Goal: Transaction & Acquisition: Book appointment/travel/reservation

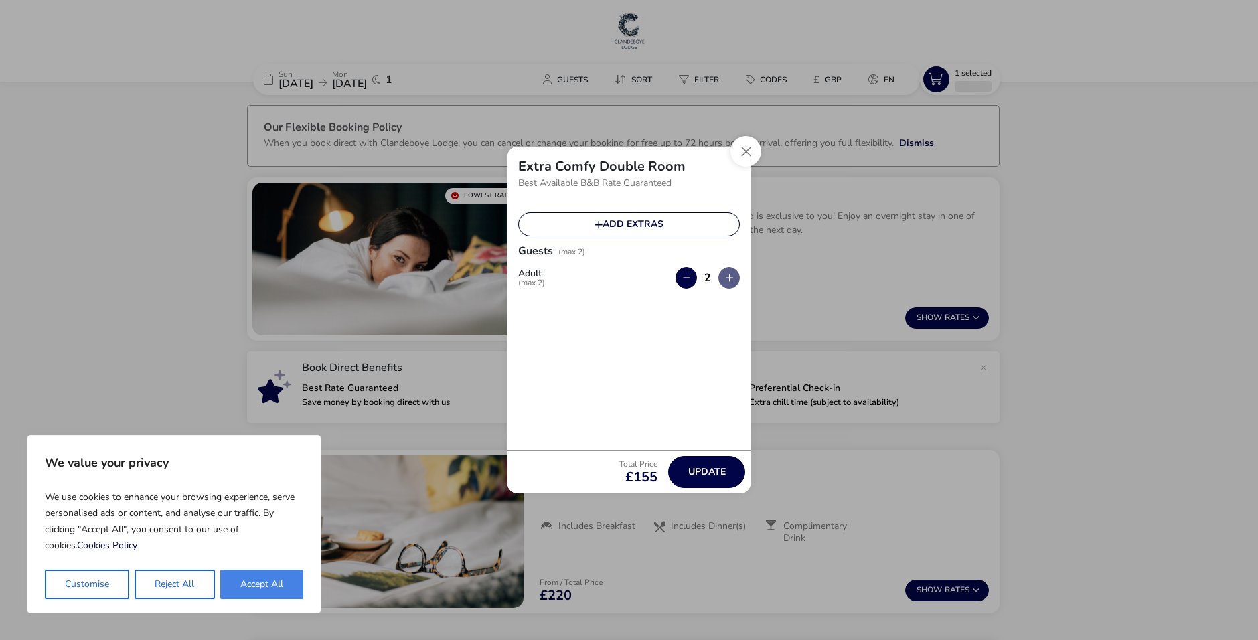
click at [233, 592] on button "Accept All" at bounding box center [261, 584] width 83 height 29
checkbox input "true"
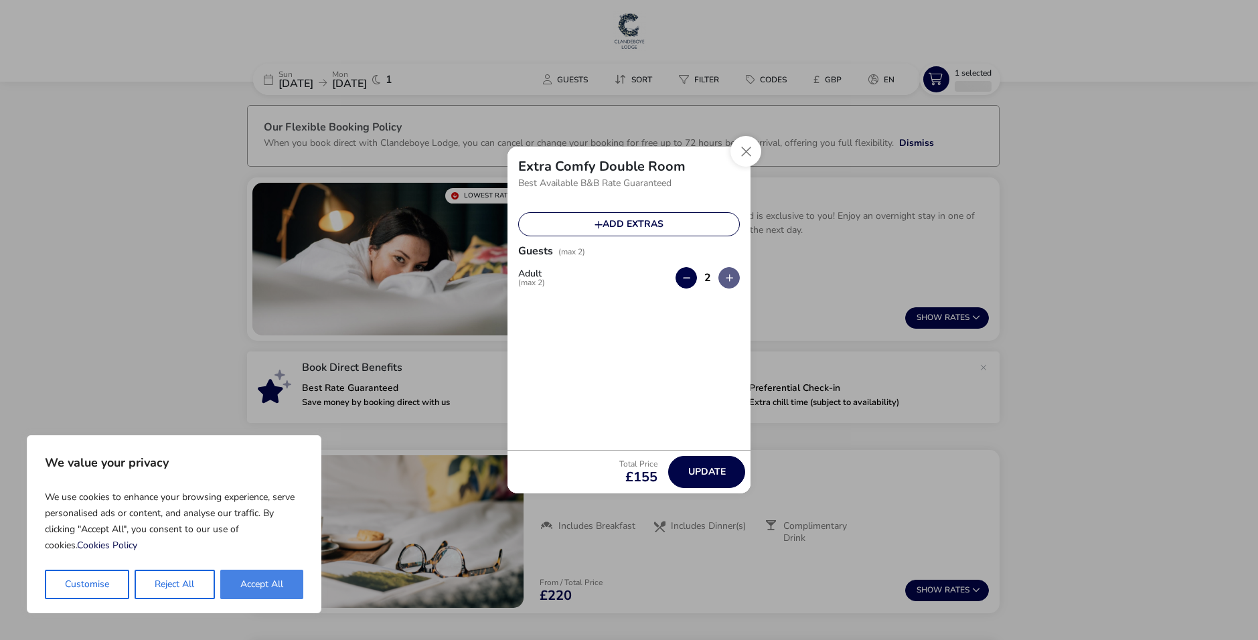
checkbox input "true"
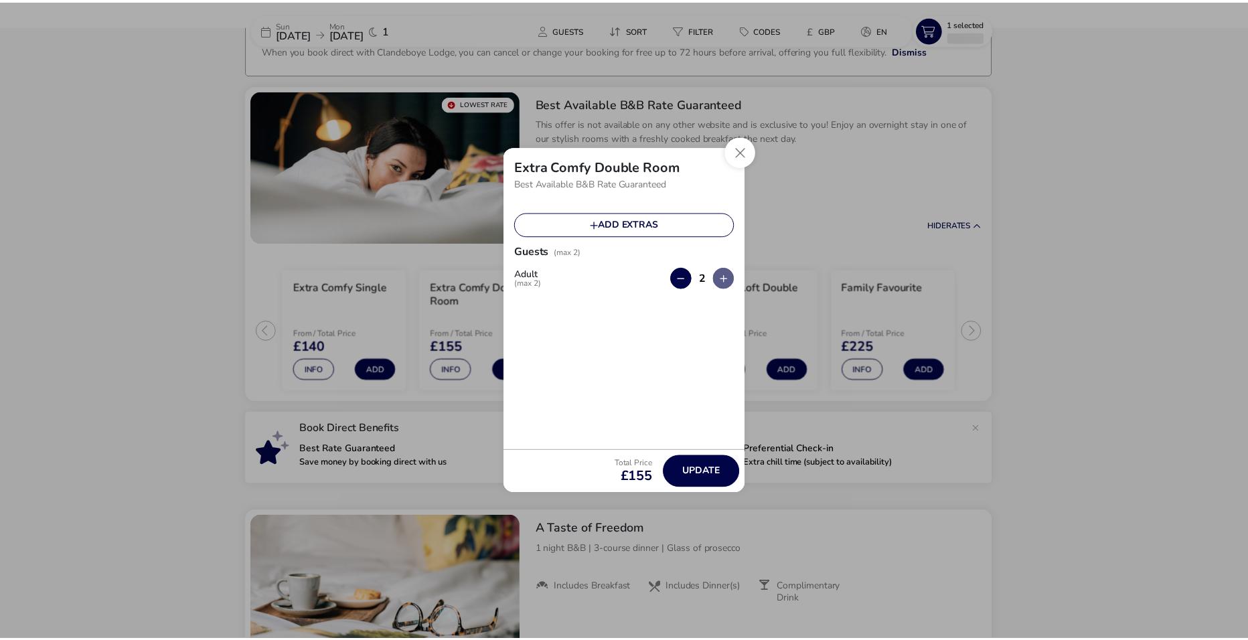
scroll to position [106, 0]
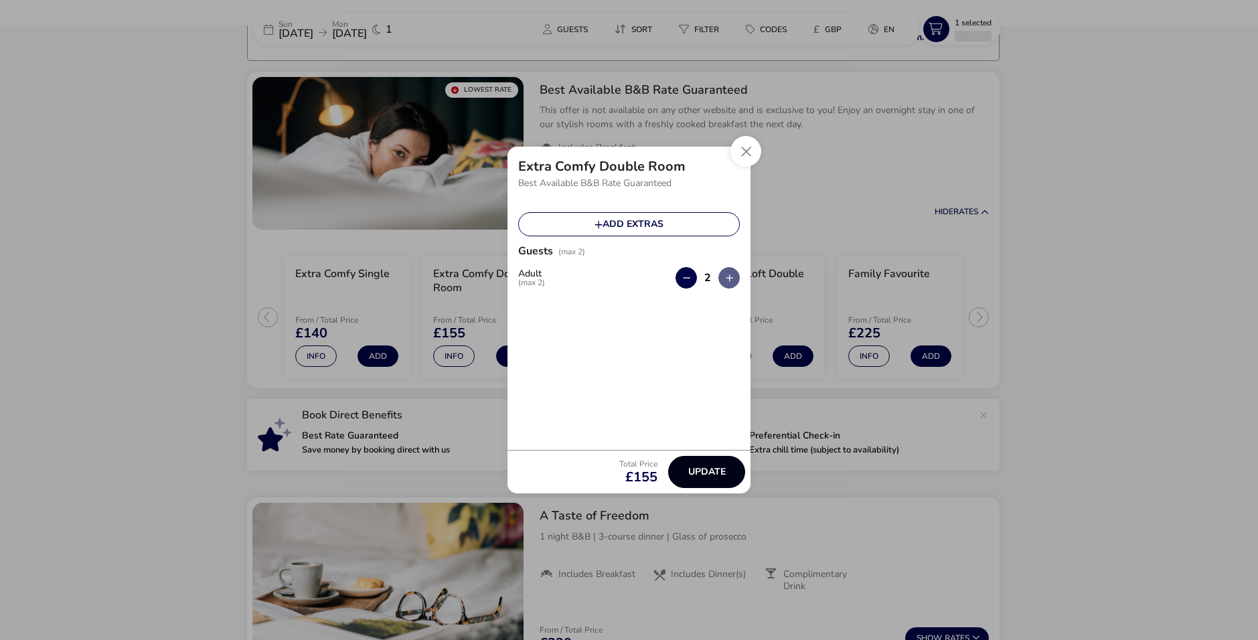
click at [680, 473] on button "Update" at bounding box center [706, 472] width 77 height 32
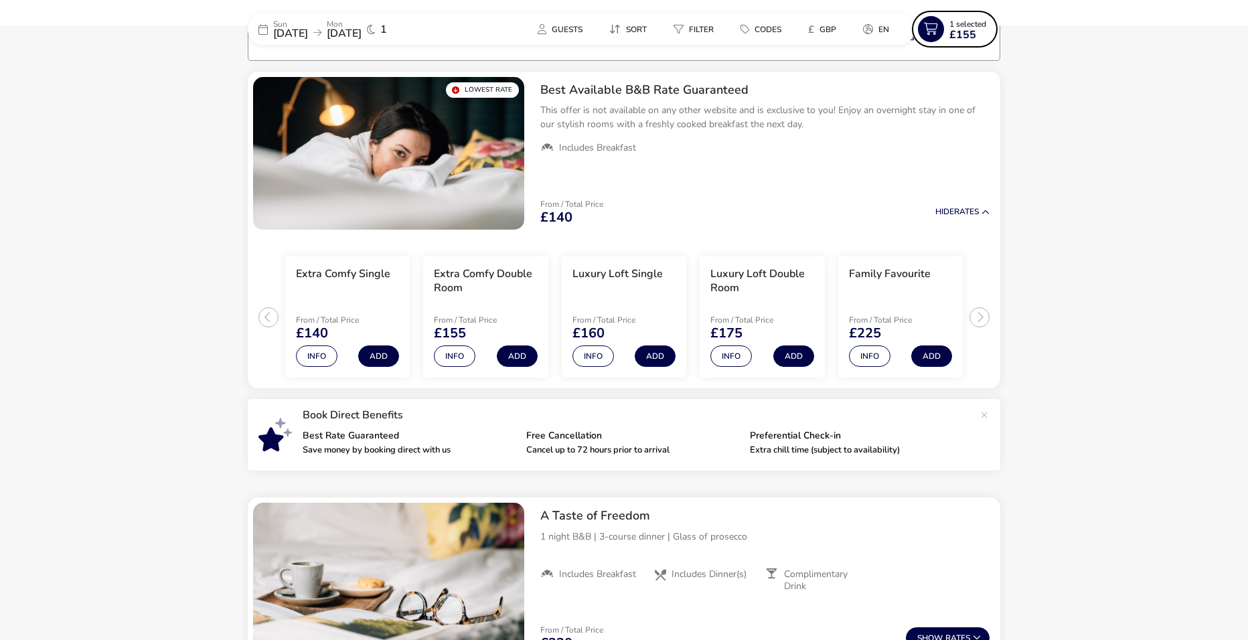
scroll to position [0, 0]
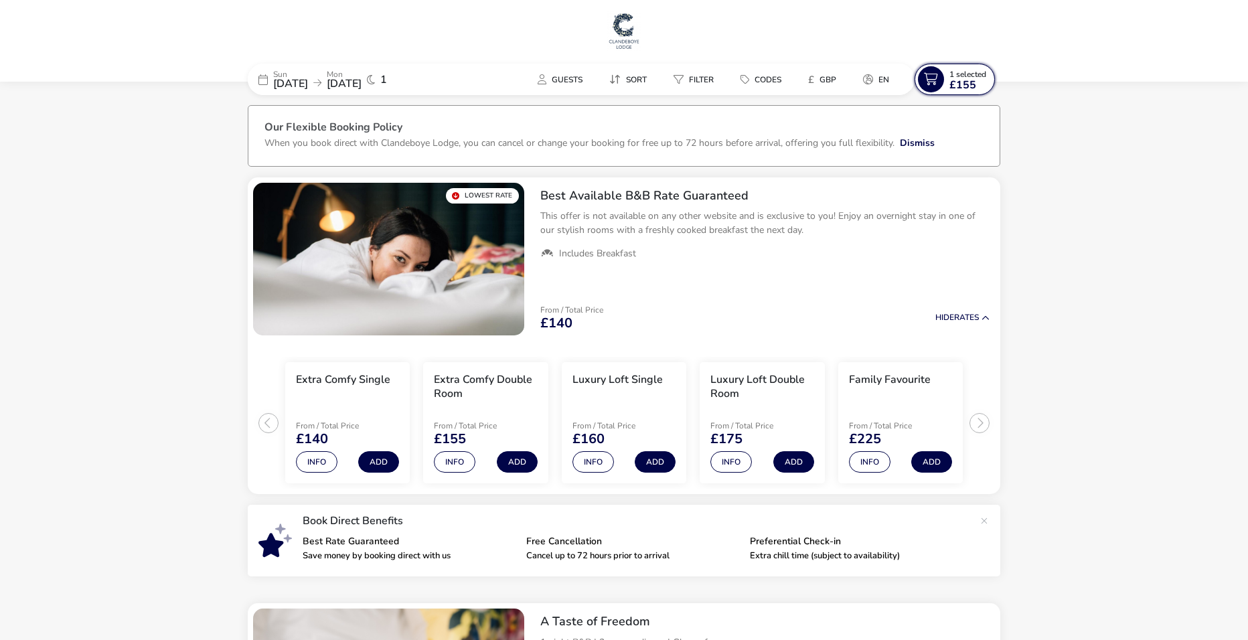
click at [919, 67] on icon at bounding box center [931, 79] width 26 height 26
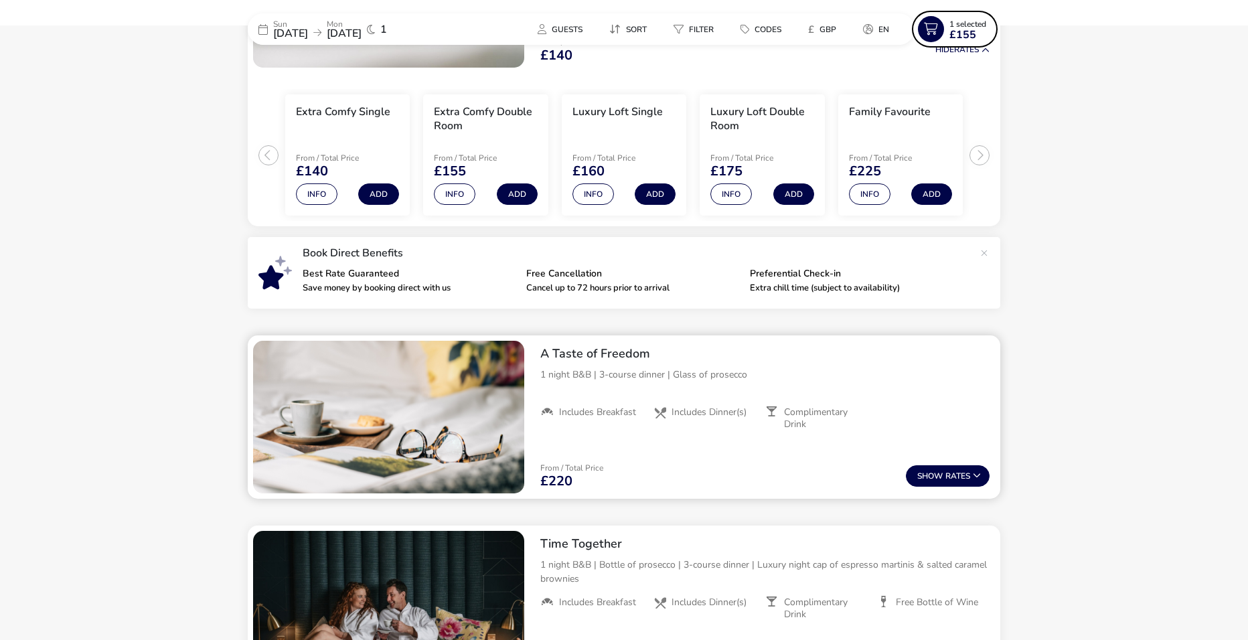
scroll to position [402, 0]
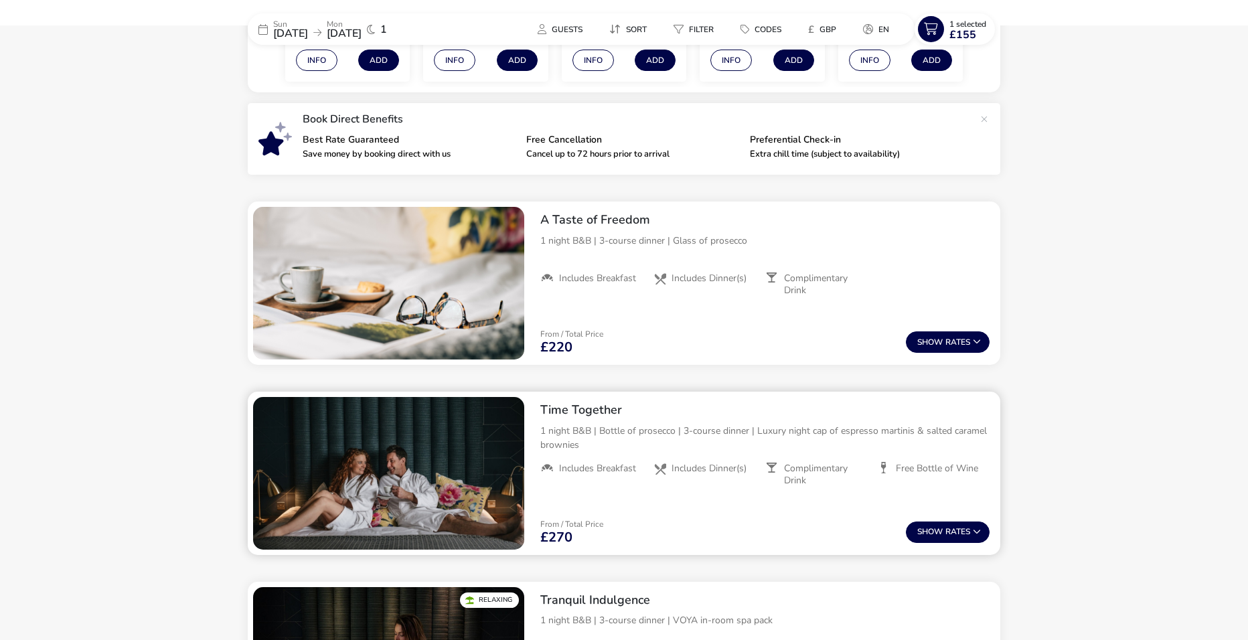
click at [448, 463] on img "1 / 1" at bounding box center [388, 473] width 271 height 153
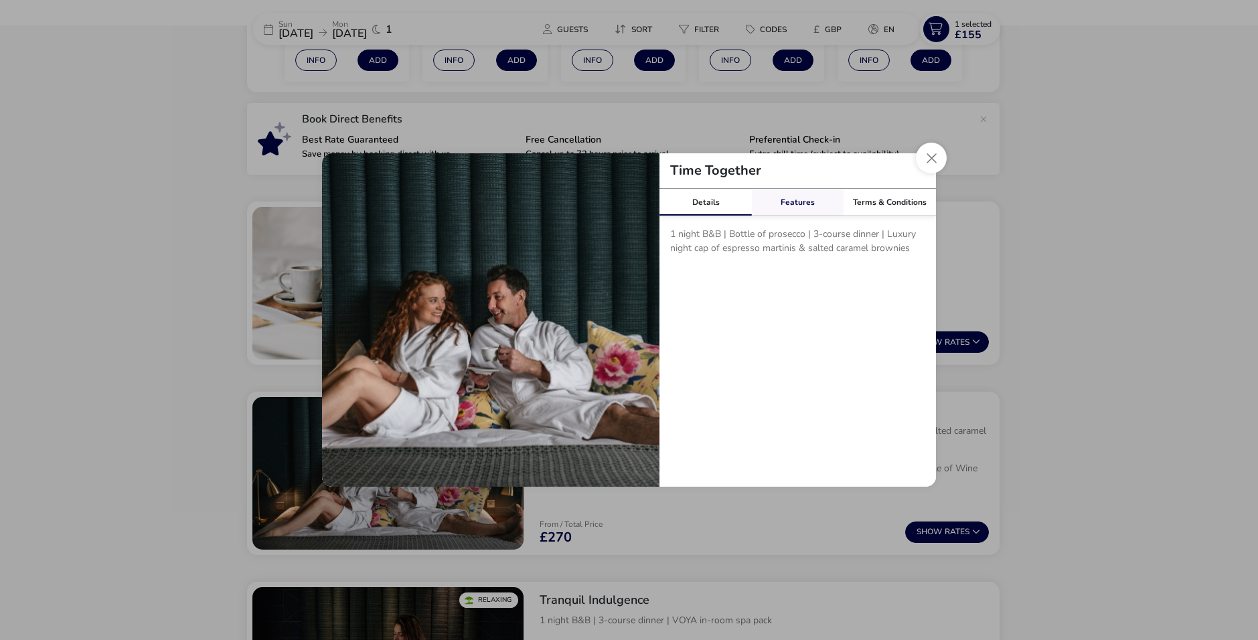
click at [797, 206] on link "Features" at bounding box center [798, 202] width 92 height 27
click at [852, 204] on link "Terms & Conditions" at bounding box center [890, 202] width 92 height 27
click at [935, 162] on button "Close modal" at bounding box center [931, 158] width 31 height 31
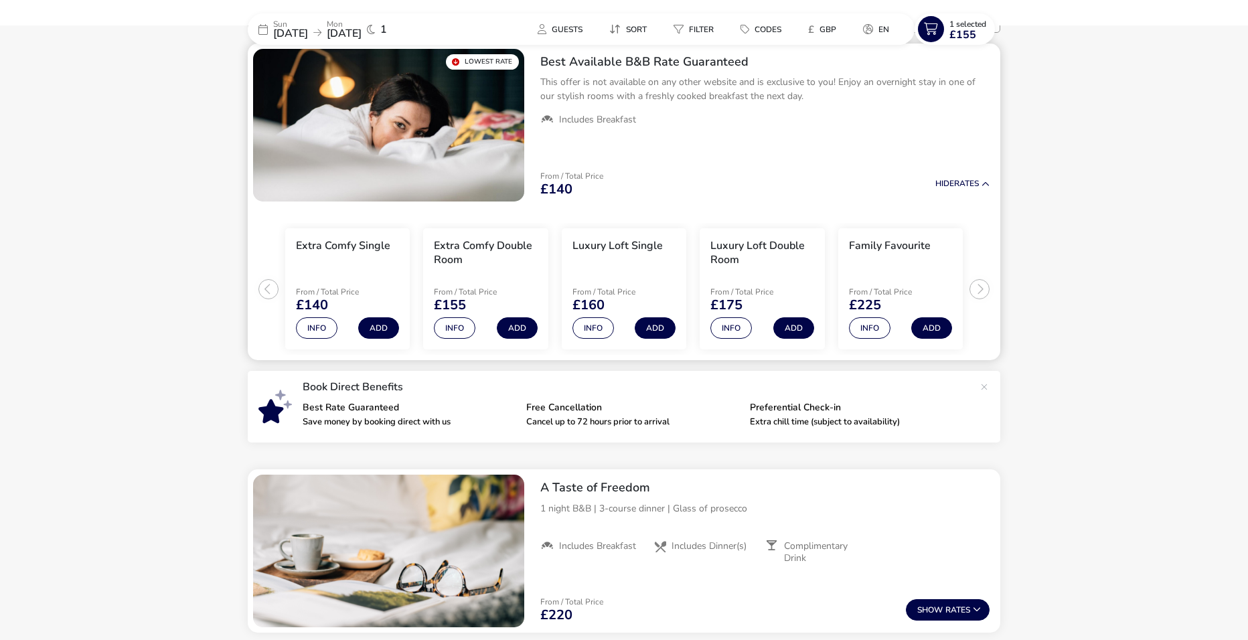
scroll to position [0, 0]
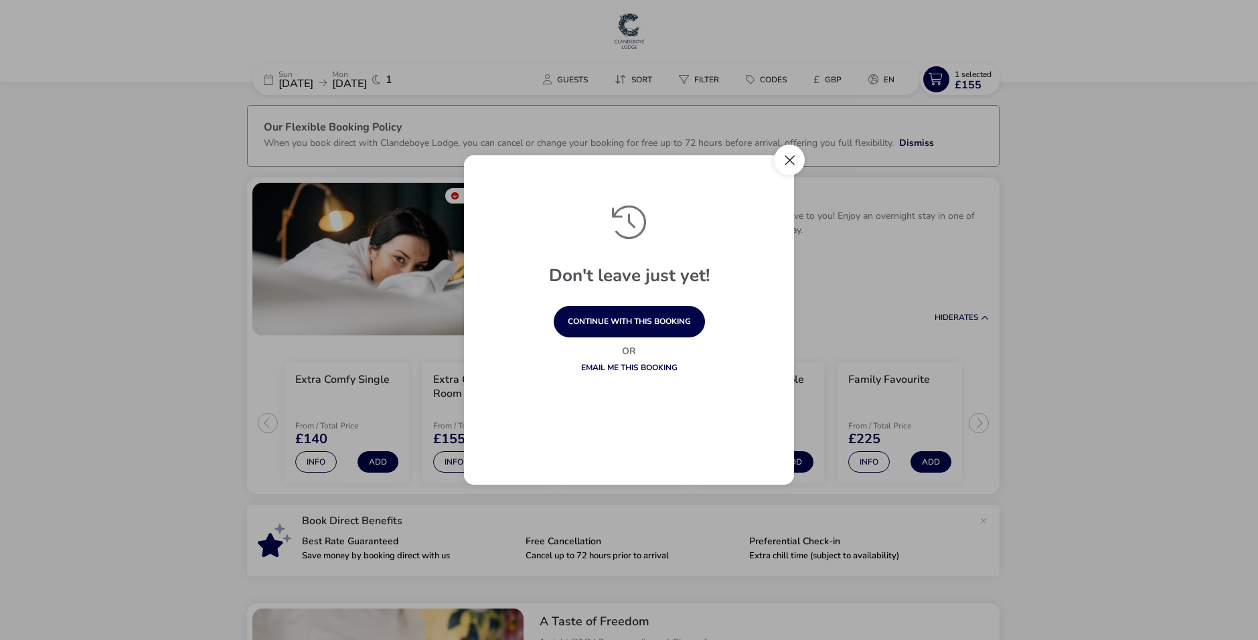
click at [794, 155] on button "Close" at bounding box center [789, 160] width 31 height 31
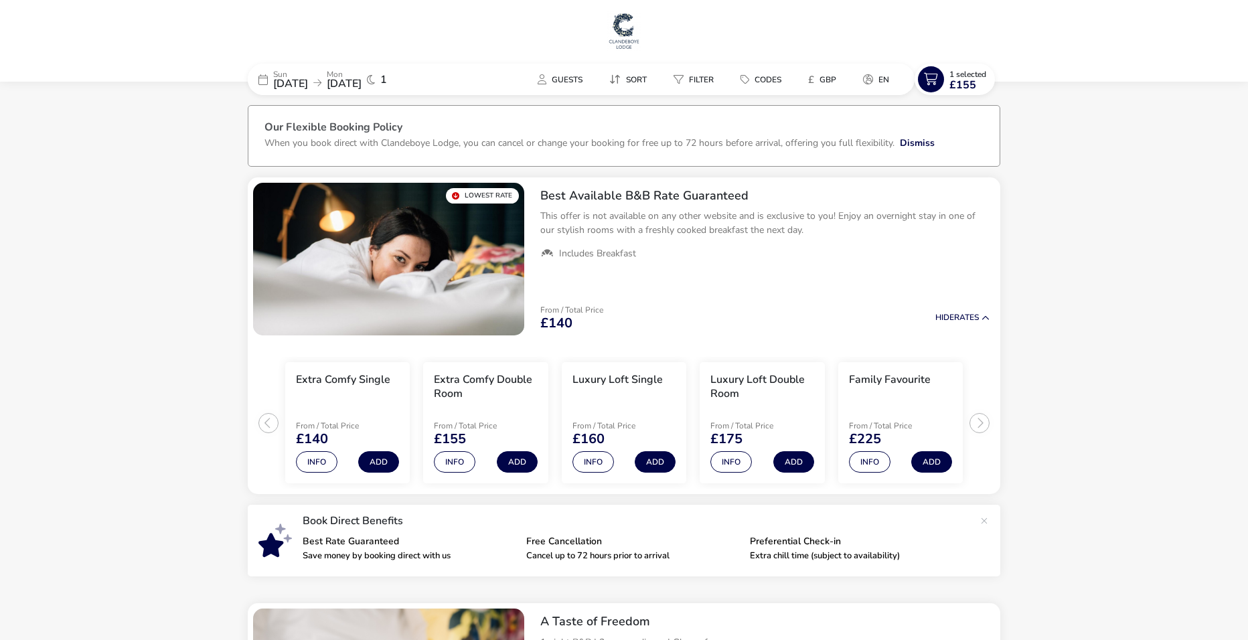
click at [790, 133] on h3 "Our Flexible Booking Policy" at bounding box center [623, 129] width 719 height 14
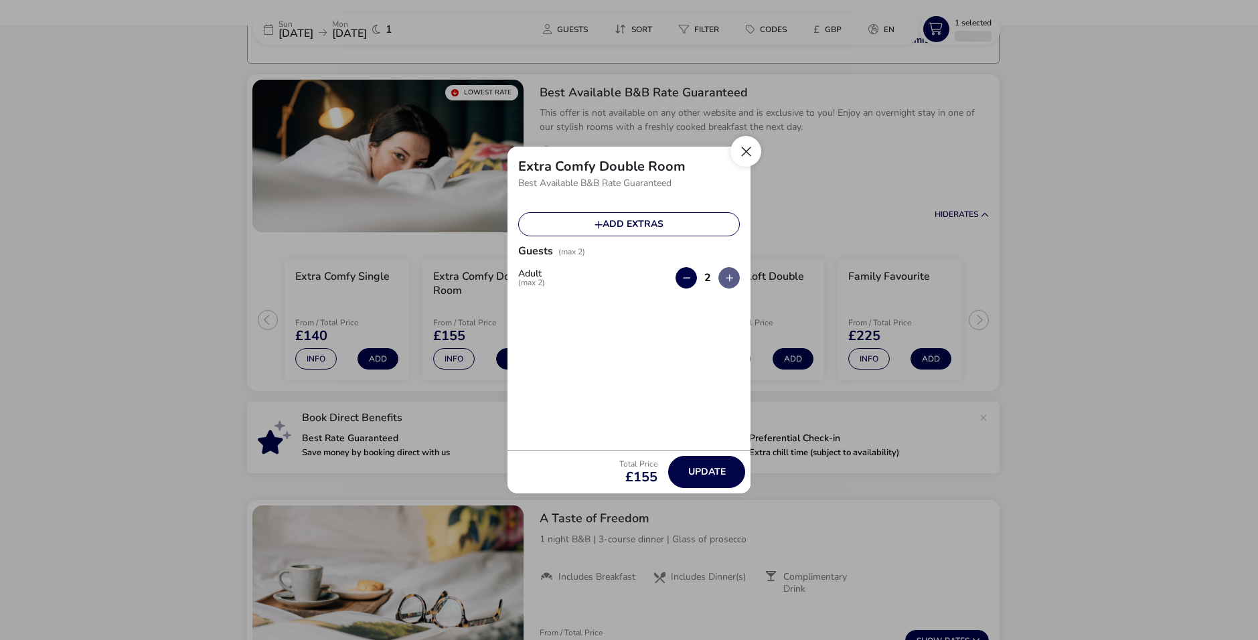
scroll to position [105, 0]
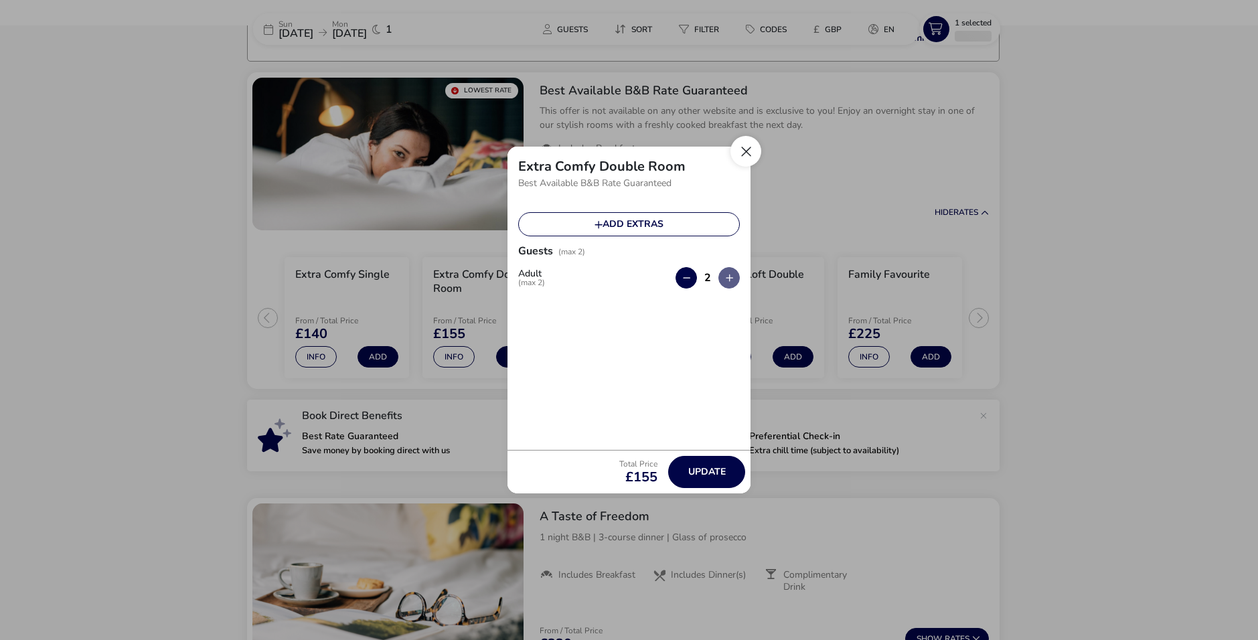
click at [744, 146] on button "Close" at bounding box center [746, 151] width 31 height 31
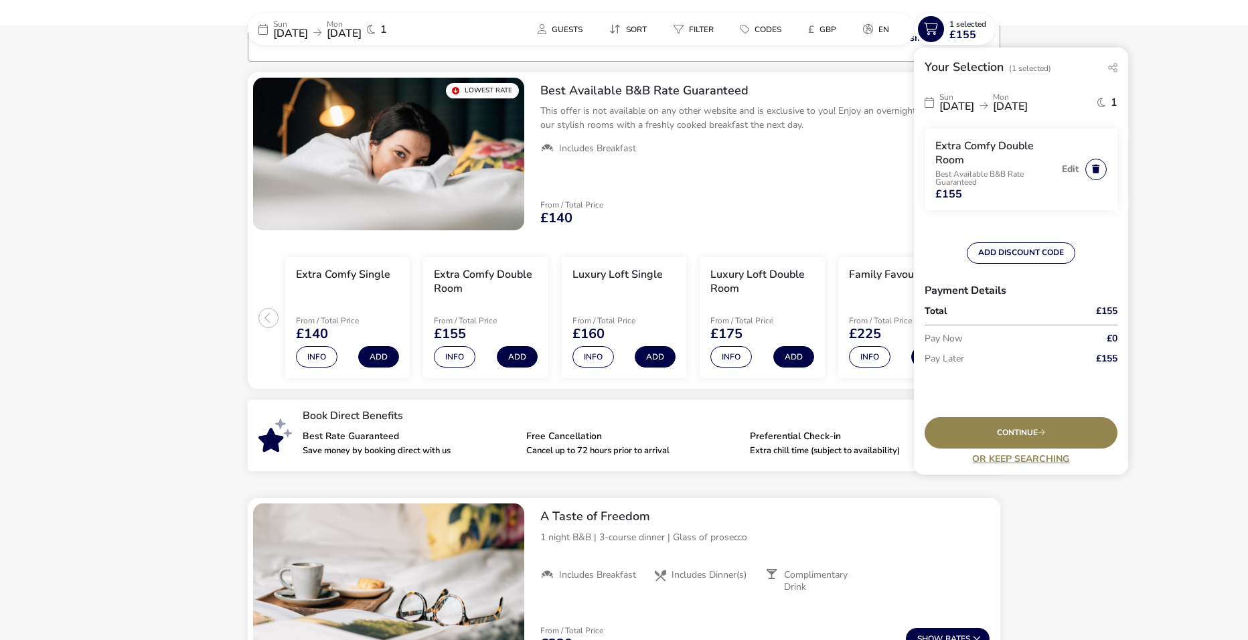
click at [1094, 171] on button "button" at bounding box center [1095, 169] width 21 height 21
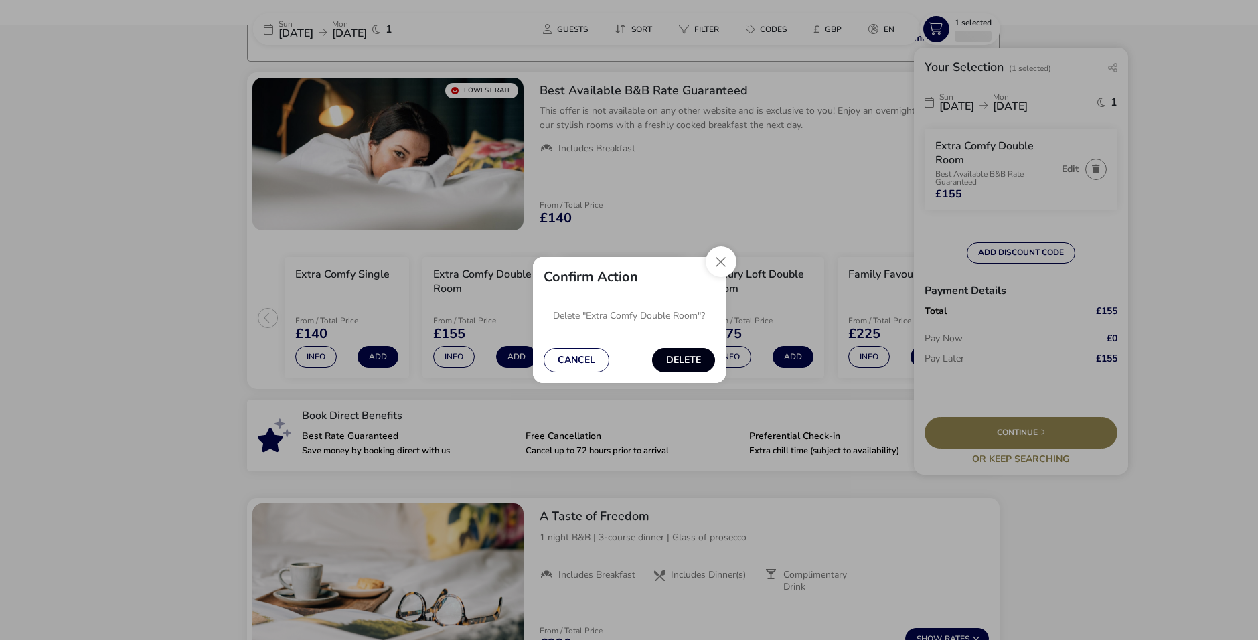
click at [687, 356] on button "Delete" at bounding box center [683, 360] width 63 height 24
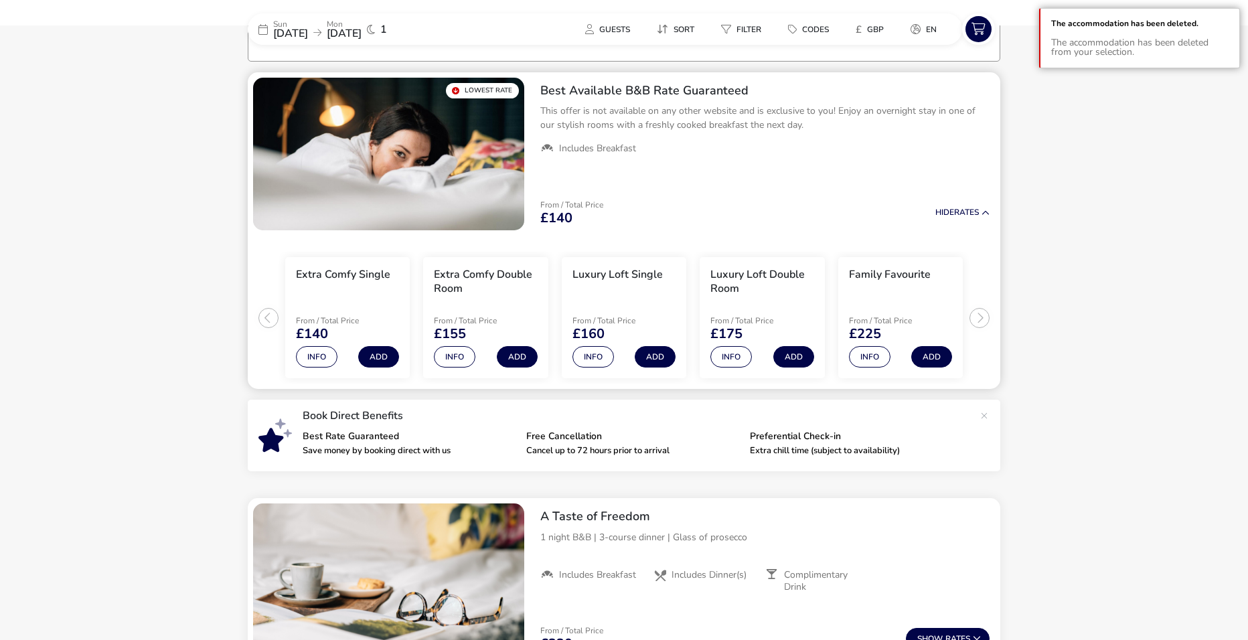
click at [984, 318] on ul "Extra Comfy Single From / Total Price £140 Info Add Extra Comfy Double Room Fro…" at bounding box center [624, 313] width 753 height 154
click at [767, 275] on h3 "Luxury Loft Double Room" at bounding box center [761, 282] width 103 height 28
click at [739, 352] on button "Info" at bounding box center [731, 356] width 42 height 21
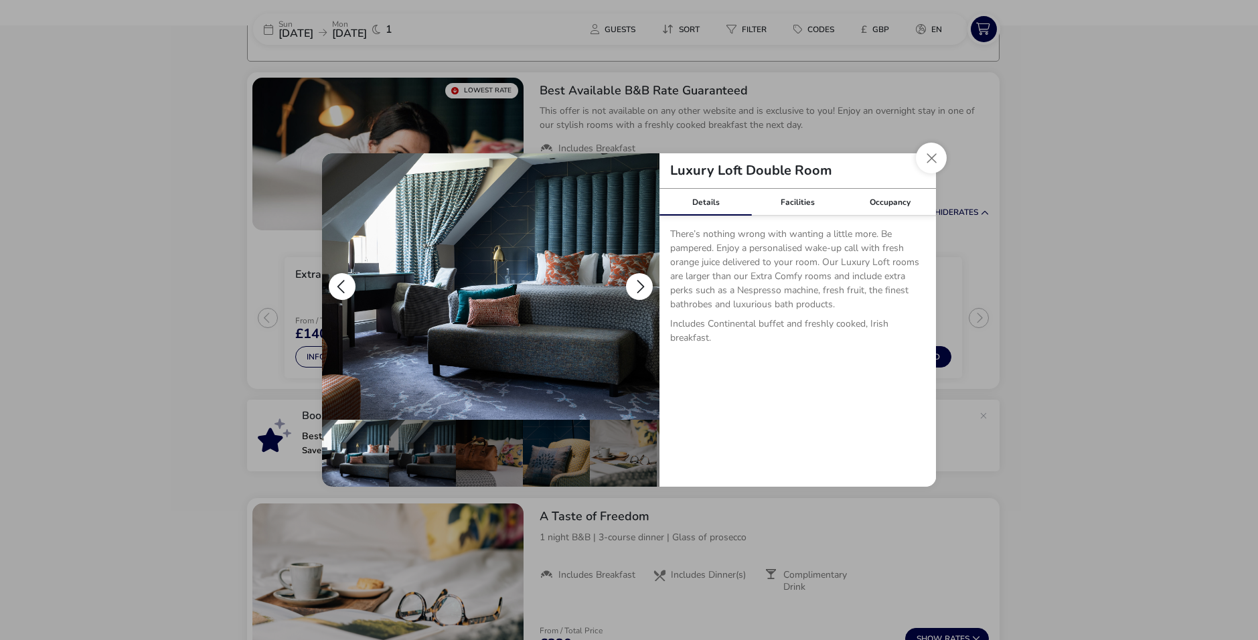
click at [637, 287] on button "details" at bounding box center [639, 286] width 27 height 27
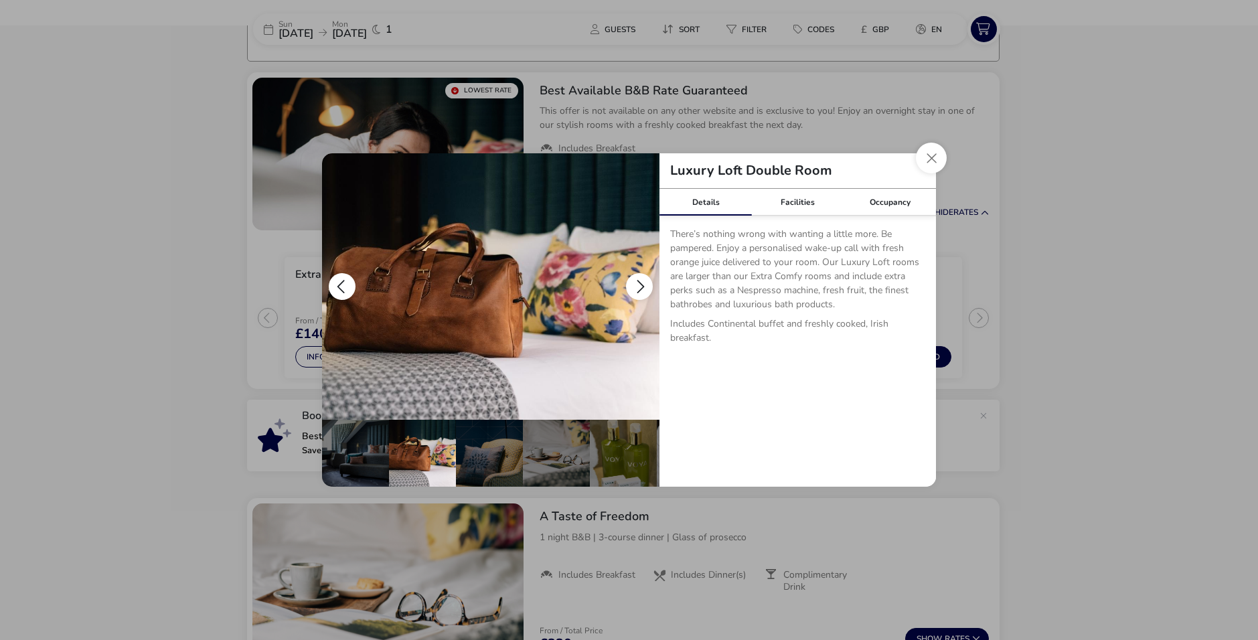
click at [637, 287] on button "details" at bounding box center [639, 286] width 27 height 27
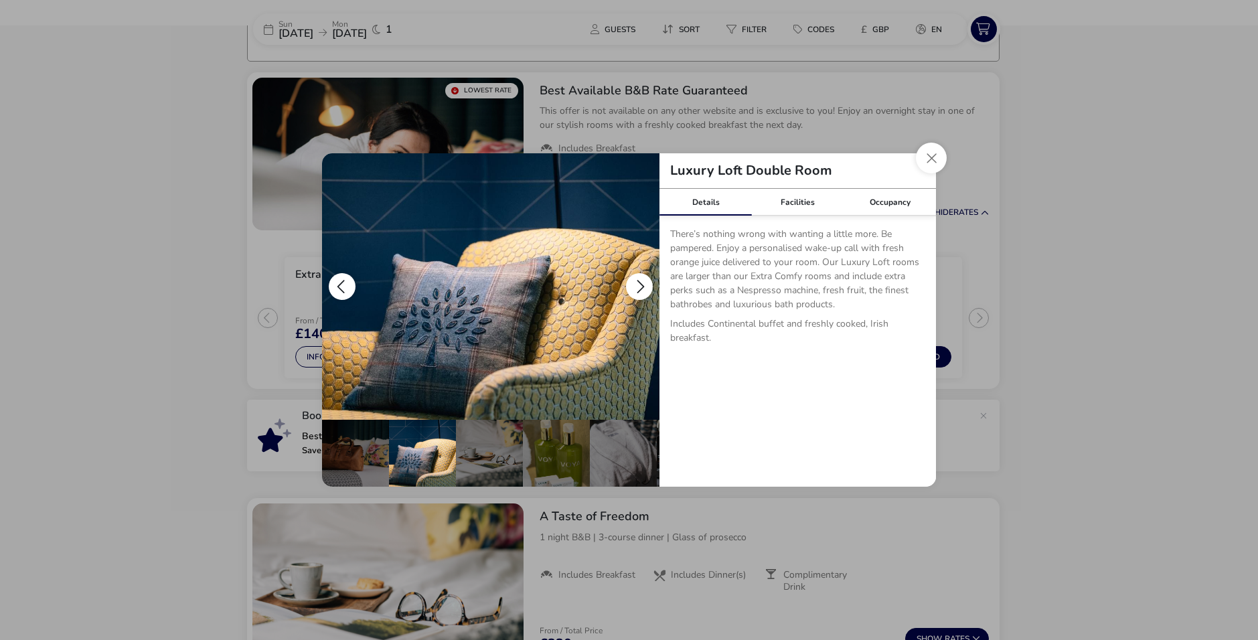
click at [637, 287] on button "details" at bounding box center [639, 286] width 27 height 27
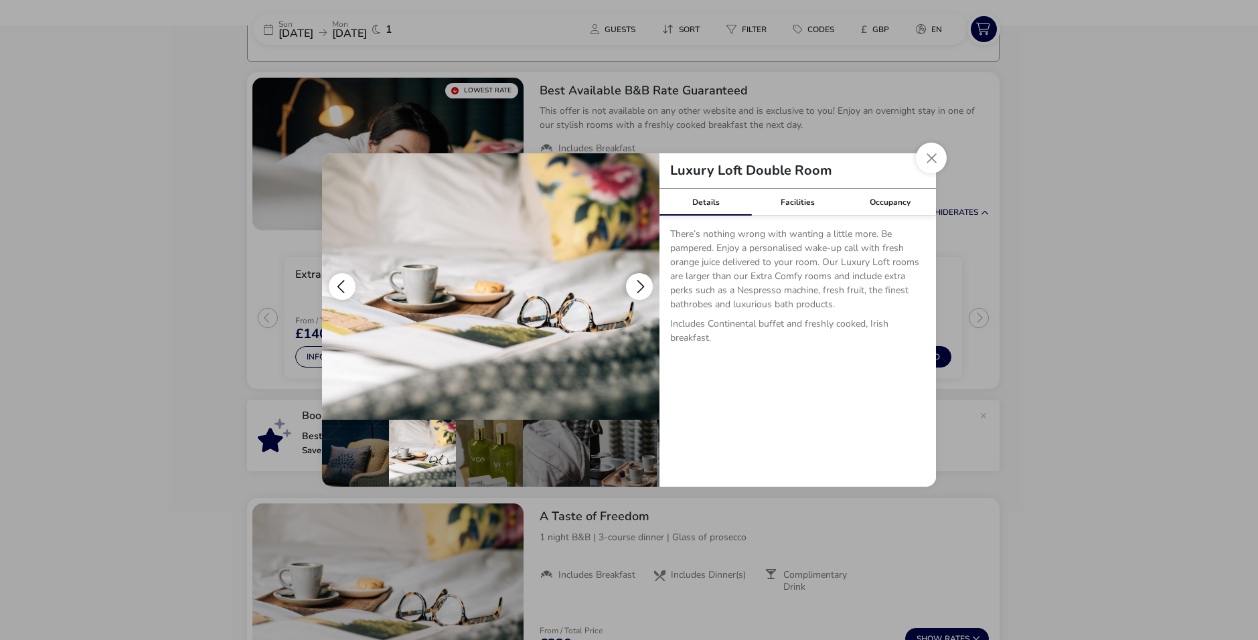
click at [637, 287] on button "details" at bounding box center [639, 286] width 27 height 27
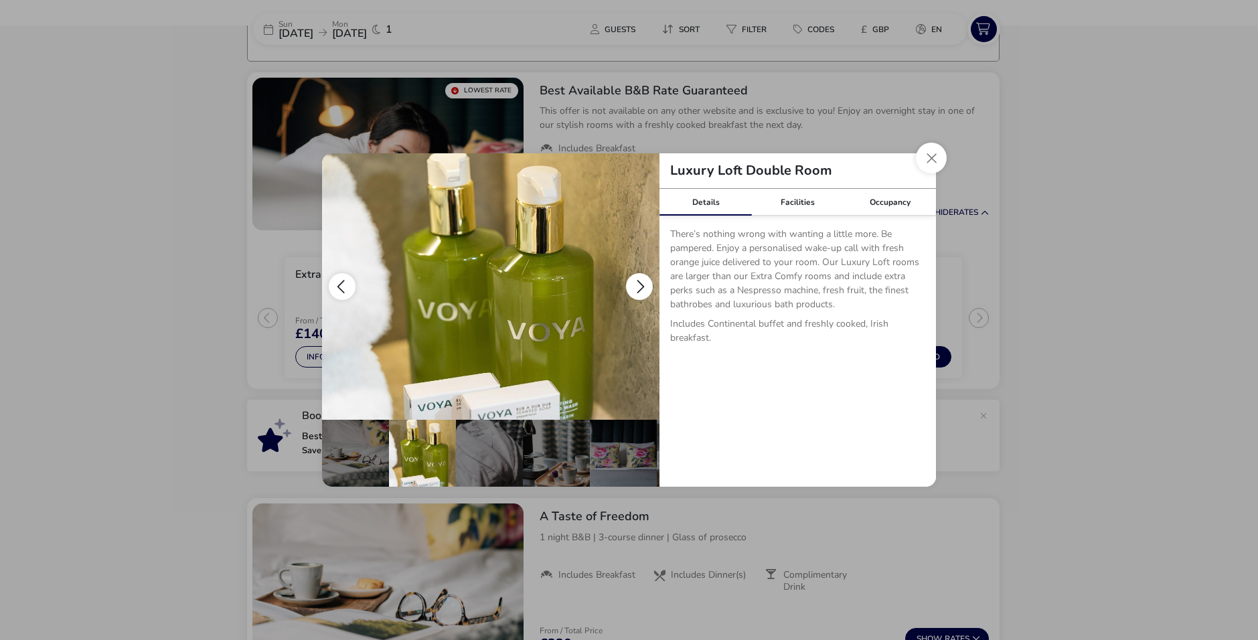
click at [637, 287] on button "details" at bounding box center [639, 286] width 27 height 27
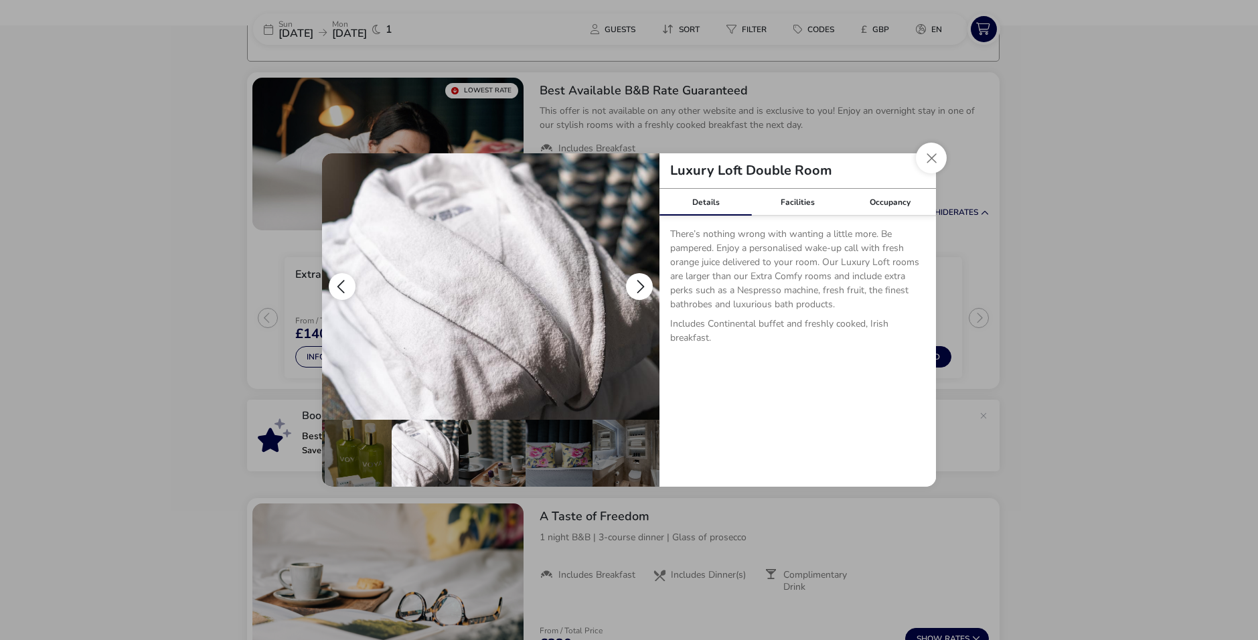
click at [637, 287] on button "details" at bounding box center [639, 286] width 27 height 27
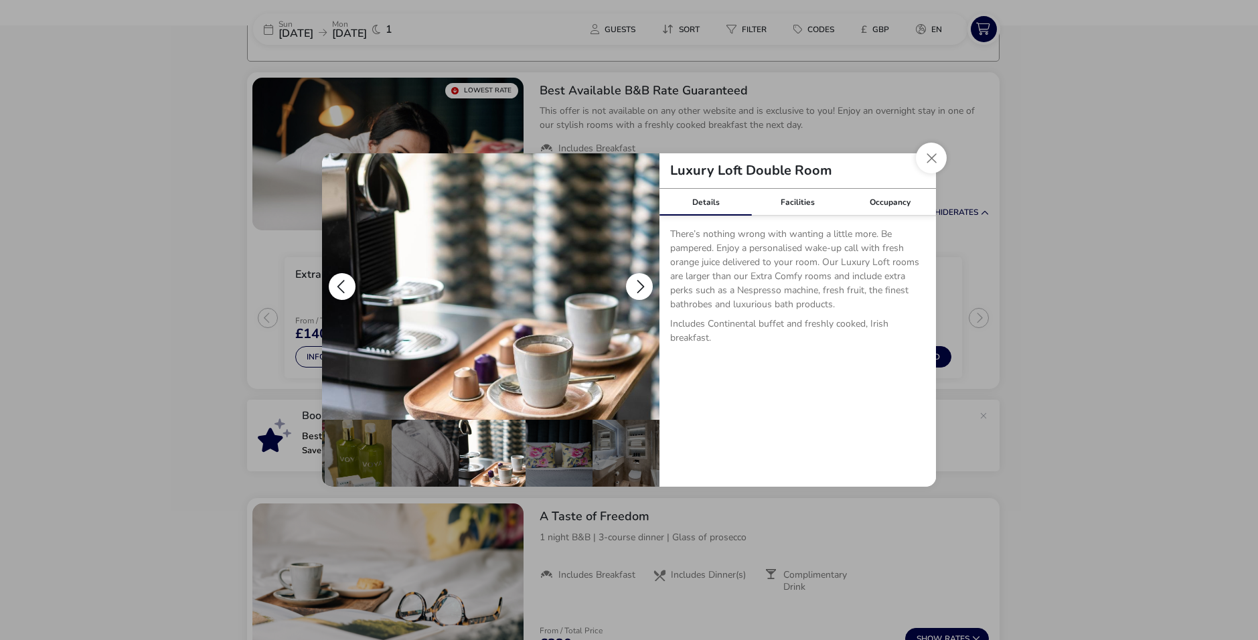
click at [637, 287] on button "details" at bounding box center [639, 286] width 27 height 27
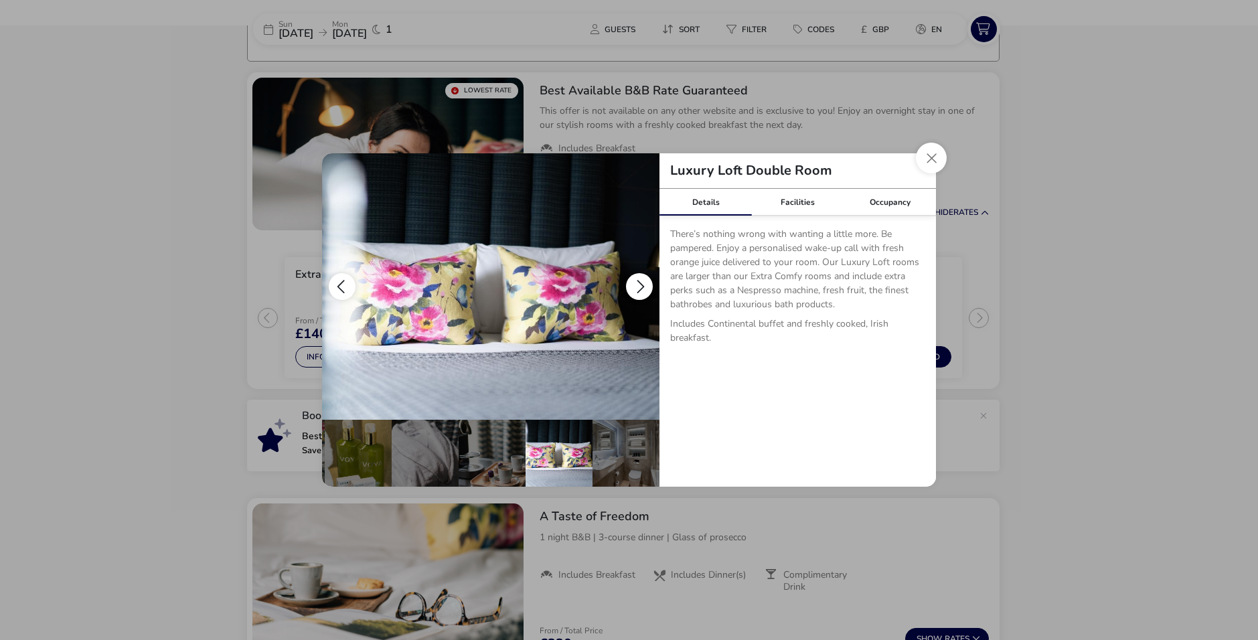
click at [637, 287] on button "details" at bounding box center [639, 286] width 27 height 27
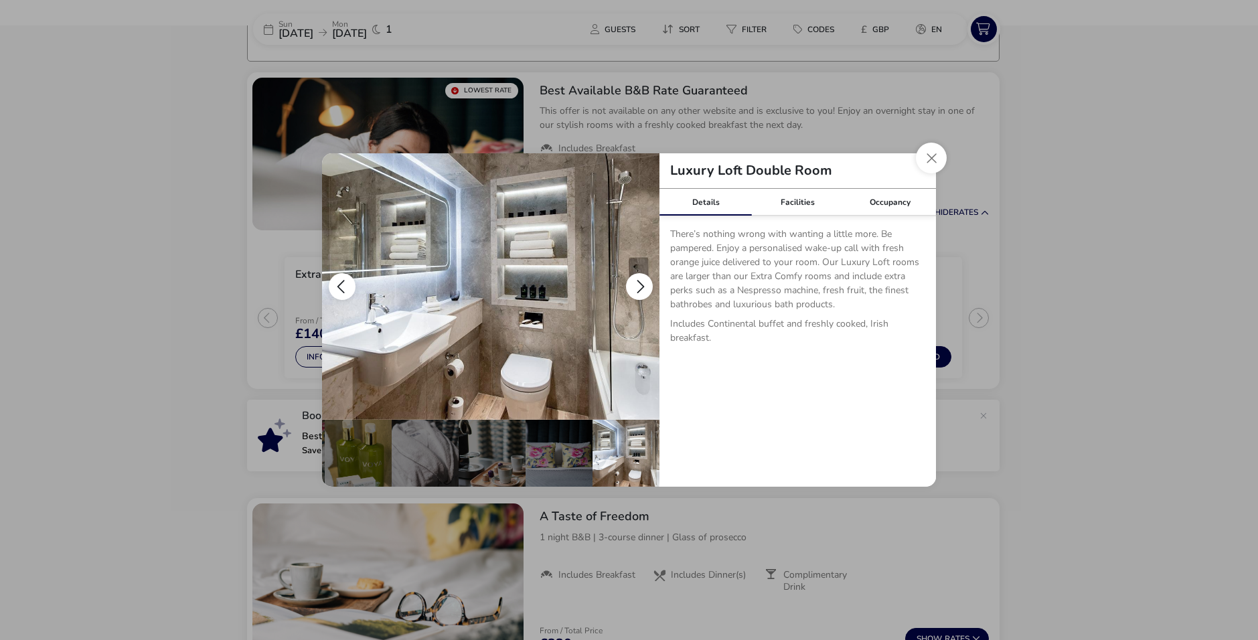
click at [637, 287] on button "details" at bounding box center [639, 286] width 27 height 27
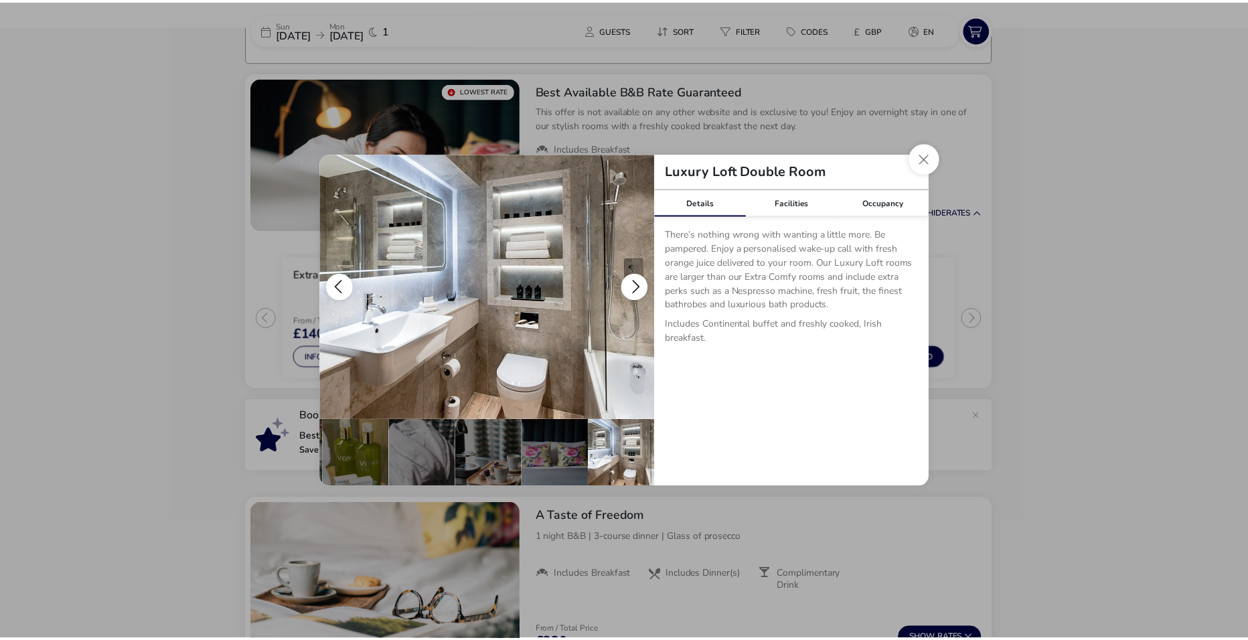
scroll to position [0, 0]
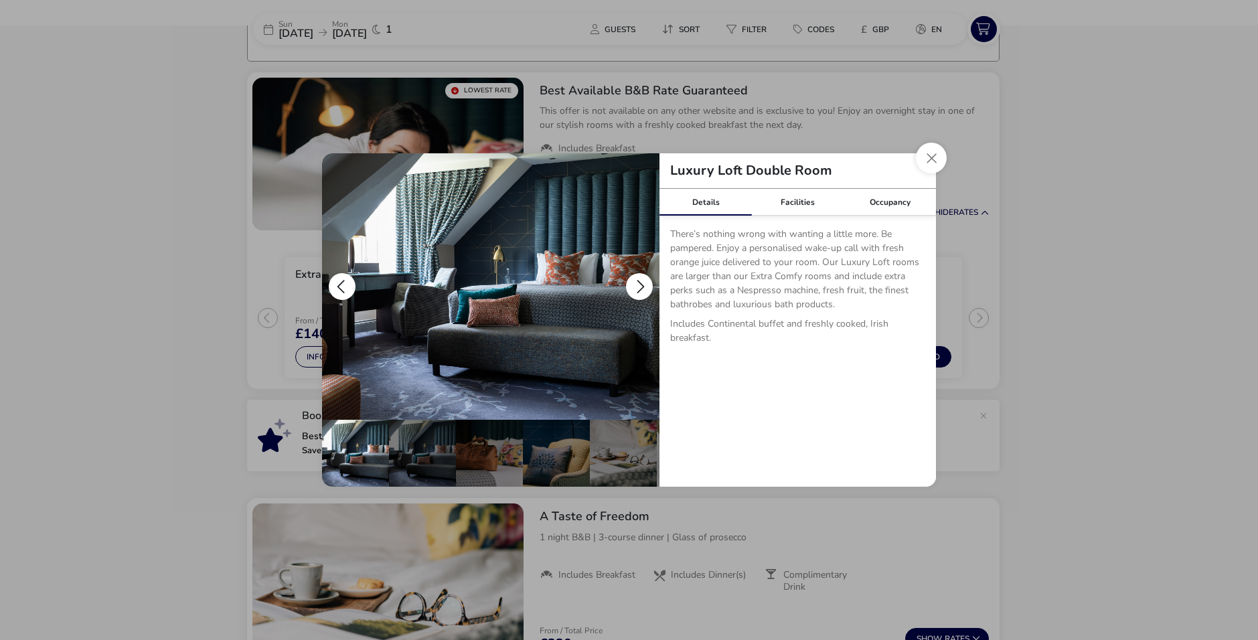
click at [637, 287] on button "details" at bounding box center [639, 286] width 27 height 27
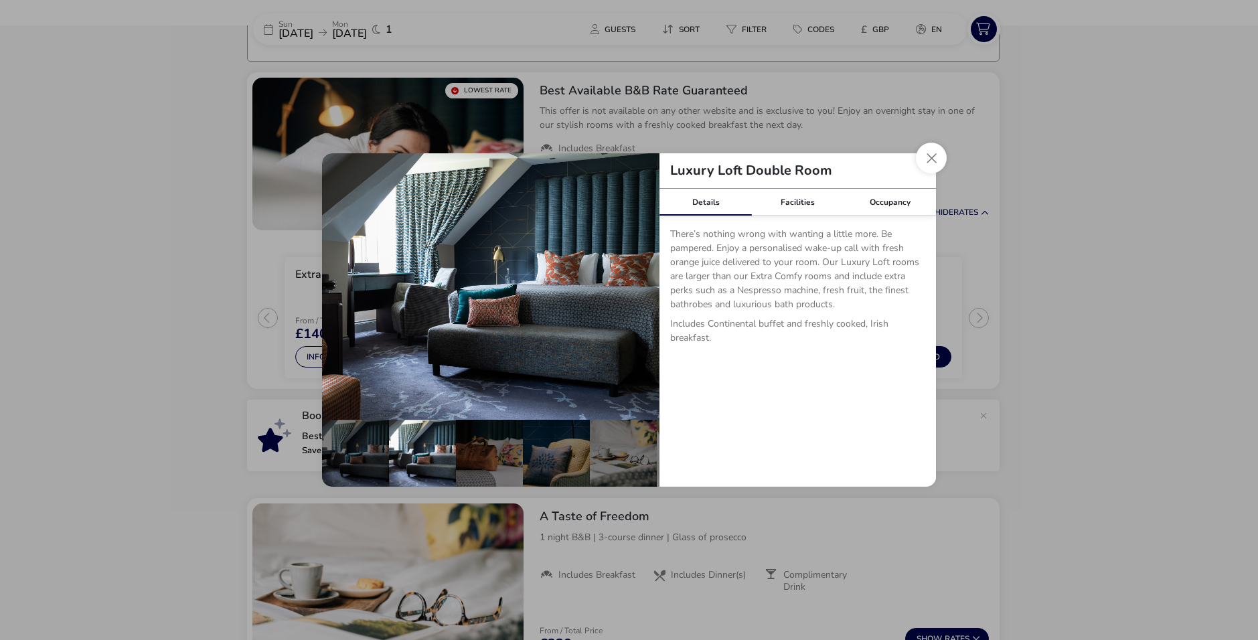
click at [934, 155] on button "Close dialog" at bounding box center [931, 158] width 31 height 31
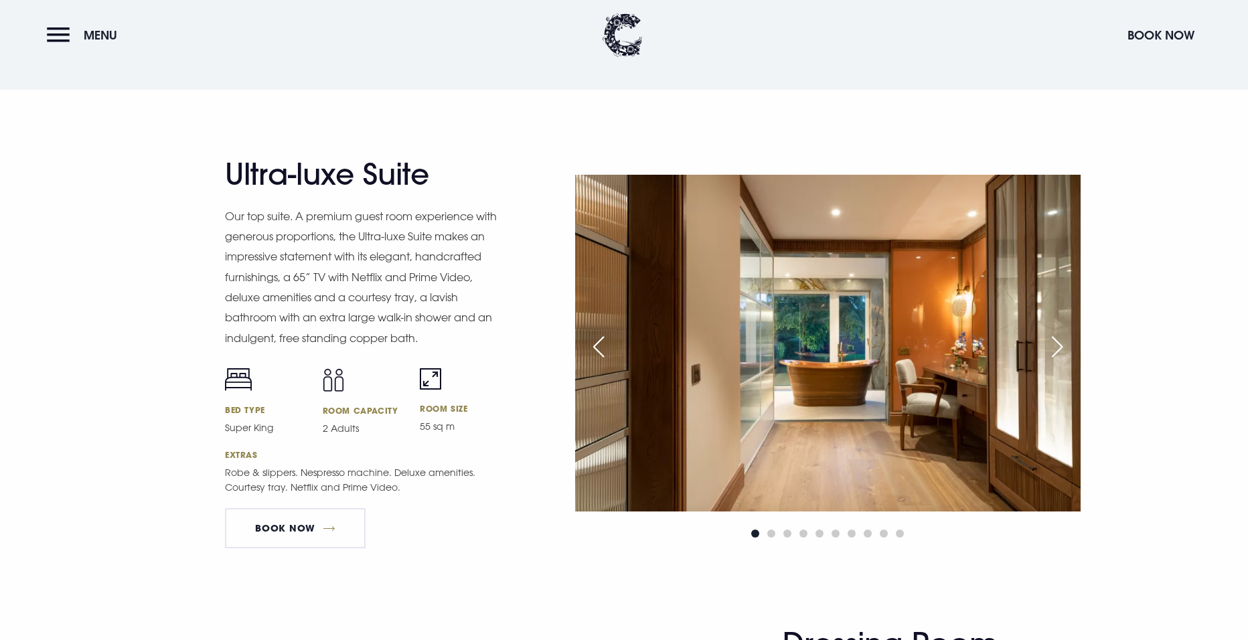
scroll to position [1875, 0]
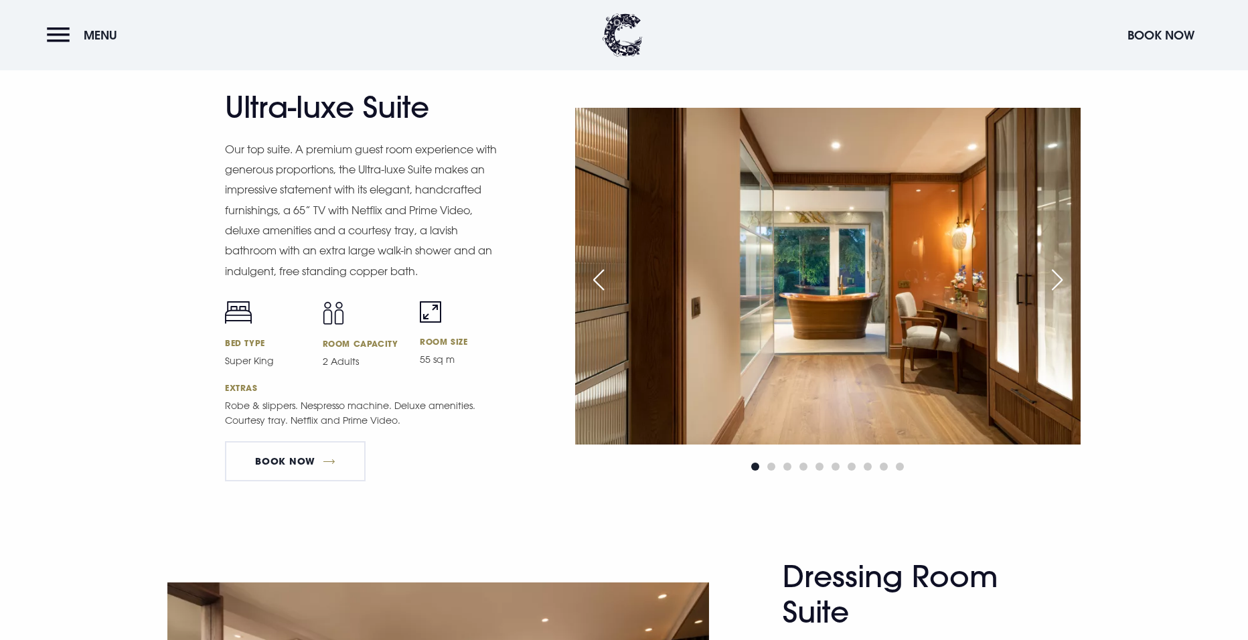
click at [605, 267] on div "Previous slide" at bounding box center [598, 279] width 33 height 29
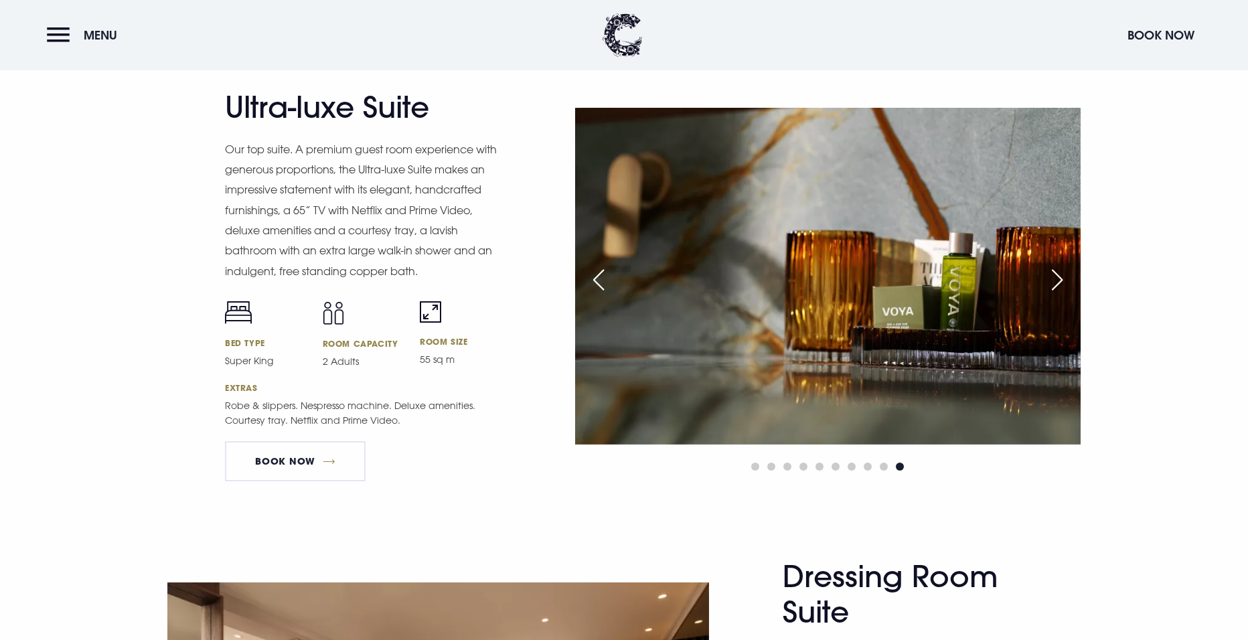
click at [605, 267] on div "Previous slide" at bounding box center [598, 279] width 33 height 29
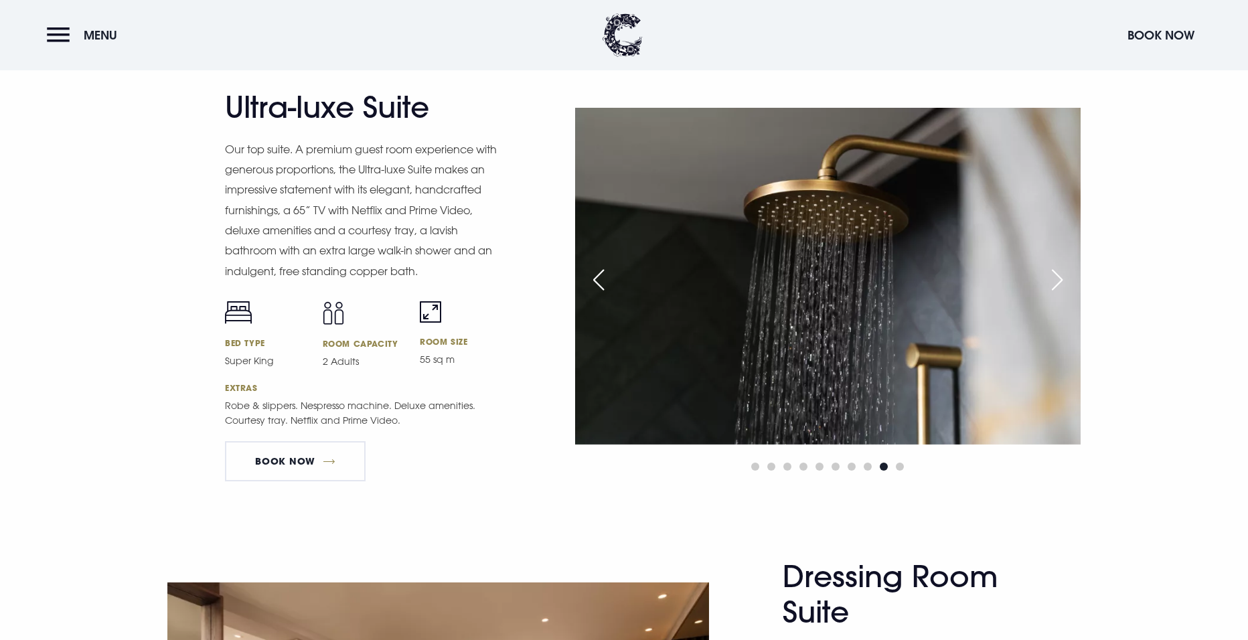
click at [605, 267] on div "Previous slide" at bounding box center [598, 279] width 33 height 29
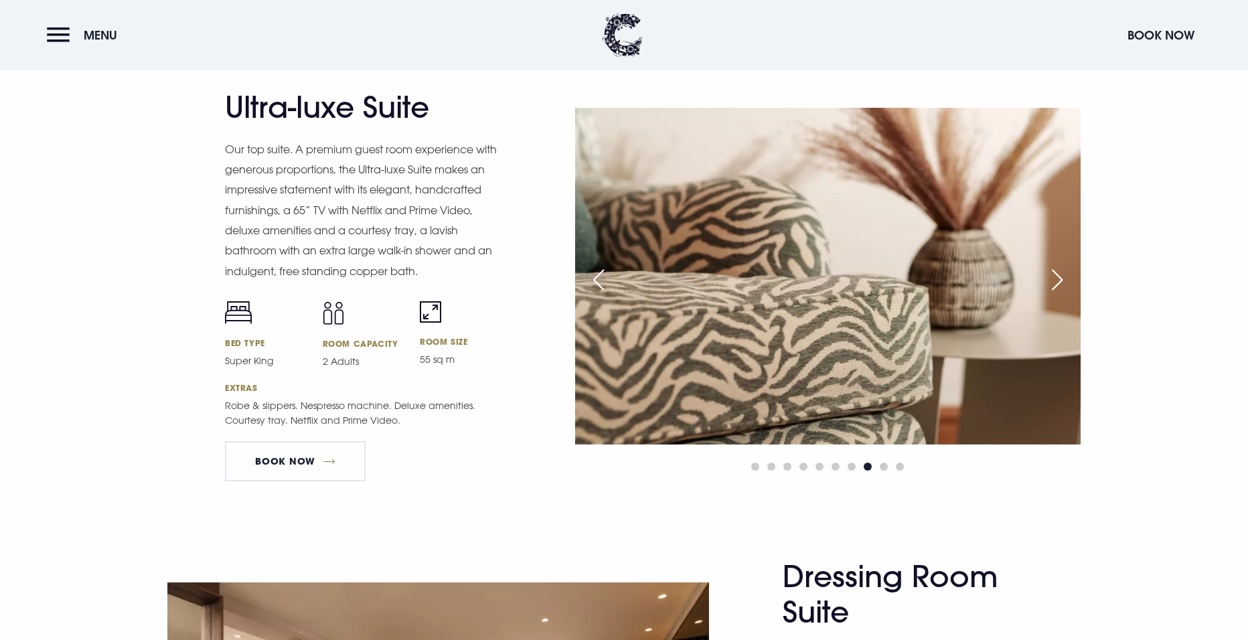
click at [605, 267] on div "Previous slide" at bounding box center [598, 279] width 33 height 29
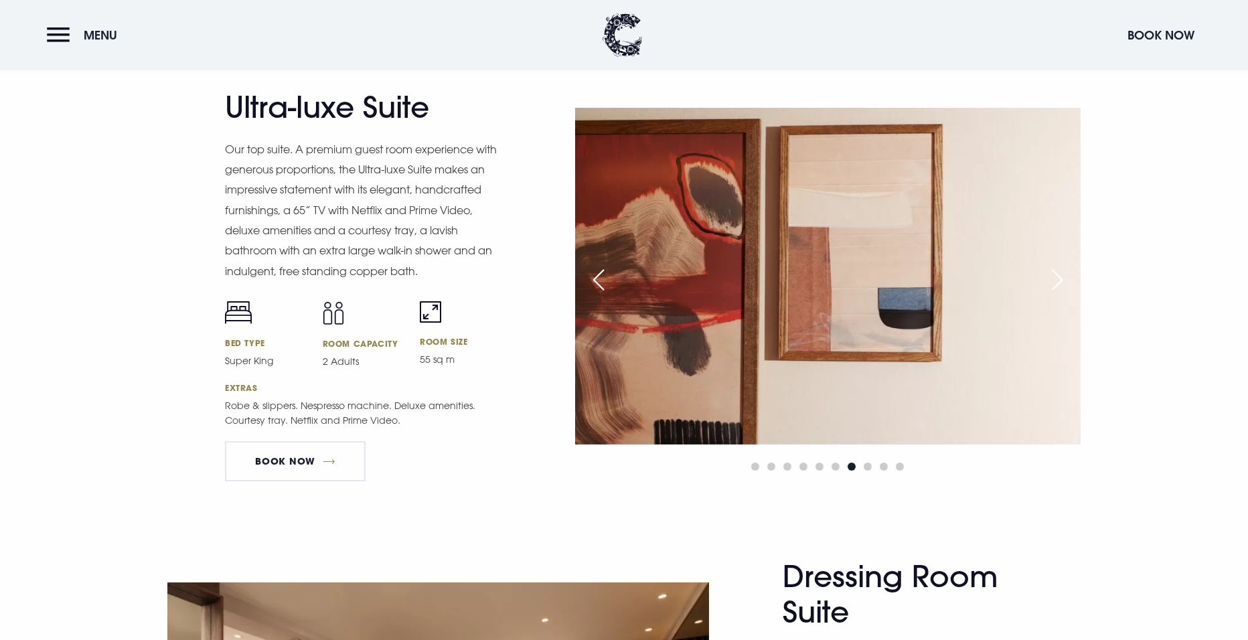
click at [605, 267] on div "Previous slide" at bounding box center [598, 279] width 33 height 29
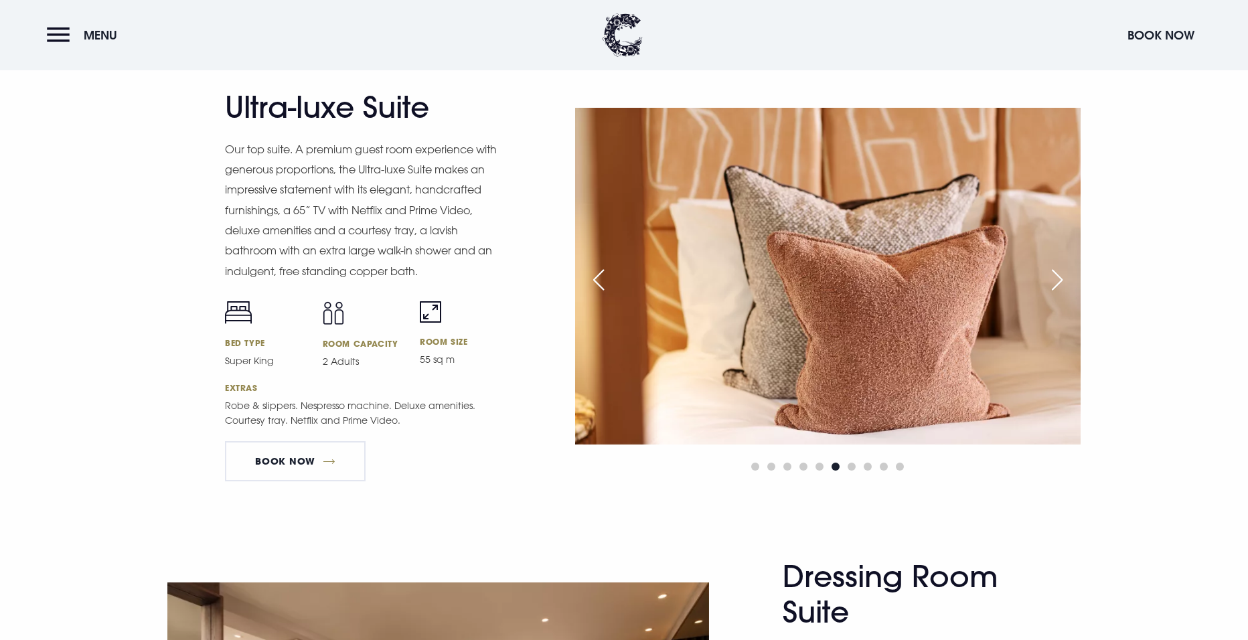
click at [605, 267] on div "Previous slide" at bounding box center [598, 279] width 33 height 29
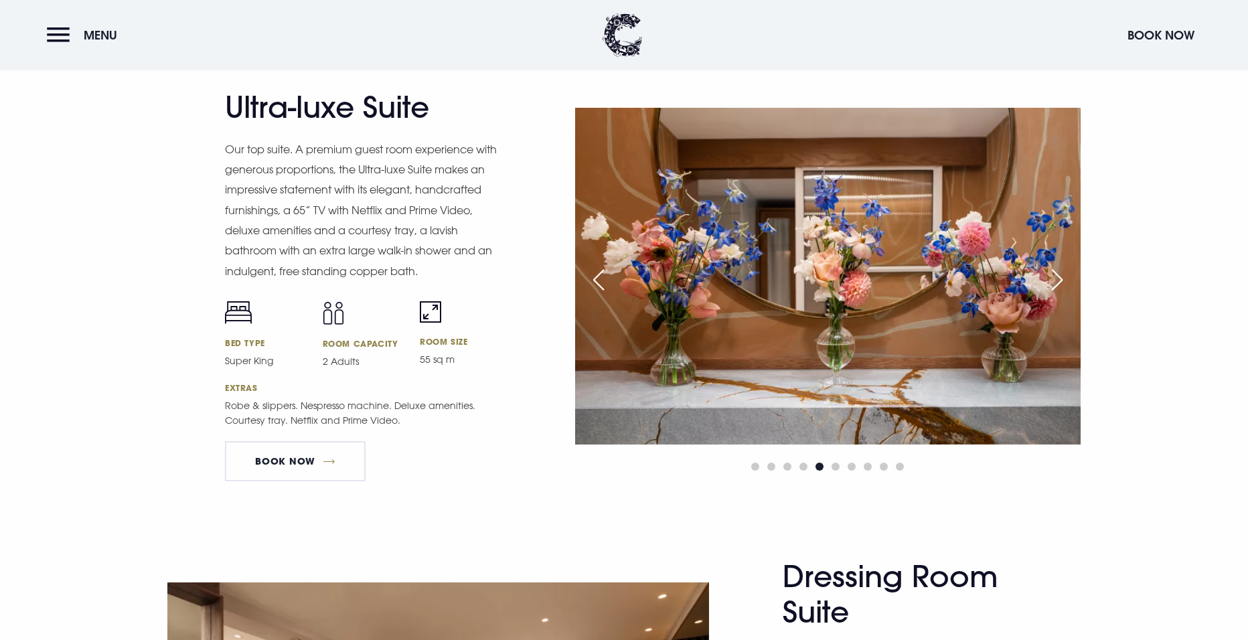
click at [605, 267] on div "Previous slide" at bounding box center [598, 279] width 33 height 29
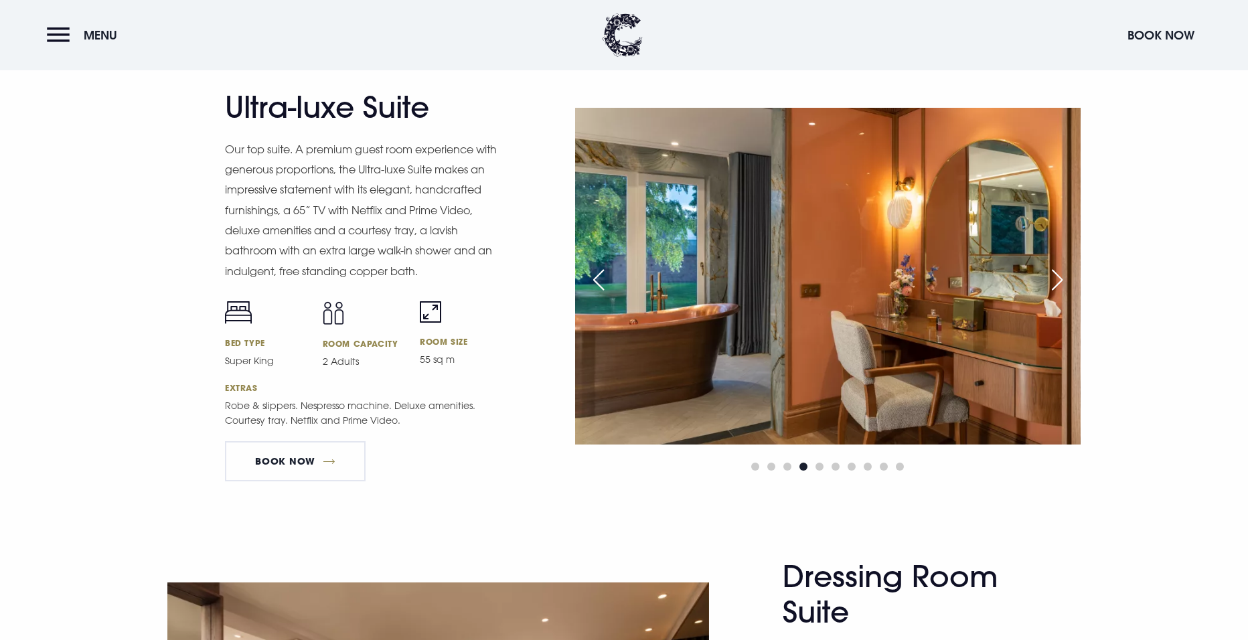
click at [605, 267] on div "Previous slide" at bounding box center [598, 279] width 33 height 29
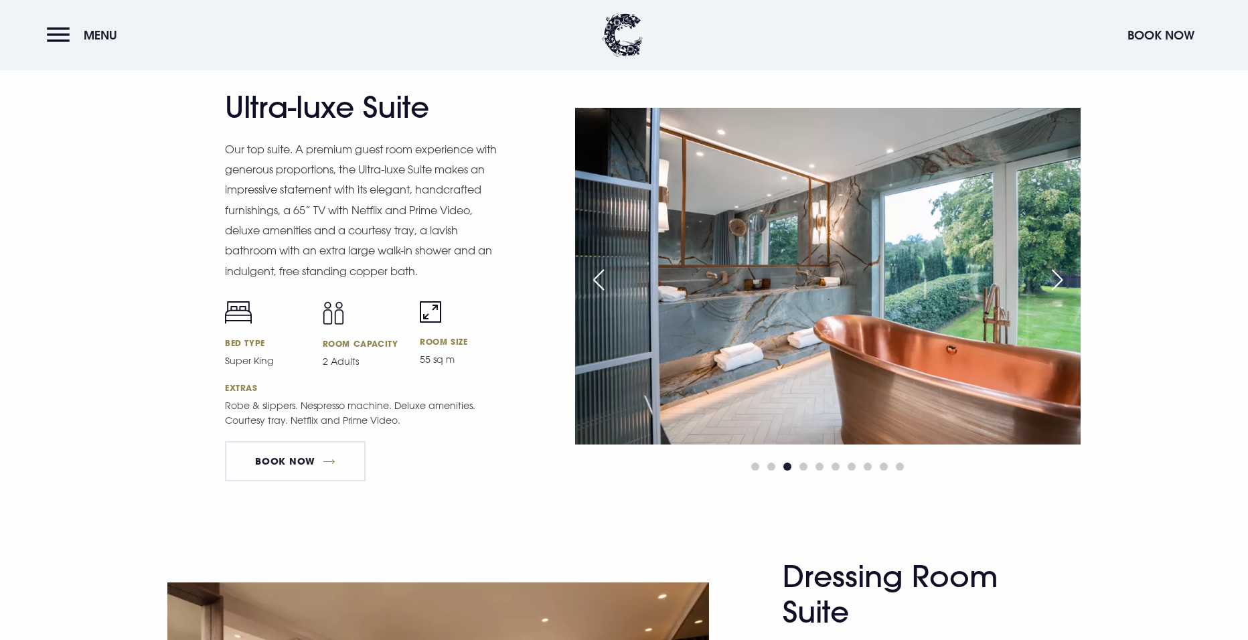
click at [605, 267] on div "Previous slide" at bounding box center [598, 279] width 33 height 29
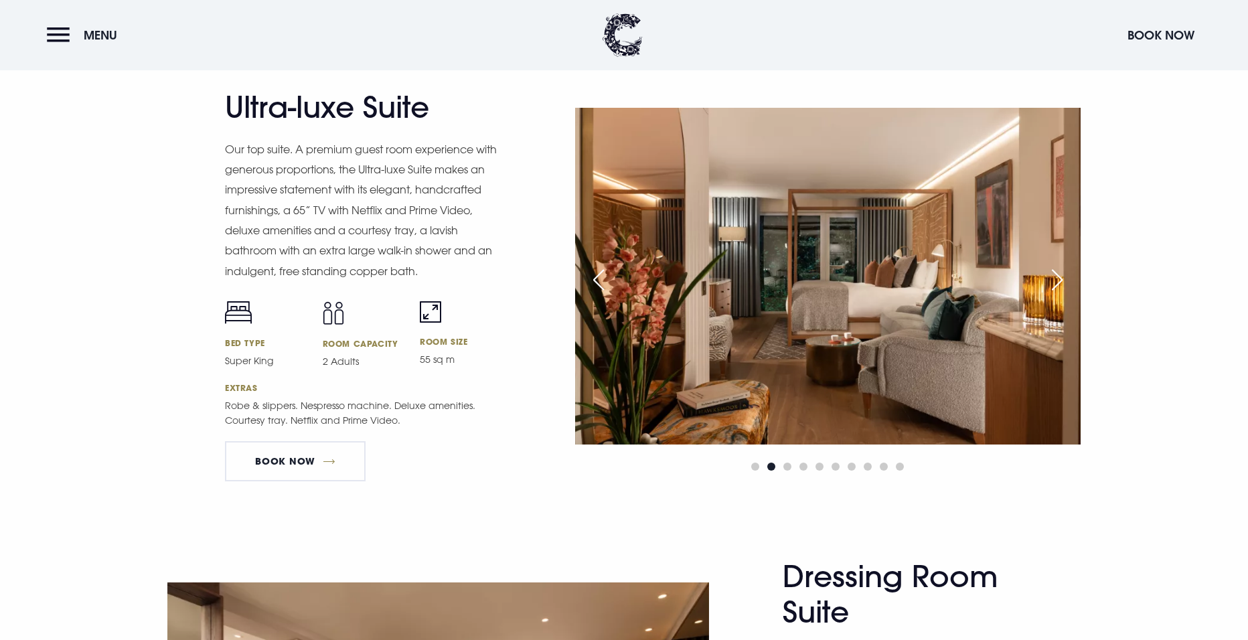
click at [593, 287] on div "Previous slide" at bounding box center [598, 279] width 33 height 29
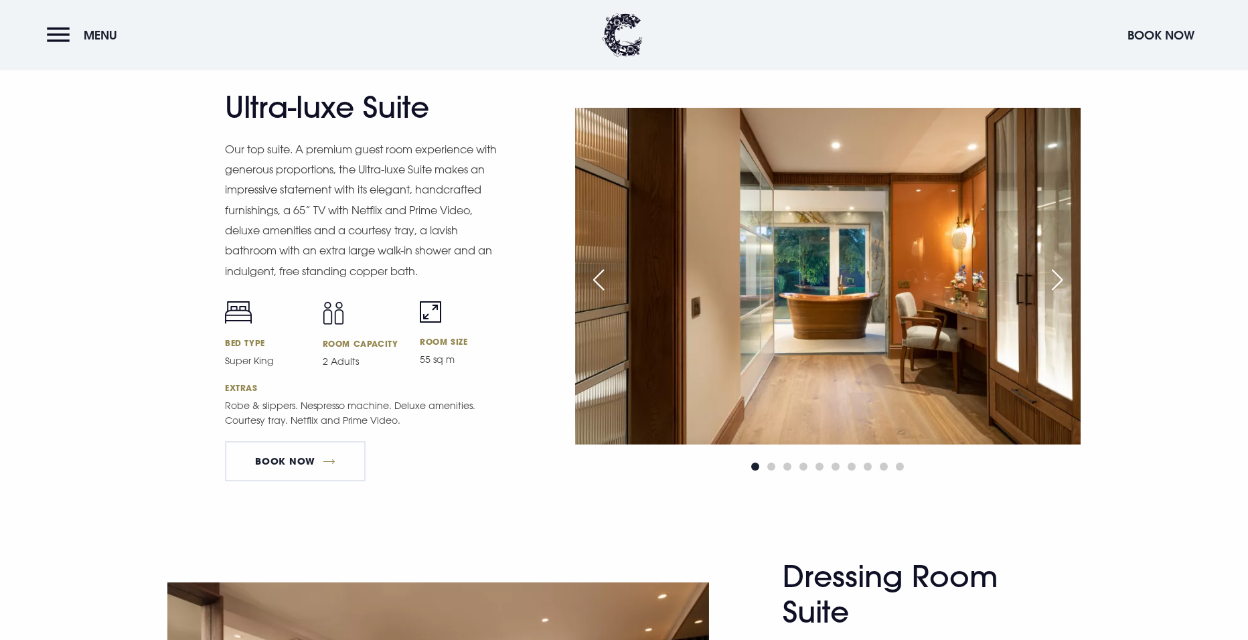
click at [593, 287] on div "Previous slide" at bounding box center [598, 279] width 33 height 29
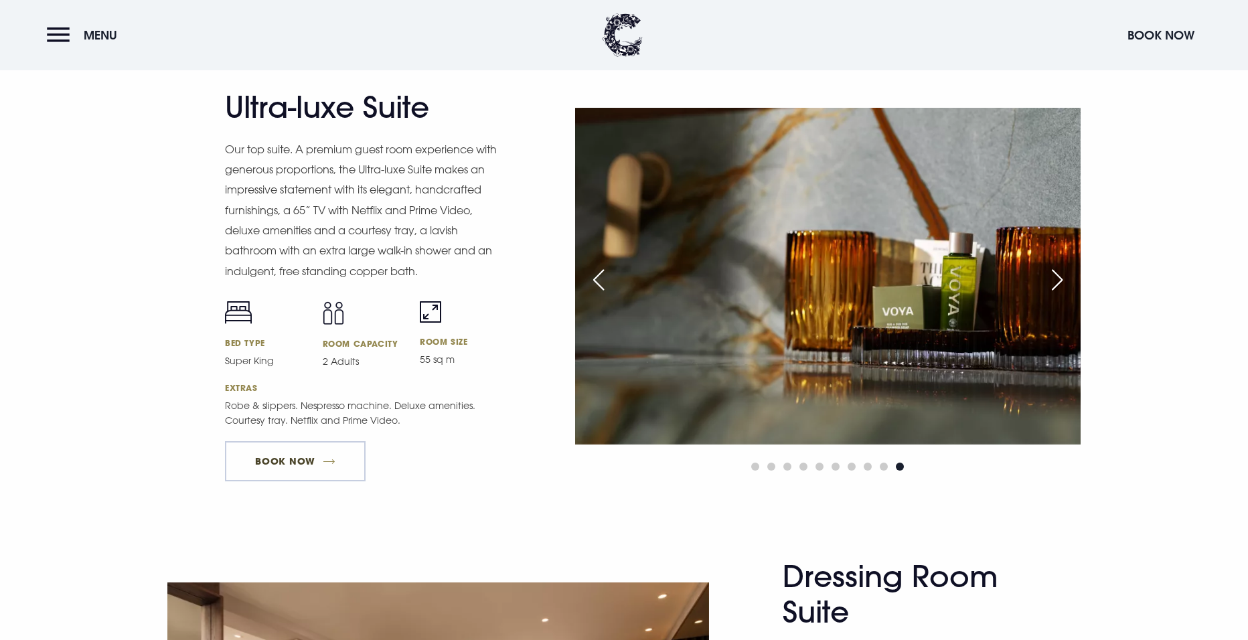
click at [348, 465] on link "Book Now" at bounding box center [295, 461] width 141 height 40
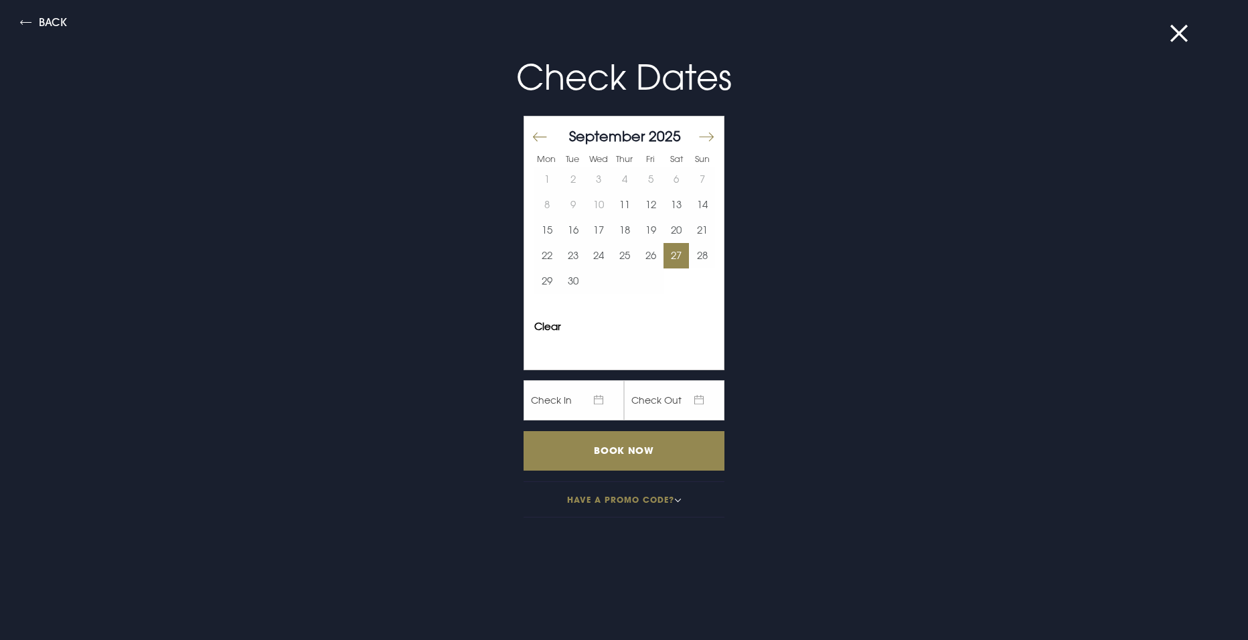
click at [664, 260] on button "27" at bounding box center [677, 255] width 26 height 25
click at [691, 260] on button "28" at bounding box center [702, 255] width 26 height 25
click at [601, 453] on input "Book Now" at bounding box center [624, 451] width 201 height 40
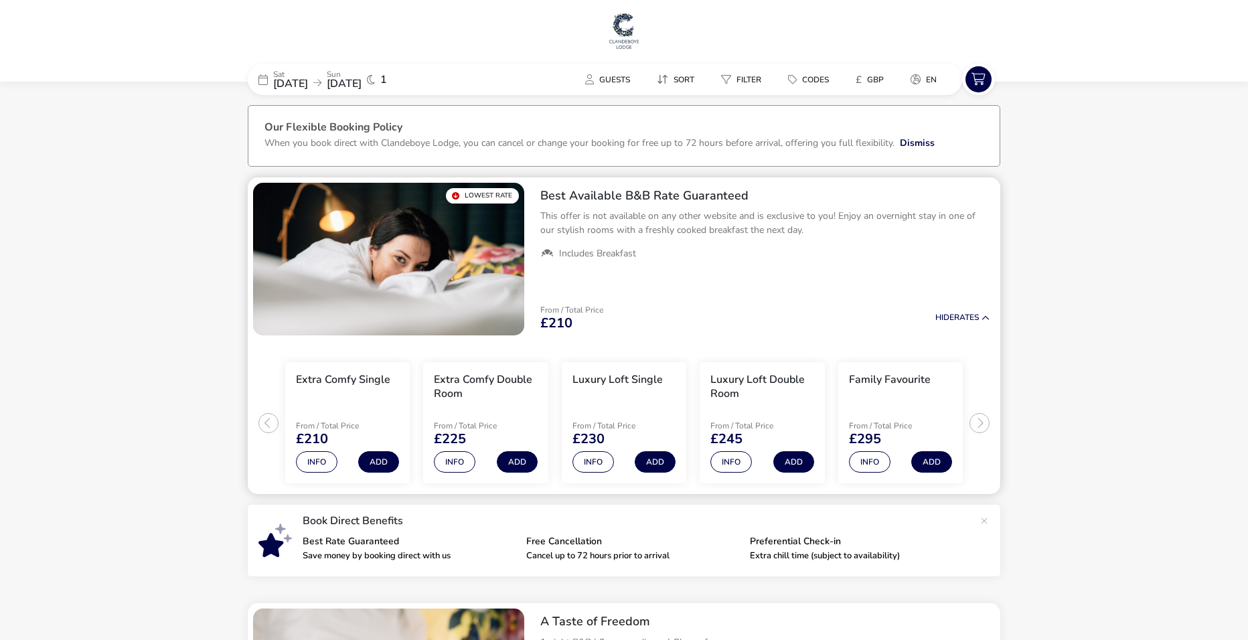
click at [984, 425] on ul "Extra Comfy Single From / Total Price £210 Info Add Extra Comfy Double Room Fro…" at bounding box center [624, 418] width 753 height 154
click at [979, 419] on ul "Extra Comfy Single From / Total Price £210 Info Add Extra Comfy Double Room Fro…" at bounding box center [624, 418] width 753 height 154
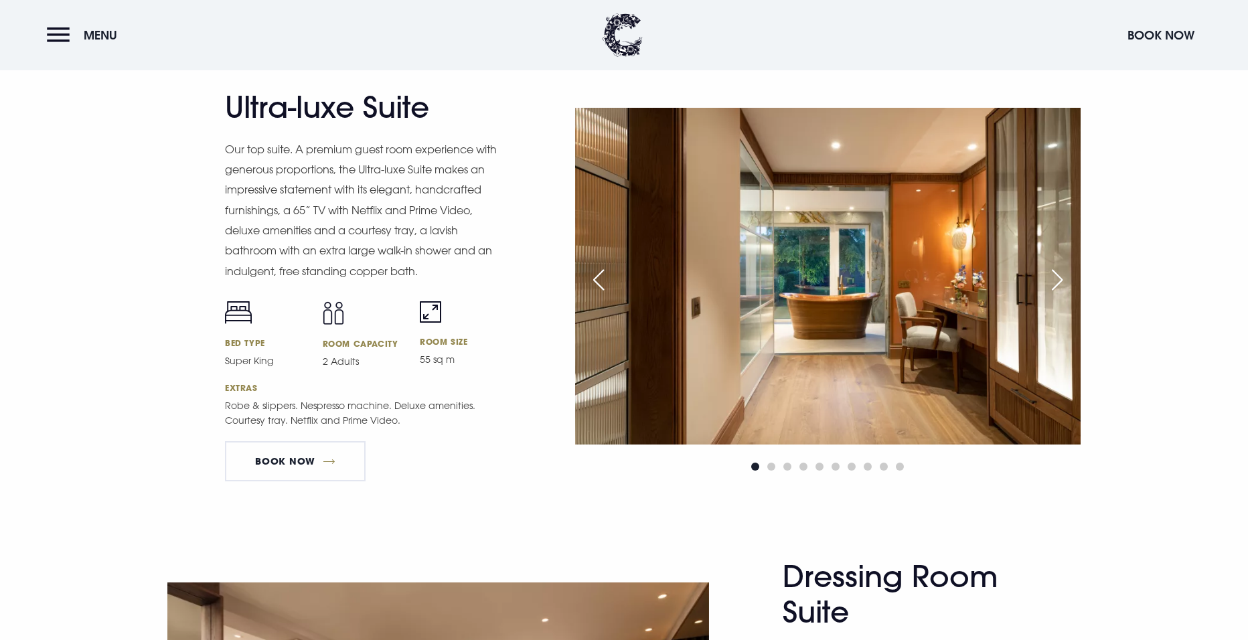
scroll to position [1741, 0]
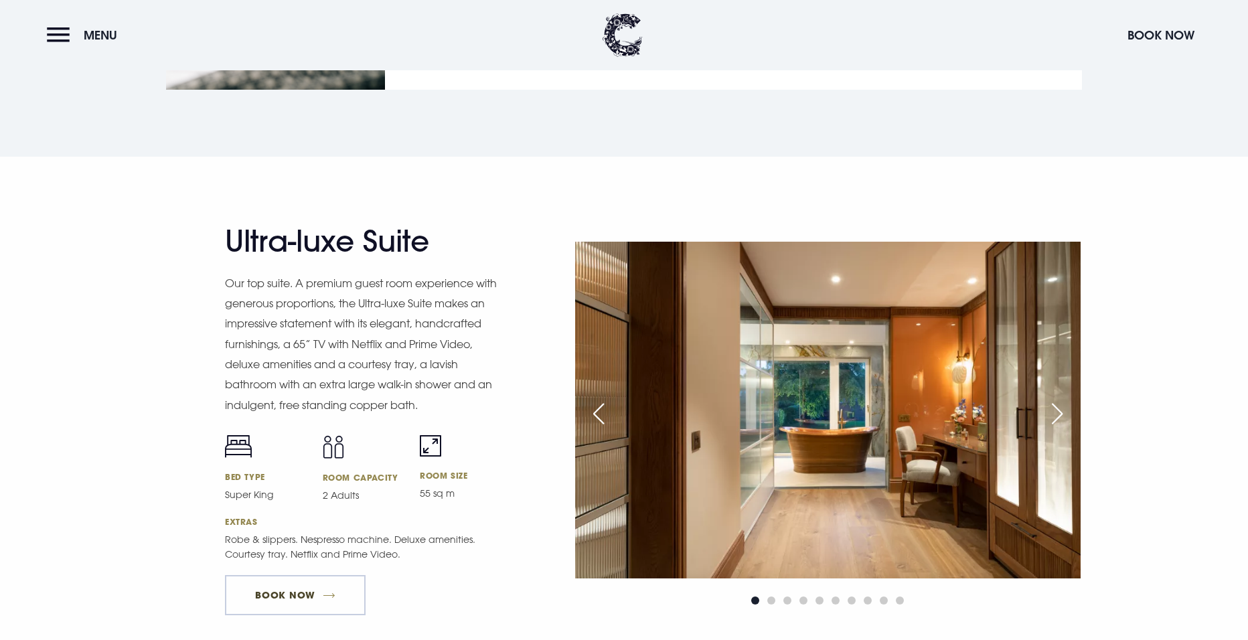
click at [317, 593] on link "Book Now" at bounding box center [295, 595] width 141 height 40
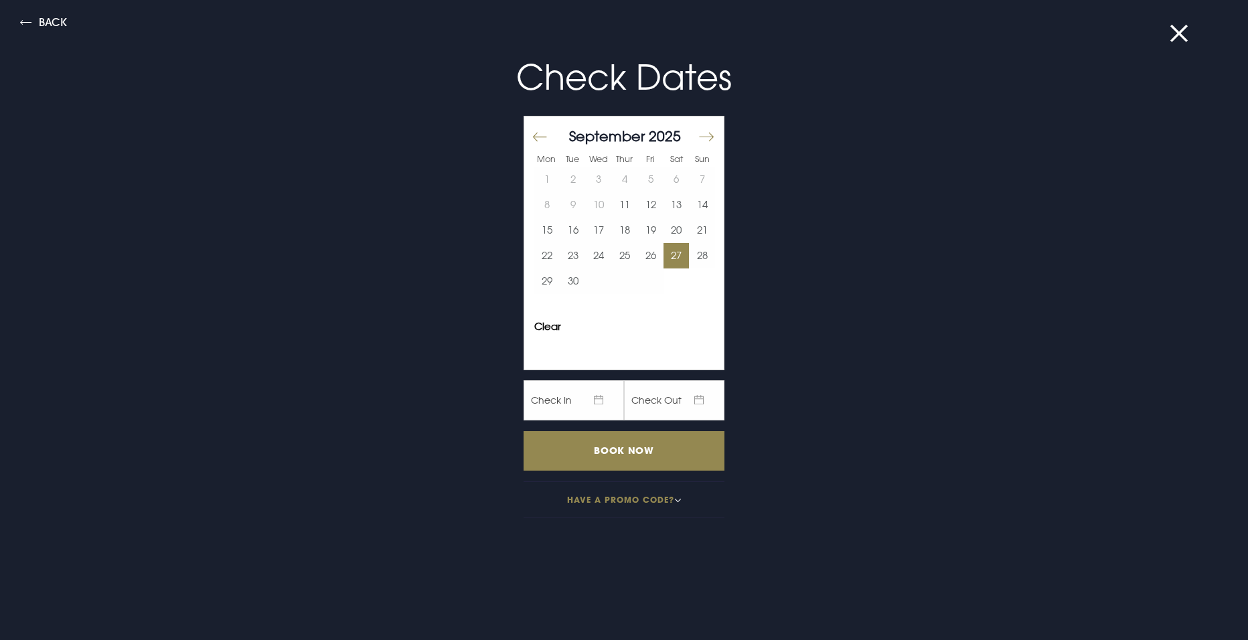
click at [670, 254] on button "27" at bounding box center [677, 255] width 26 height 25
click at [694, 257] on button "28" at bounding box center [702, 255] width 26 height 25
click at [656, 455] on input "Book Now" at bounding box center [624, 451] width 201 height 40
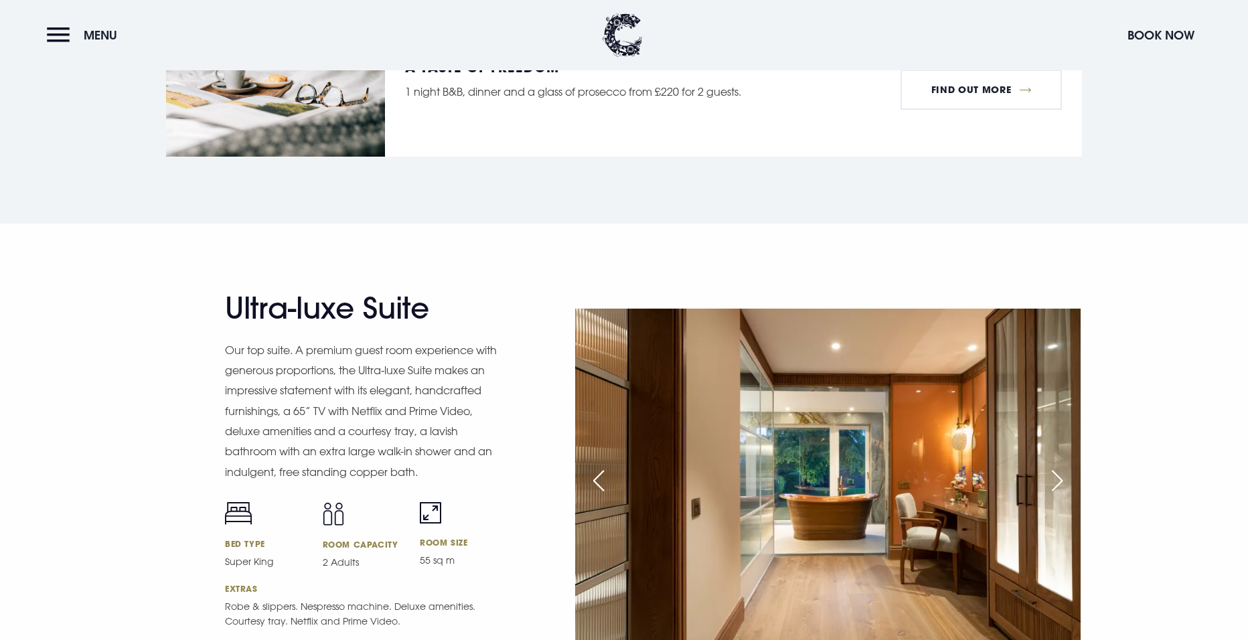
scroll to position [1741, 0]
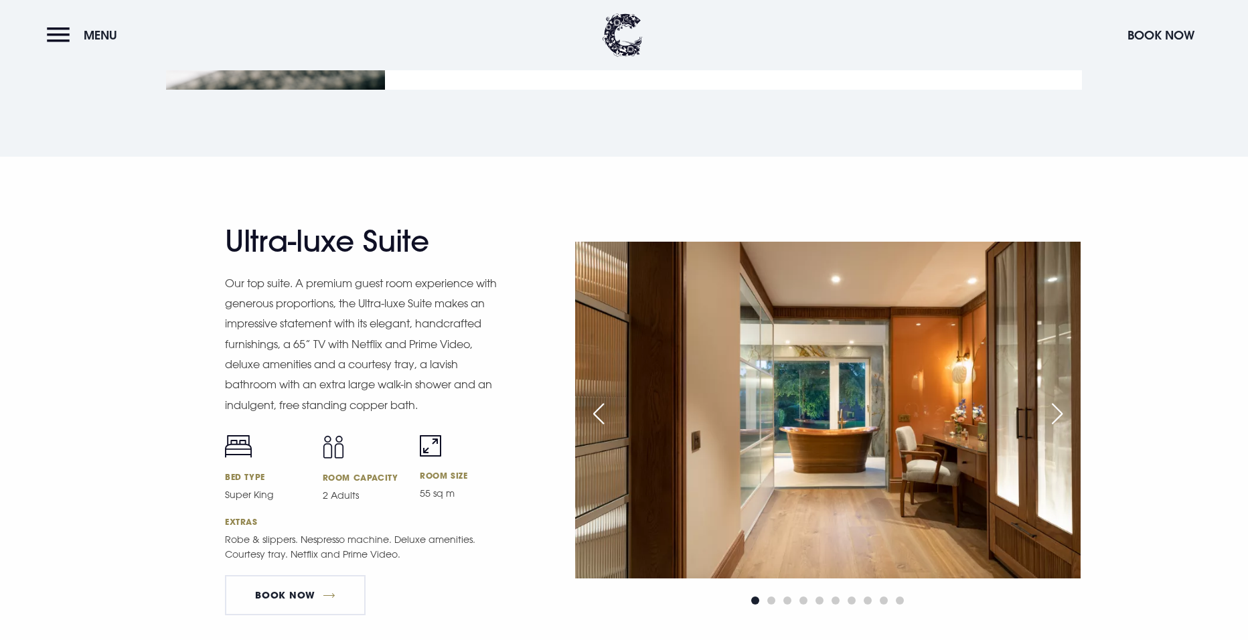
click at [594, 410] on div "Previous slide" at bounding box center [598, 413] width 33 height 29
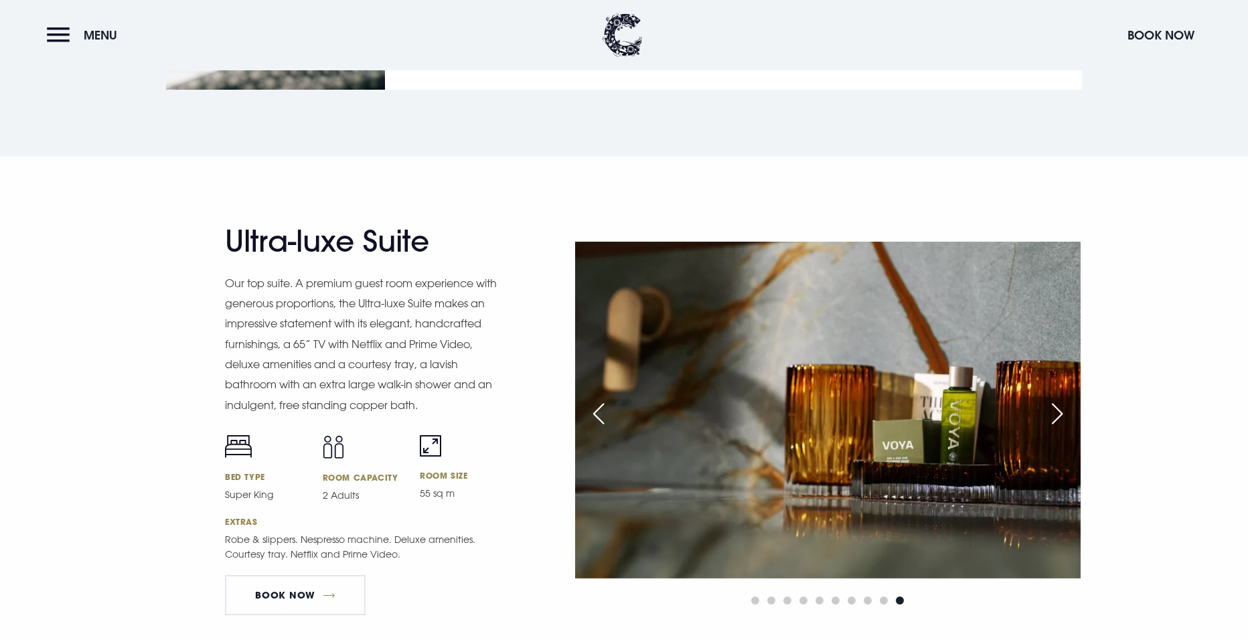
click at [594, 410] on div "Previous slide" at bounding box center [598, 413] width 33 height 29
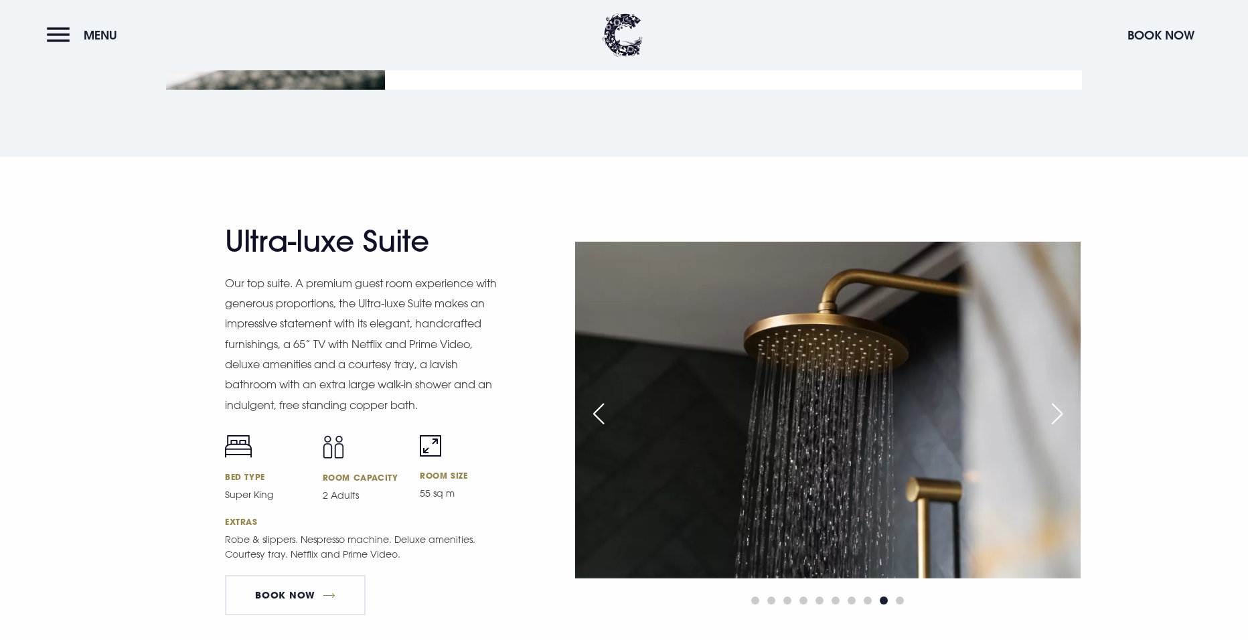
click at [594, 410] on div "Previous slide" at bounding box center [598, 413] width 33 height 29
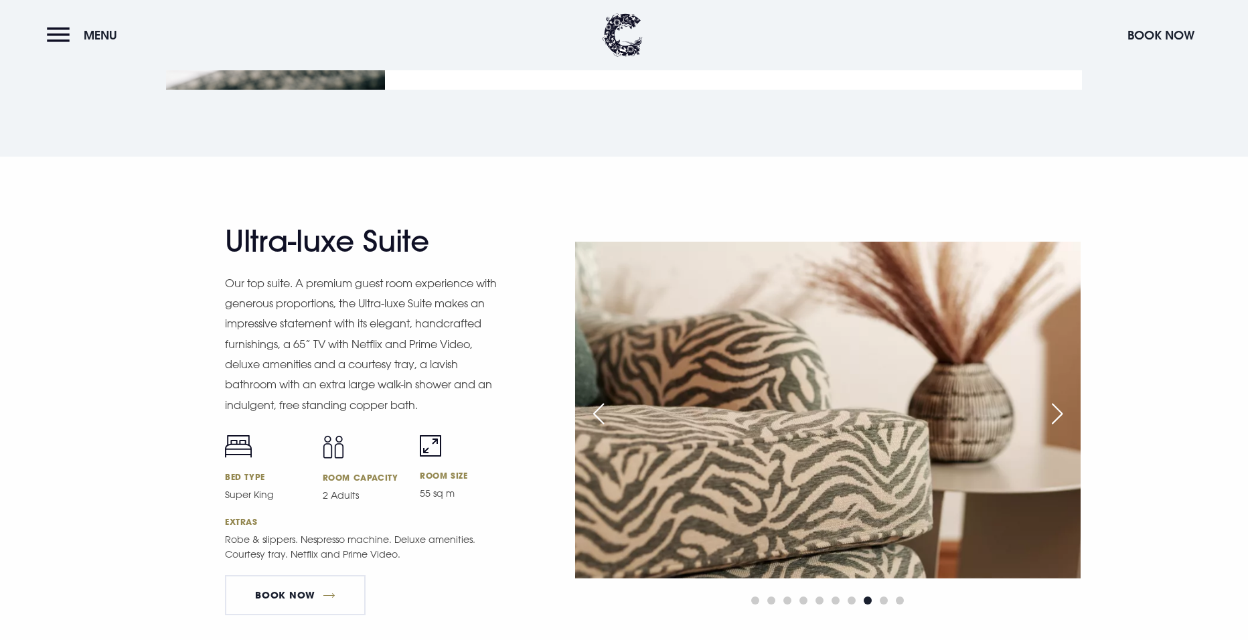
click at [594, 410] on div "Previous slide" at bounding box center [598, 413] width 33 height 29
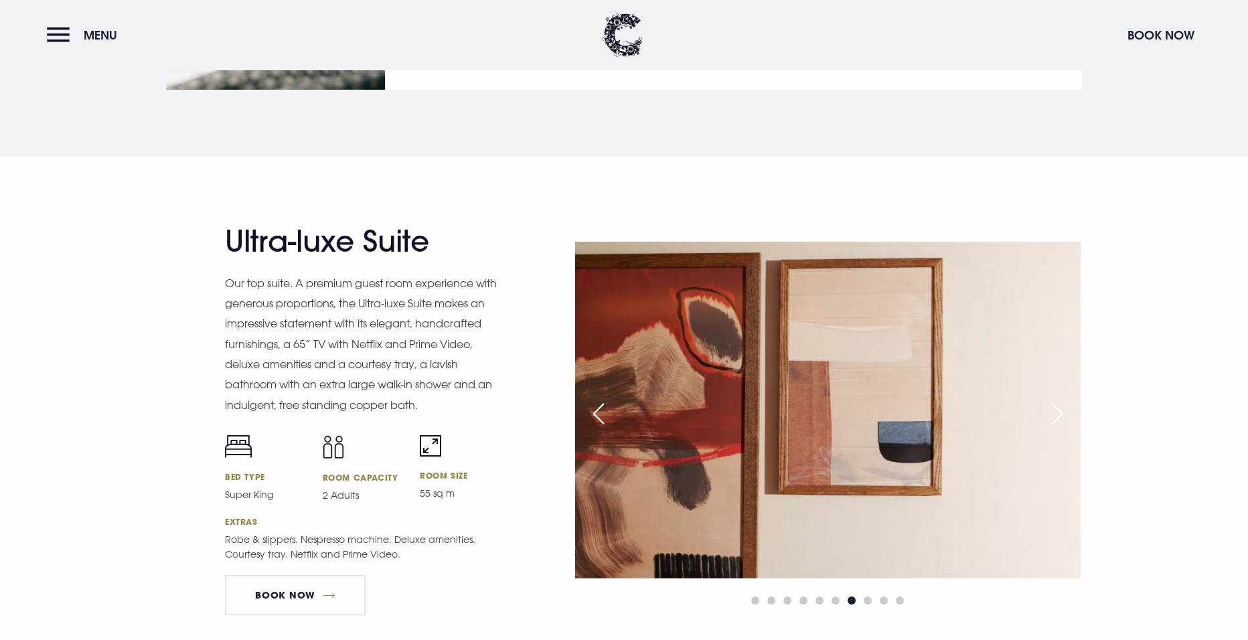
click at [594, 410] on div "Previous slide" at bounding box center [598, 413] width 33 height 29
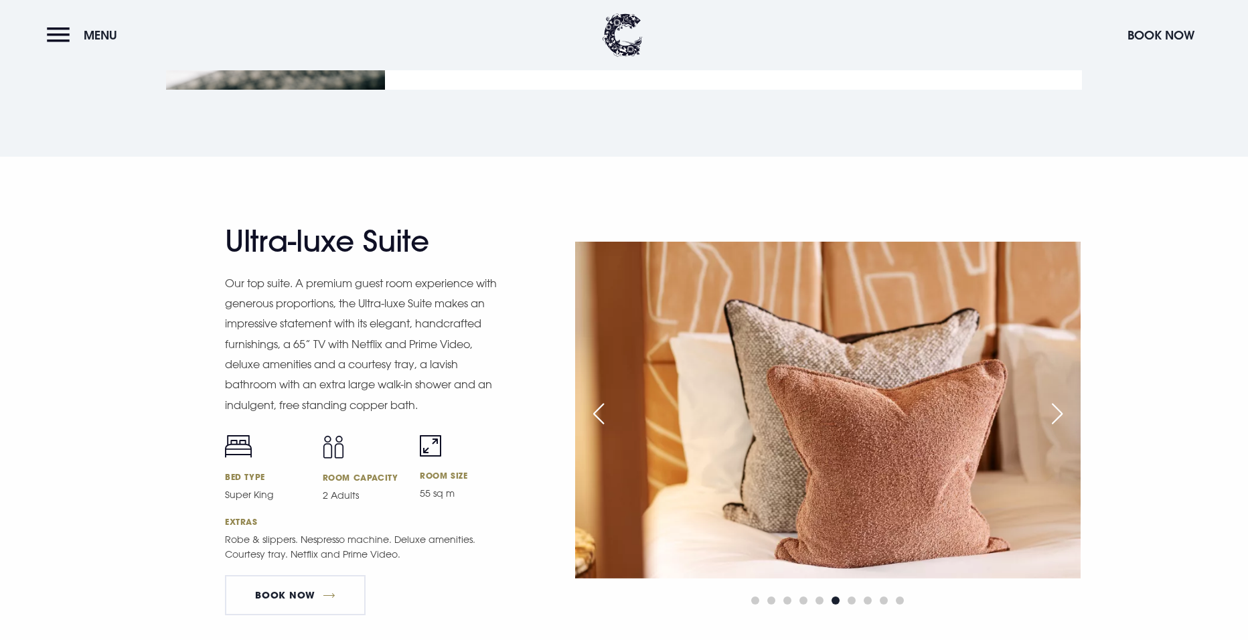
click at [594, 410] on div "Previous slide" at bounding box center [598, 413] width 33 height 29
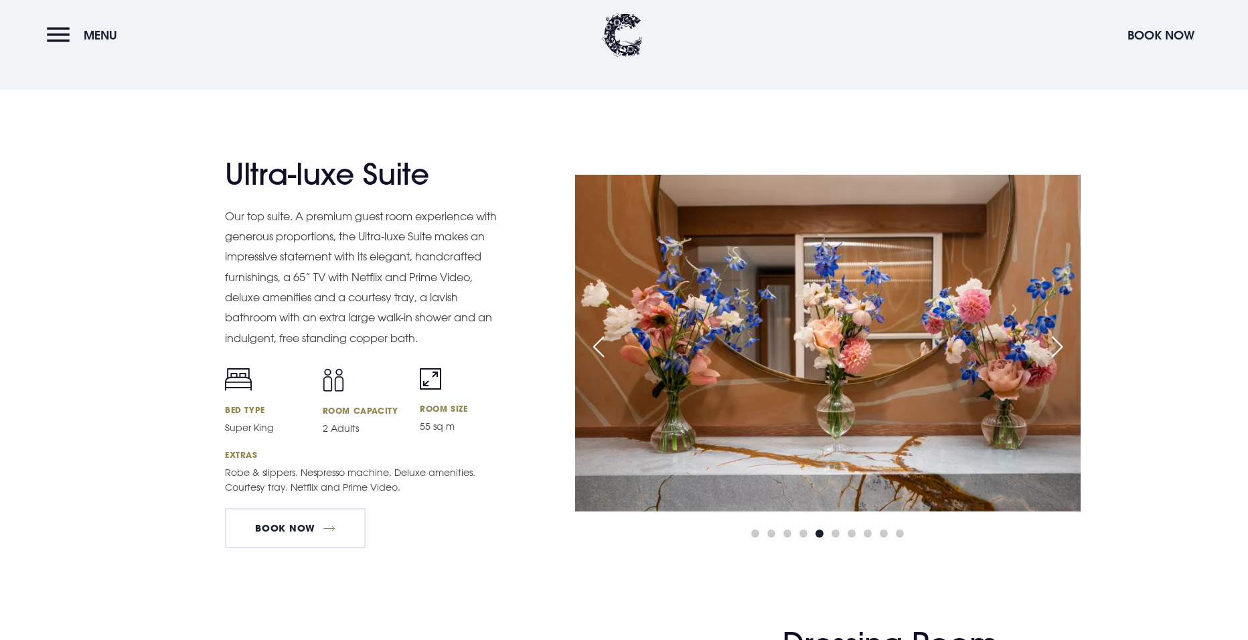
scroll to position [1875, 0]
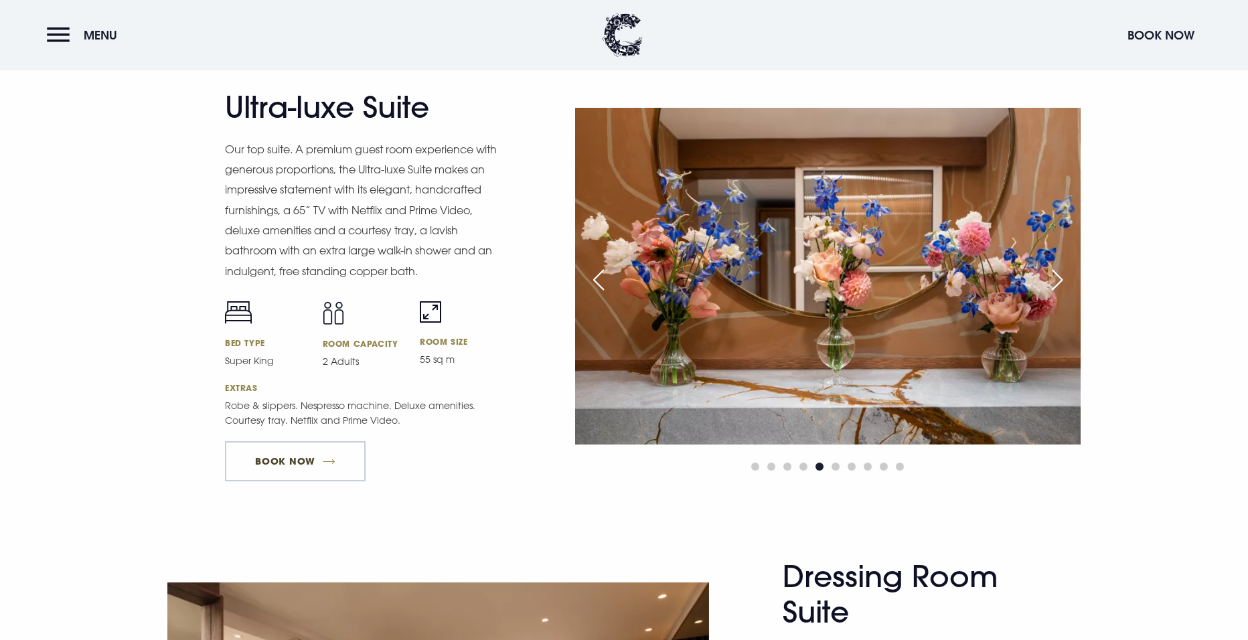
click at [327, 452] on link "Book Now" at bounding box center [295, 461] width 141 height 40
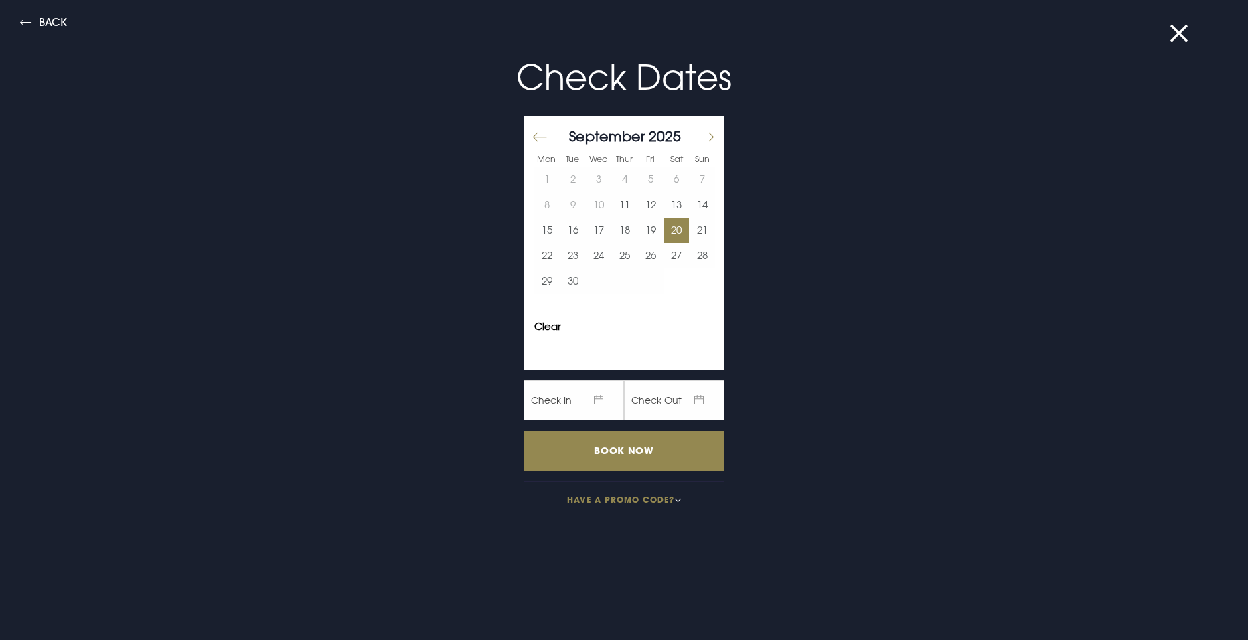
click at [664, 228] on button "20" at bounding box center [677, 230] width 26 height 25
click at [703, 231] on button "21" at bounding box center [702, 230] width 26 height 25
click at [643, 444] on input "Book Now" at bounding box center [624, 451] width 201 height 40
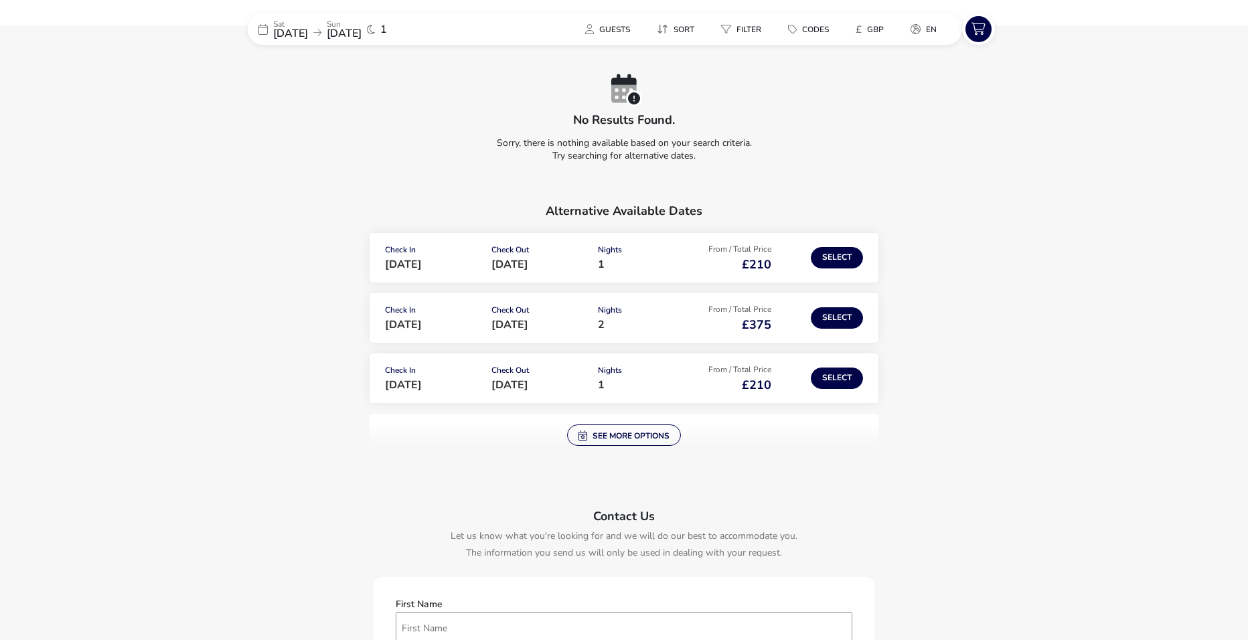
scroll to position [134, 0]
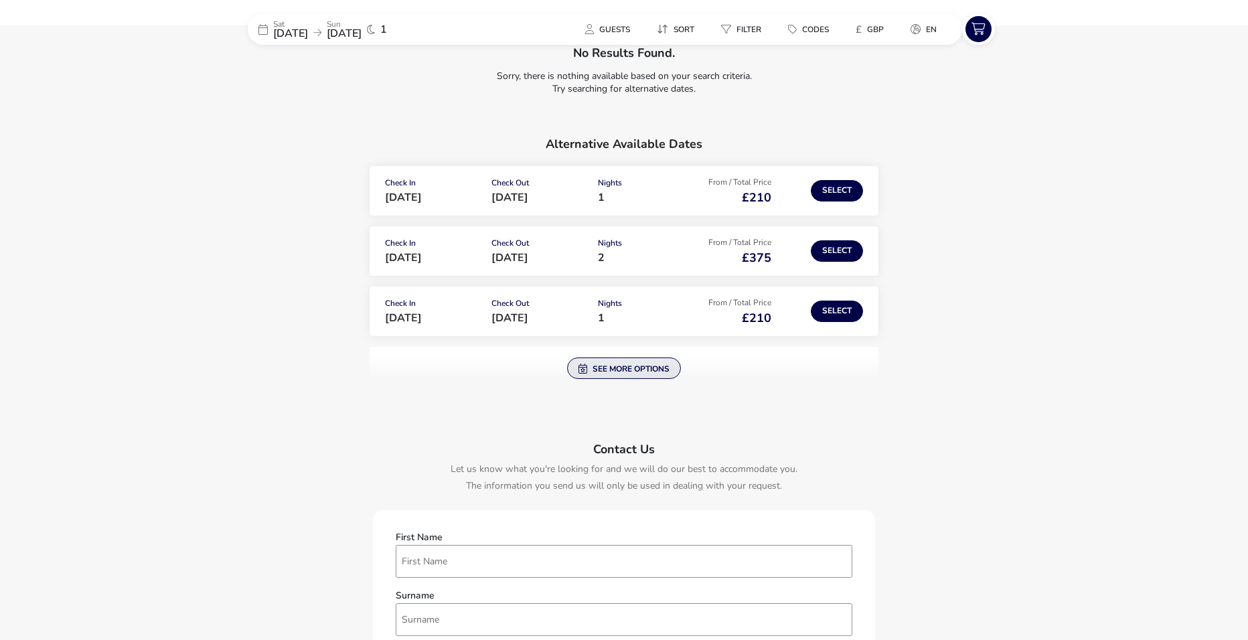
click at [643, 362] on button "See more options" at bounding box center [624, 368] width 114 height 21
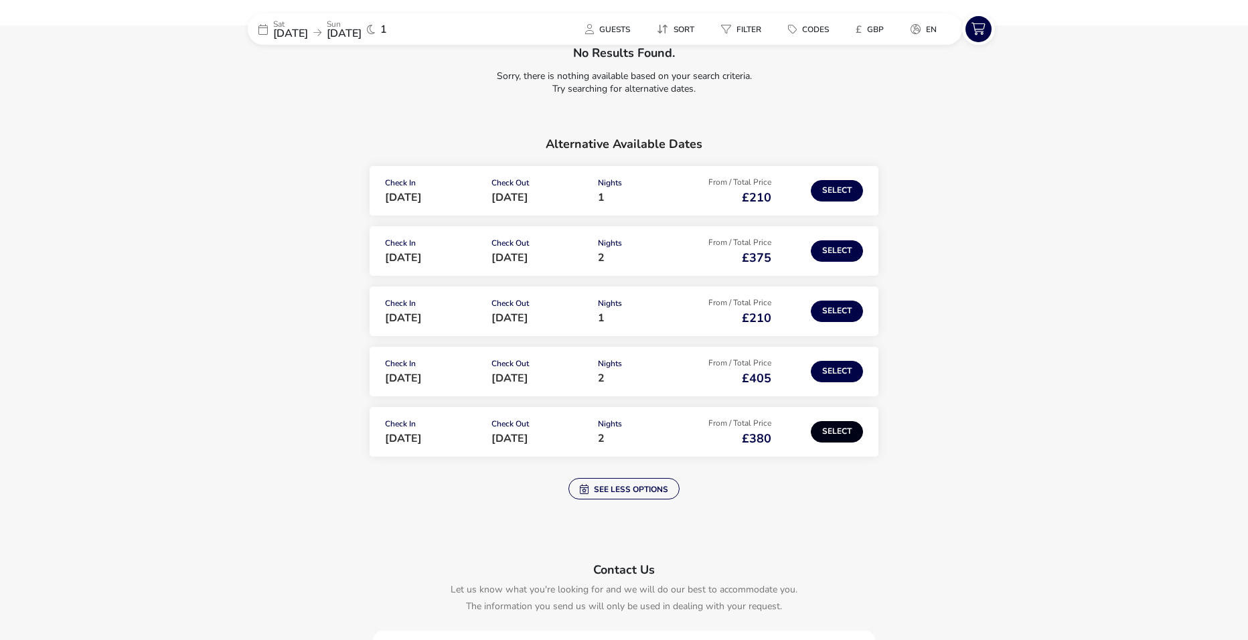
click at [824, 432] on button "Select" at bounding box center [837, 431] width 52 height 21
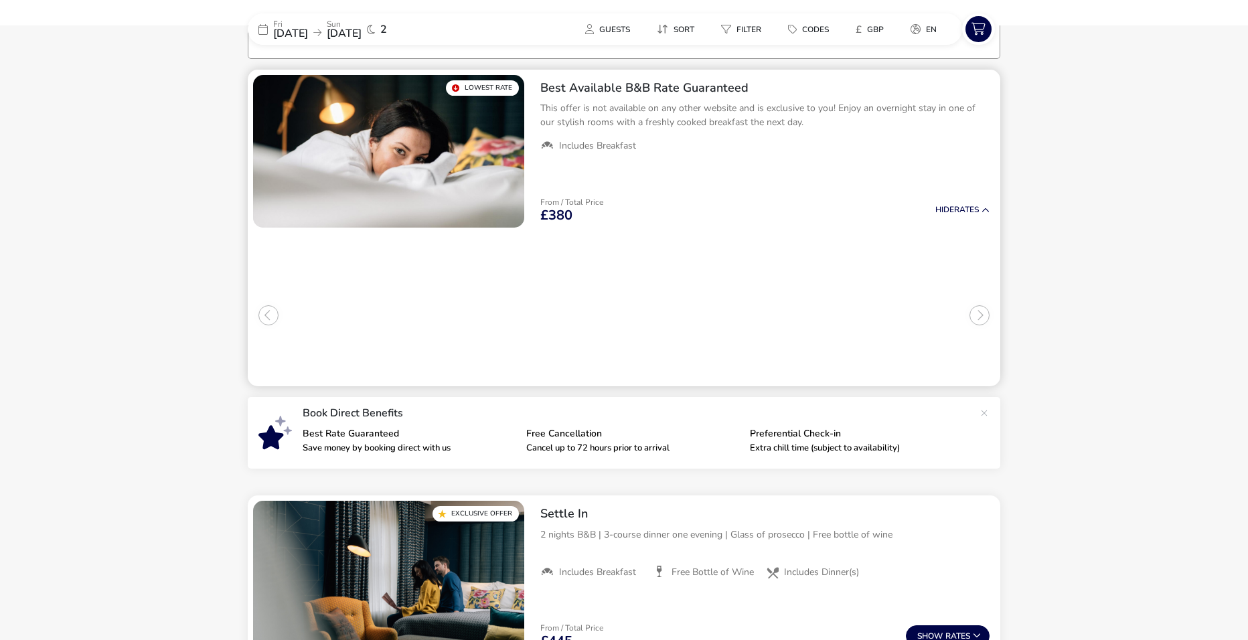
scroll to position [110, 0]
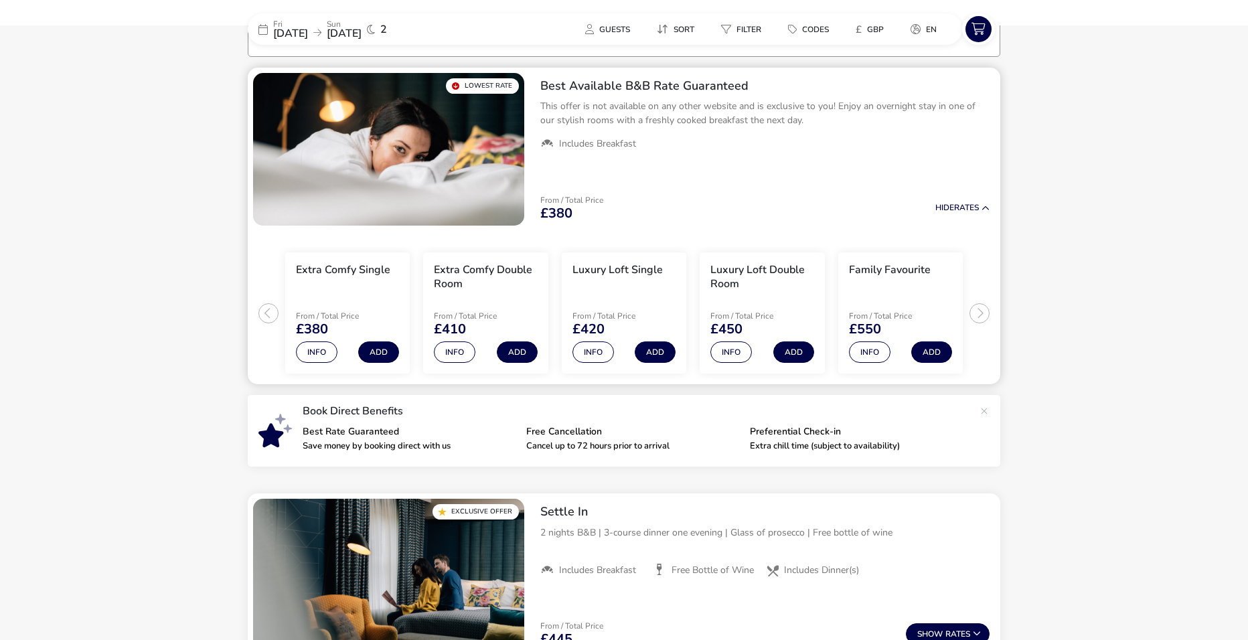
click at [983, 311] on ul "Extra Comfy Single From / Total Price £380 Info Add Extra Comfy Double Room Fro…" at bounding box center [624, 308] width 753 height 154
click at [590, 356] on button "Info" at bounding box center [594, 352] width 42 height 21
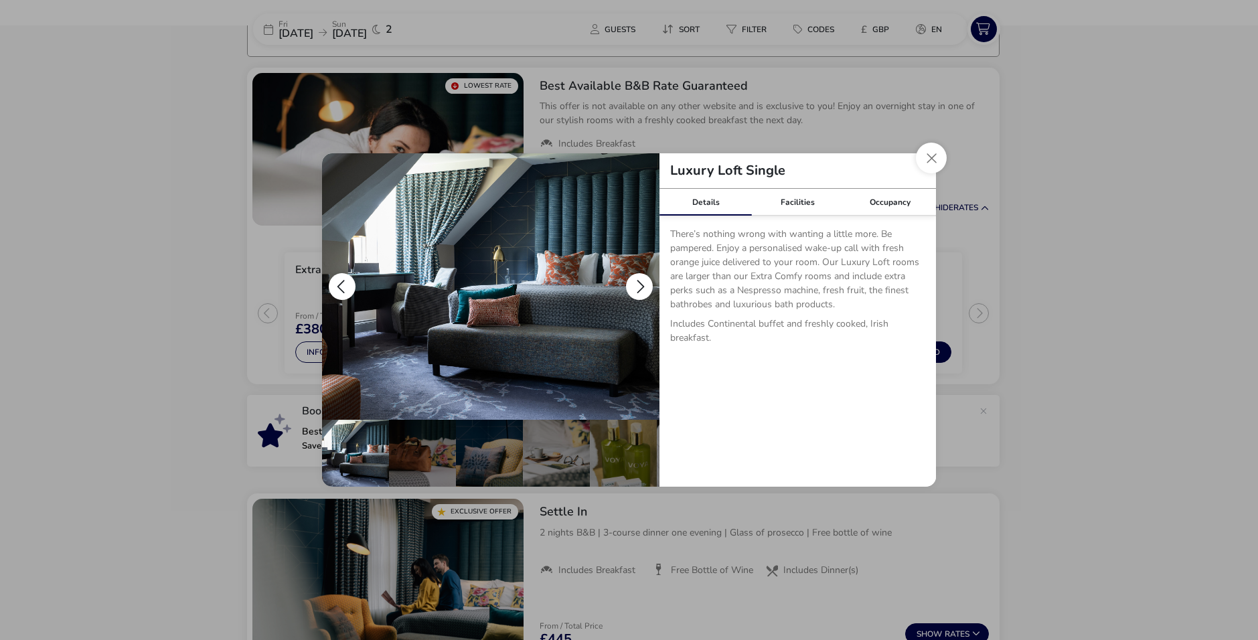
click at [646, 282] on button "details" at bounding box center [639, 286] width 27 height 27
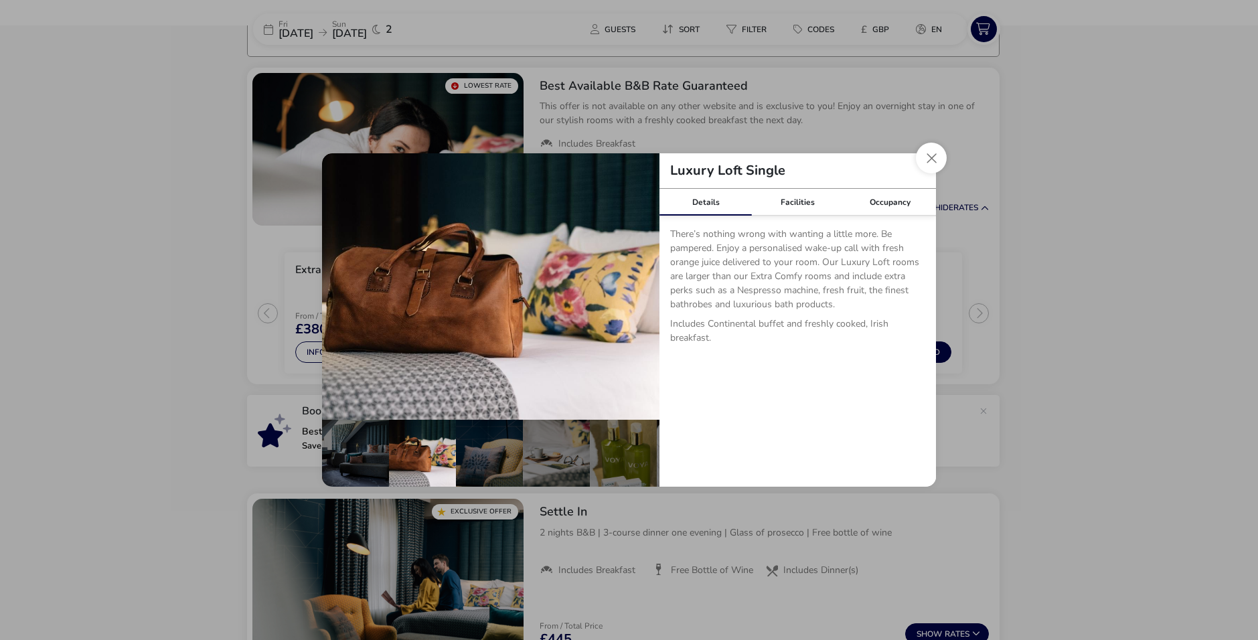
click at [809, 220] on div "There’s nothing wrong with wanting a little more. Be pampered. Enjoy a personal…" at bounding box center [798, 291] width 277 height 150
click at [825, 206] on link "Facilities" at bounding box center [798, 202] width 92 height 27
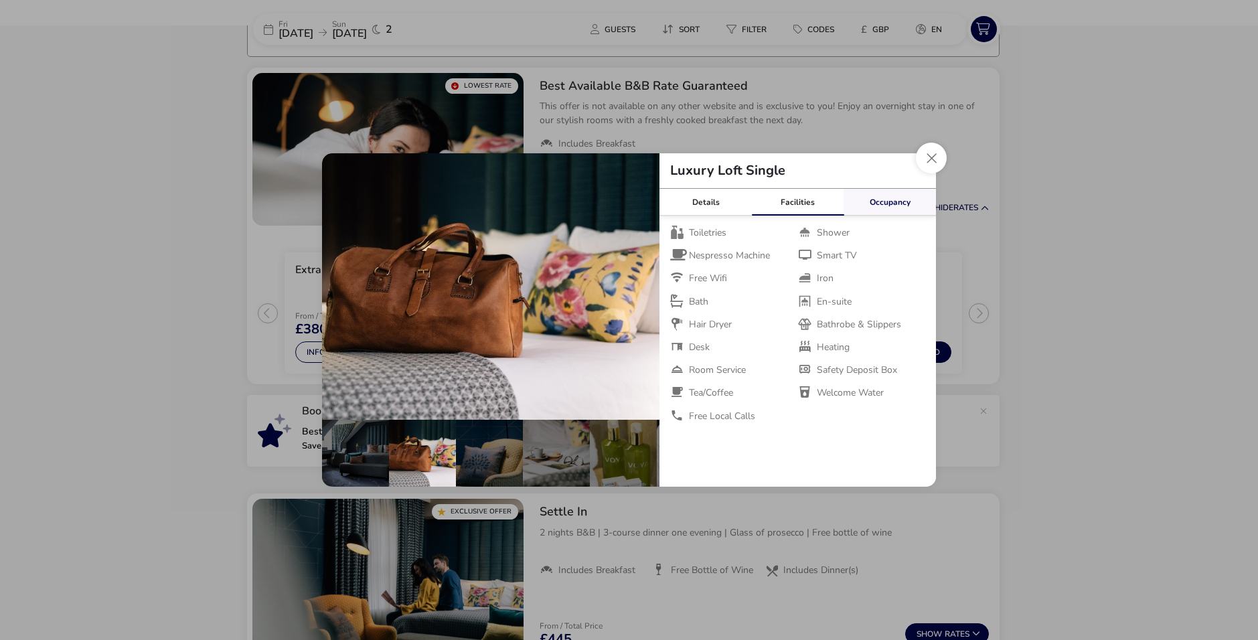
click at [878, 198] on link "Occupancy" at bounding box center [890, 202] width 92 height 27
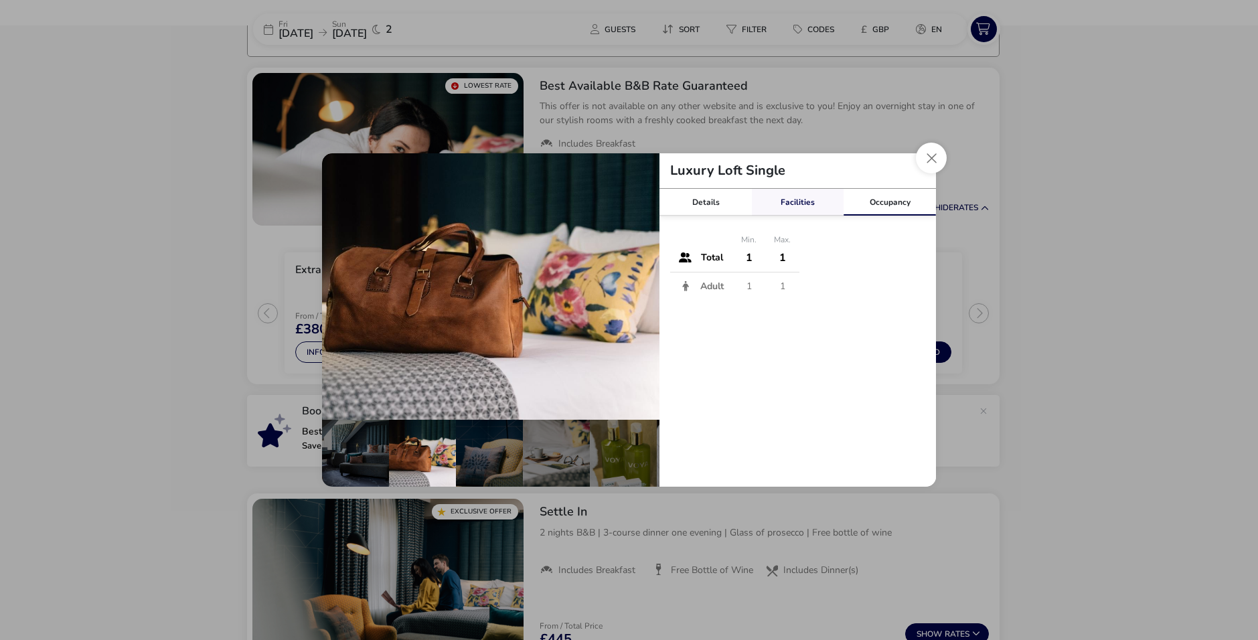
click at [817, 206] on link "Facilities" at bounding box center [798, 202] width 92 height 27
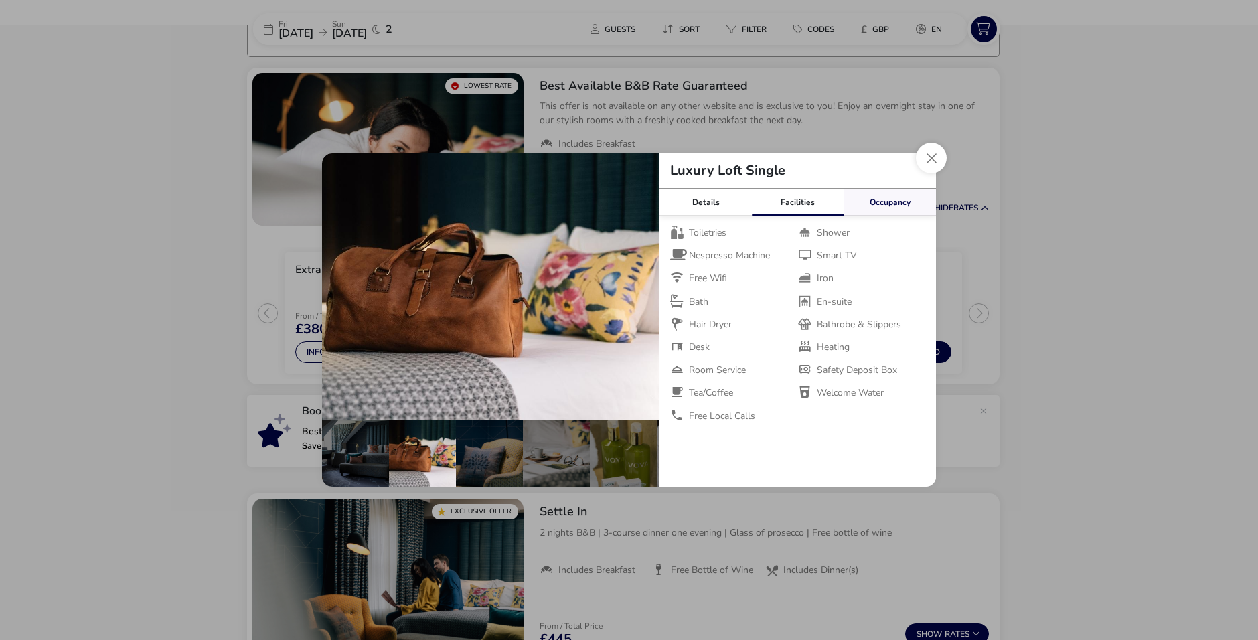
click at [877, 203] on link "Occupancy" at bounding box center [890, 202] width 92 height 27
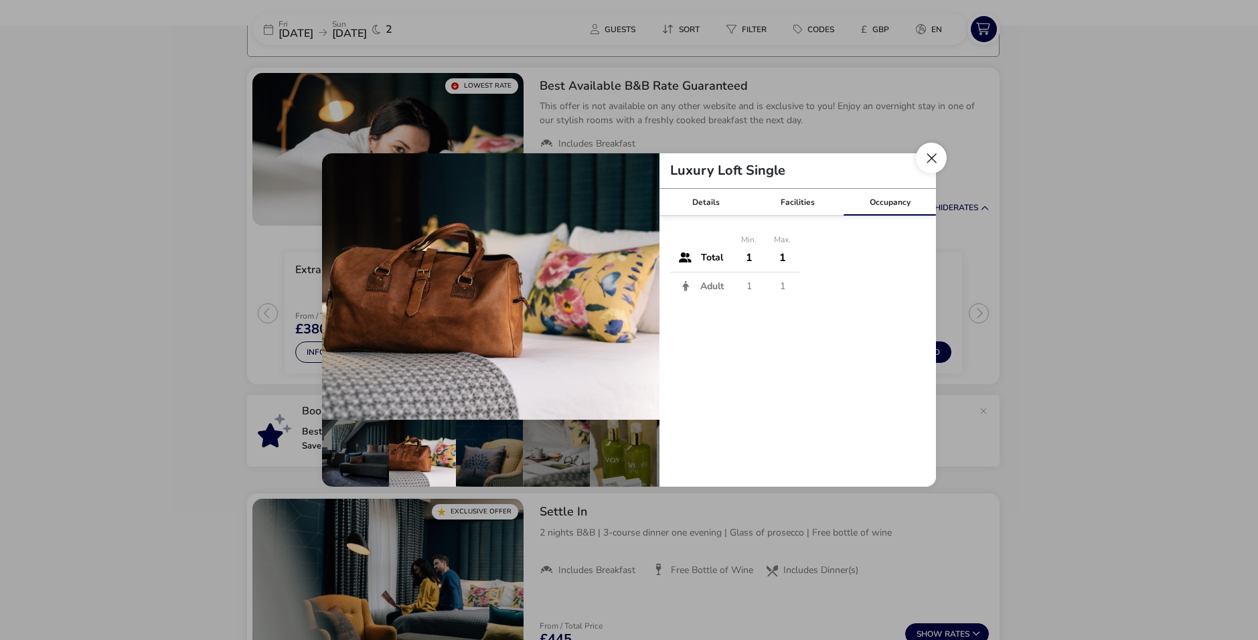
click at [931, 156] on button "Close dialog" at bounding box center [931, 158] width 31 height 31
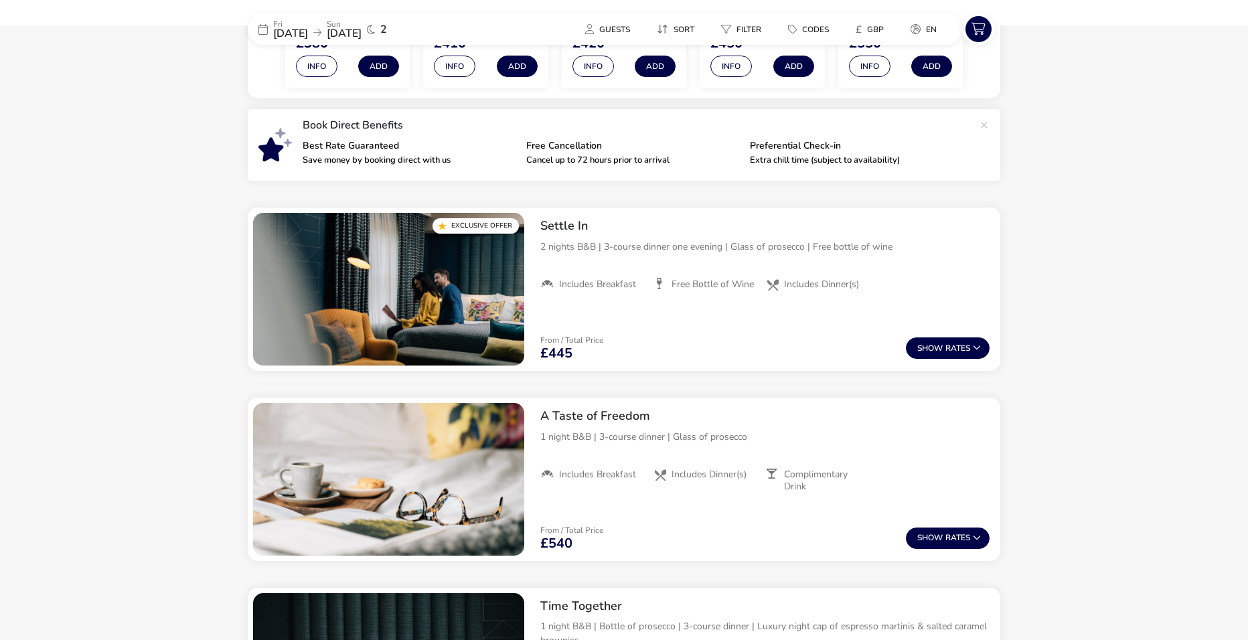
scroll to position [0, 0]
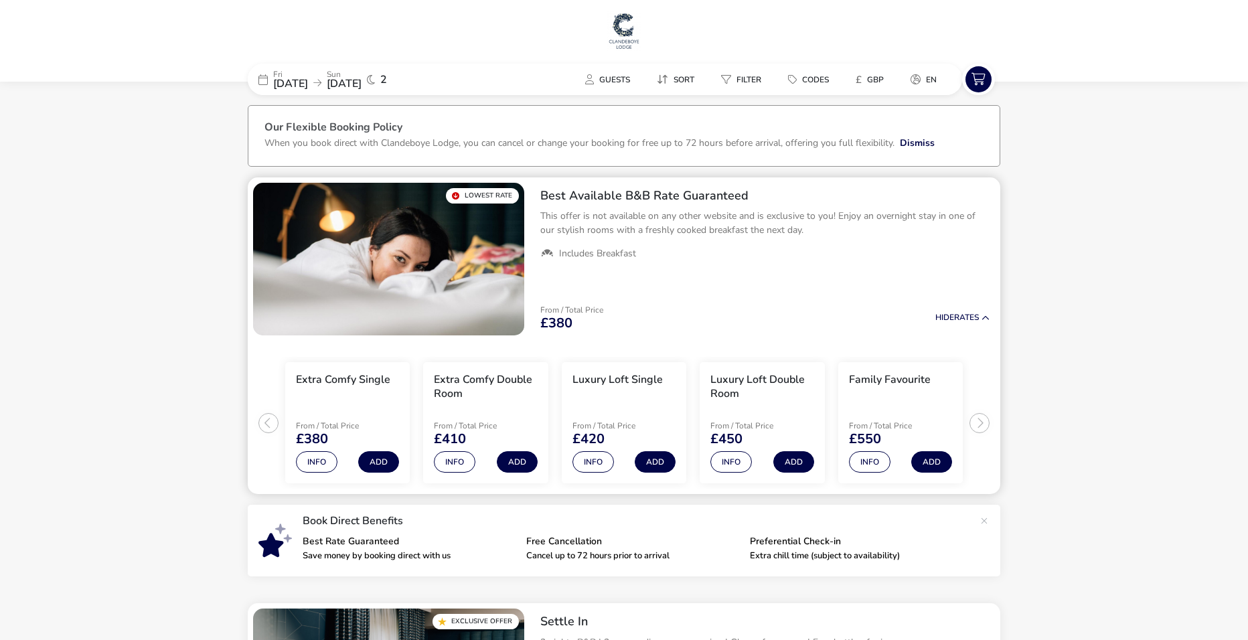
click at [982, 421] on ul "Extra Comfy Single From / Total Price £380 Info Add Extra Comfy Double Room Fro…" at bounding box center [624, 418] width 753 height 154
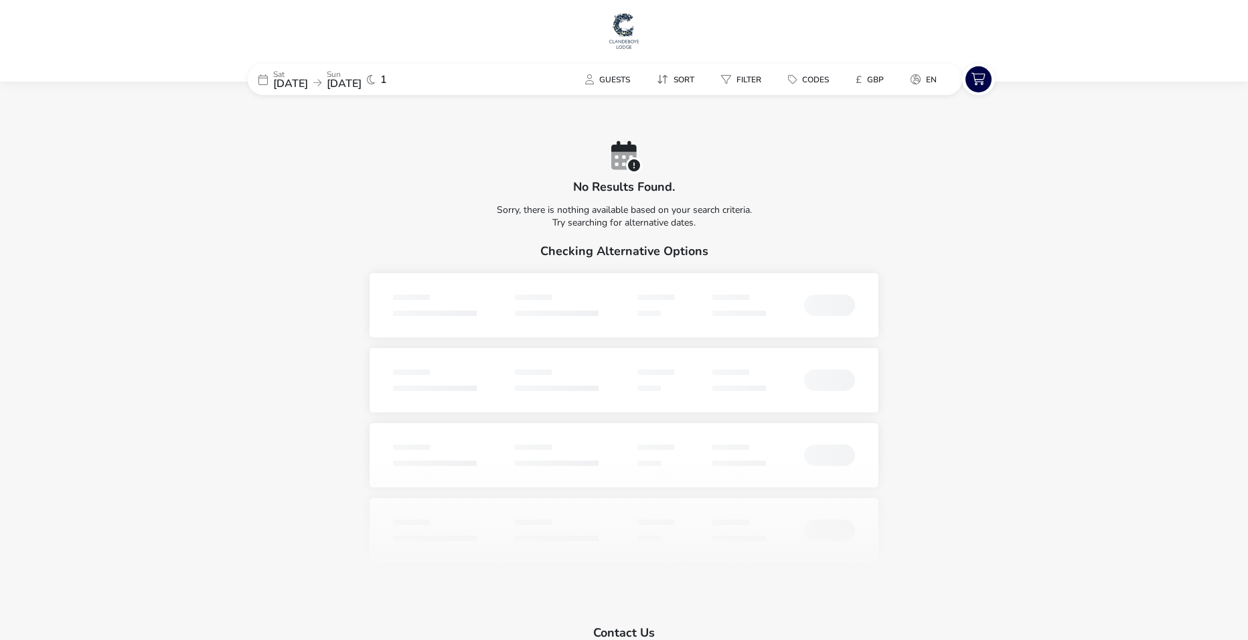
drag, startPoint x: 1102, startPoint y: 490, endPoint x: 1108, endPoint y: 487, distance: 6.9
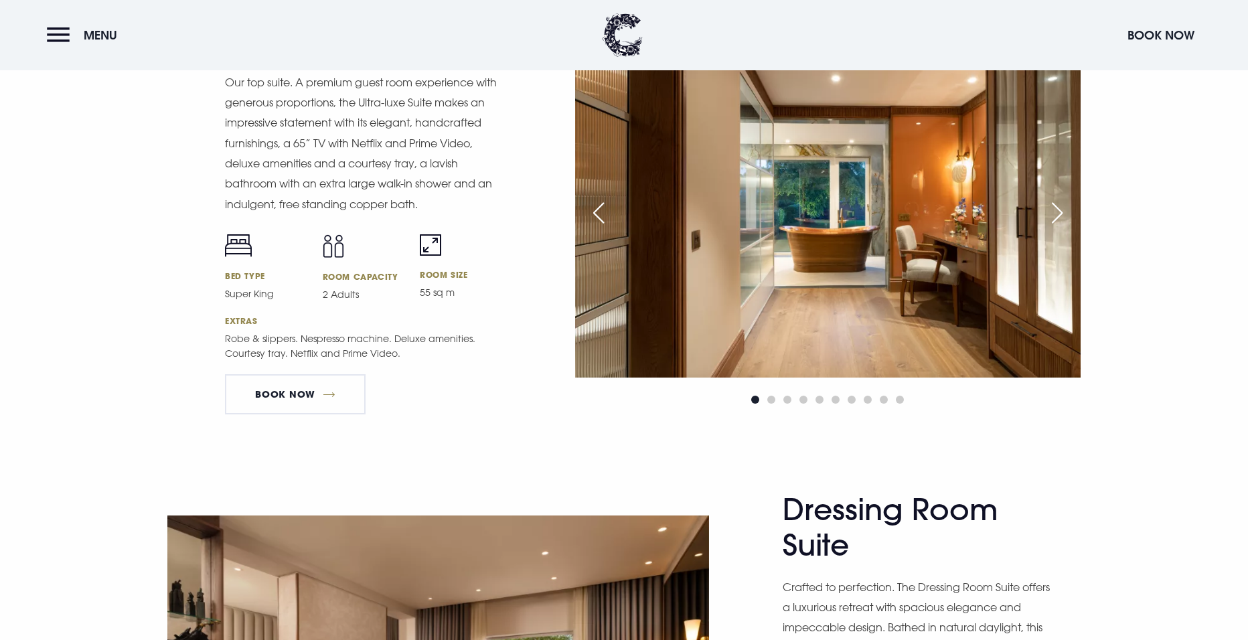
scroll to position [1808, 0]
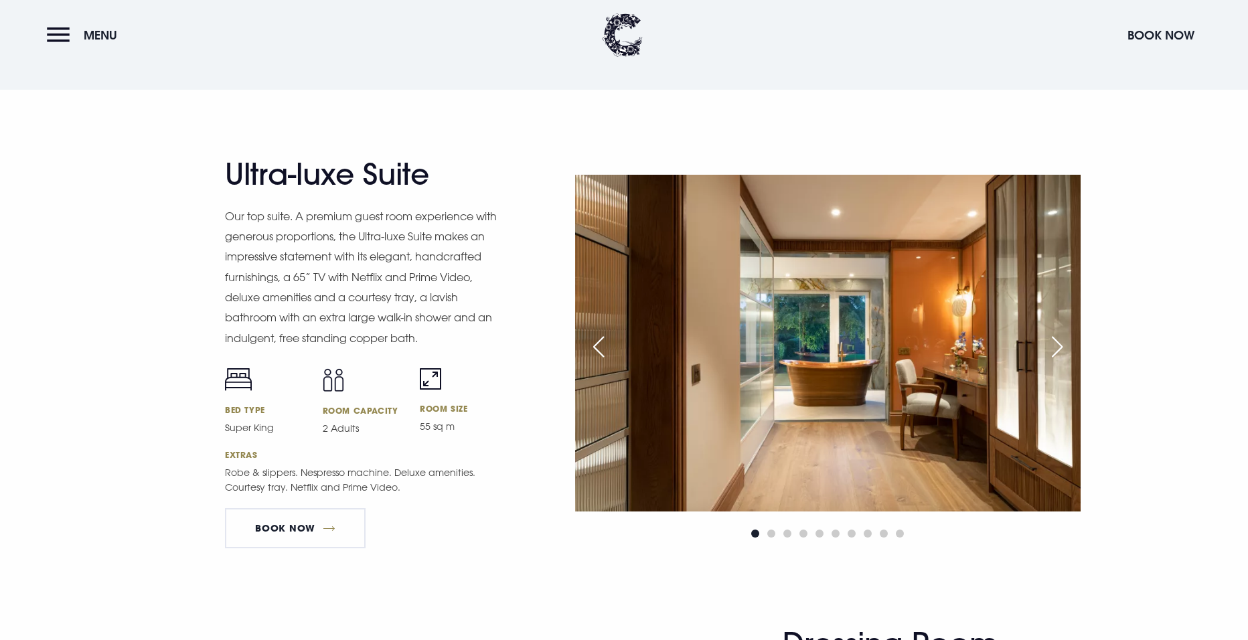
click at [589, 350] on div "Previous slide" at bounding box center [598, 346] width 33 height 29
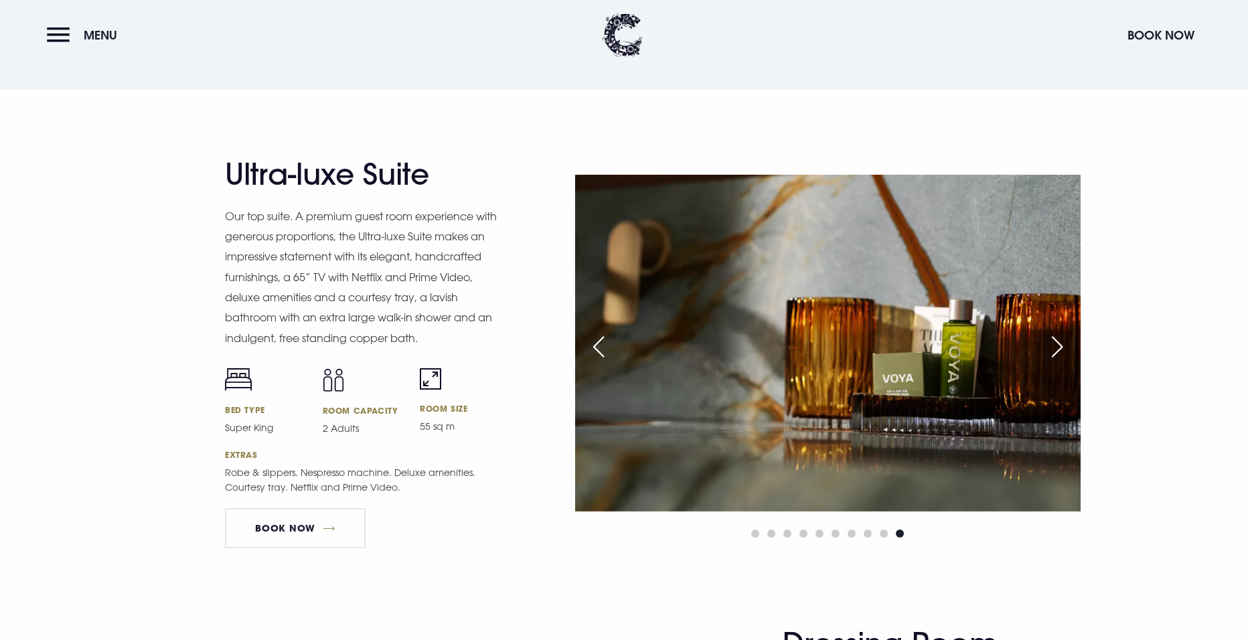
click at [589, 350] on div "Previous slide" at bounding box center [598, 346] width 33 height 29
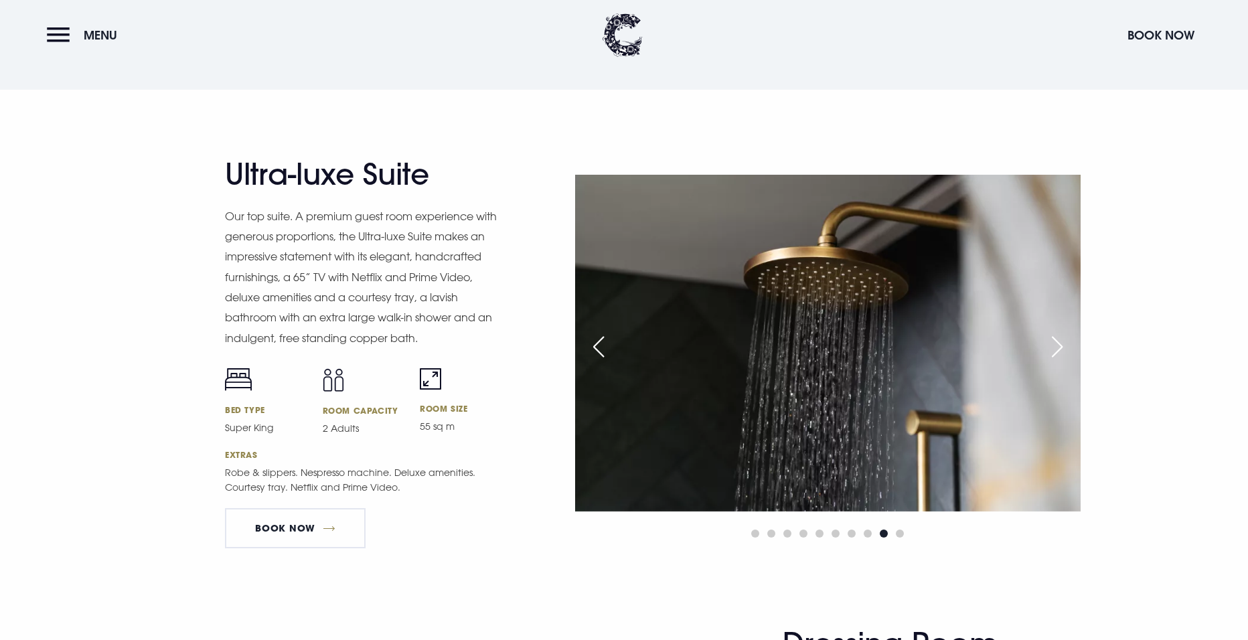
click at [589, 350] on div "Previous slide" at bounding box center [598, 346] width 33 height 29
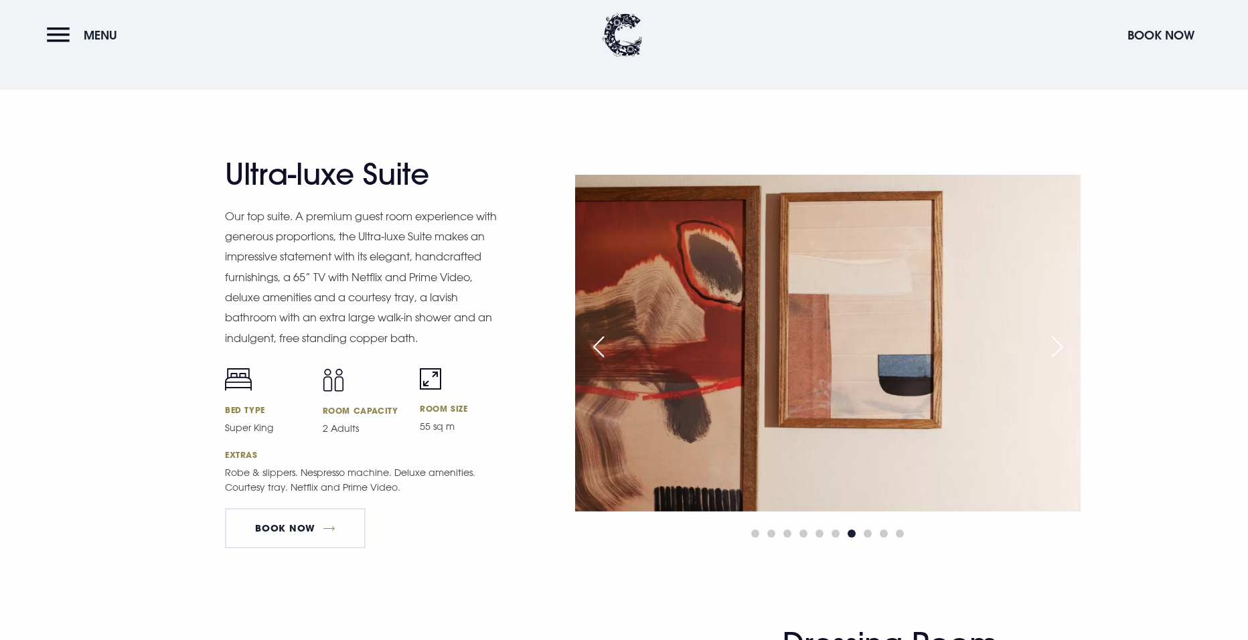
click at [589, 350] on div "Previous slide" at bounding box center [598, 346] width 33 height 29
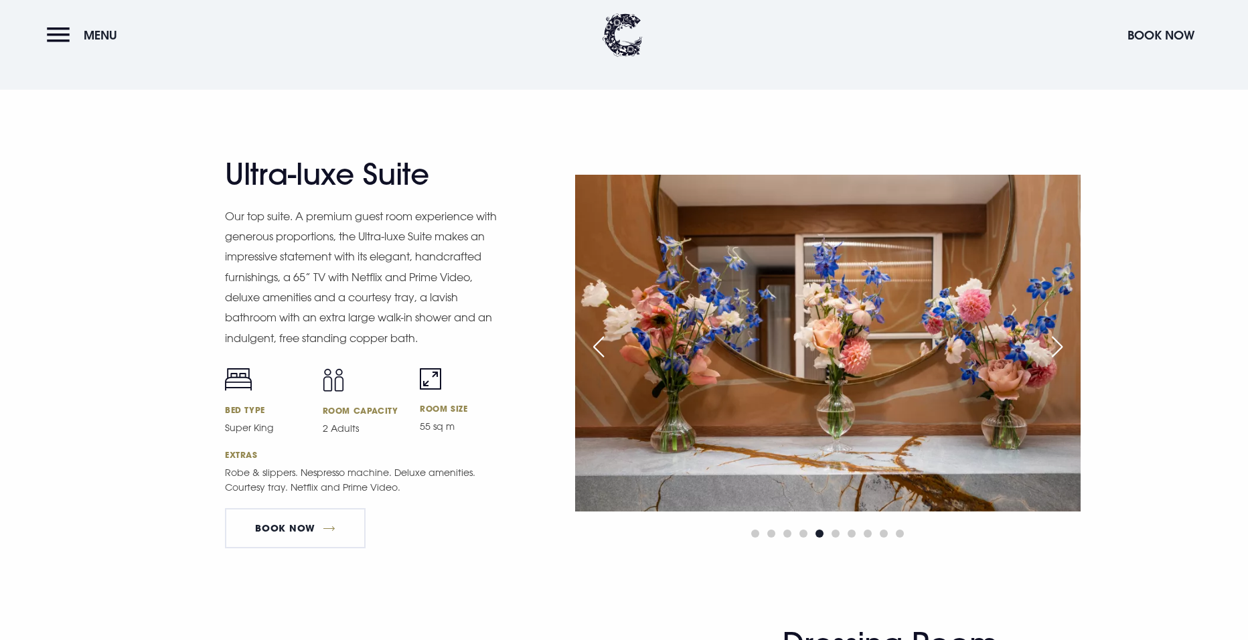
click at [589, 350] on div "Previous slide" at bounding box center [598, 346] width 33 height 29
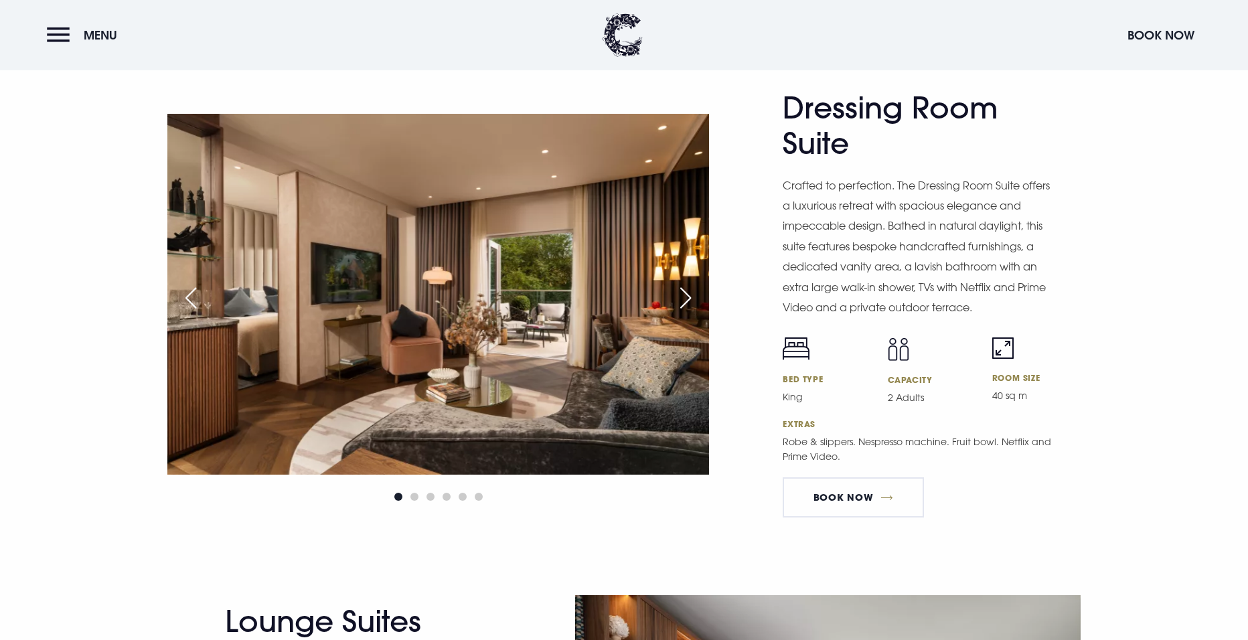
scroll to position [2277, 0]
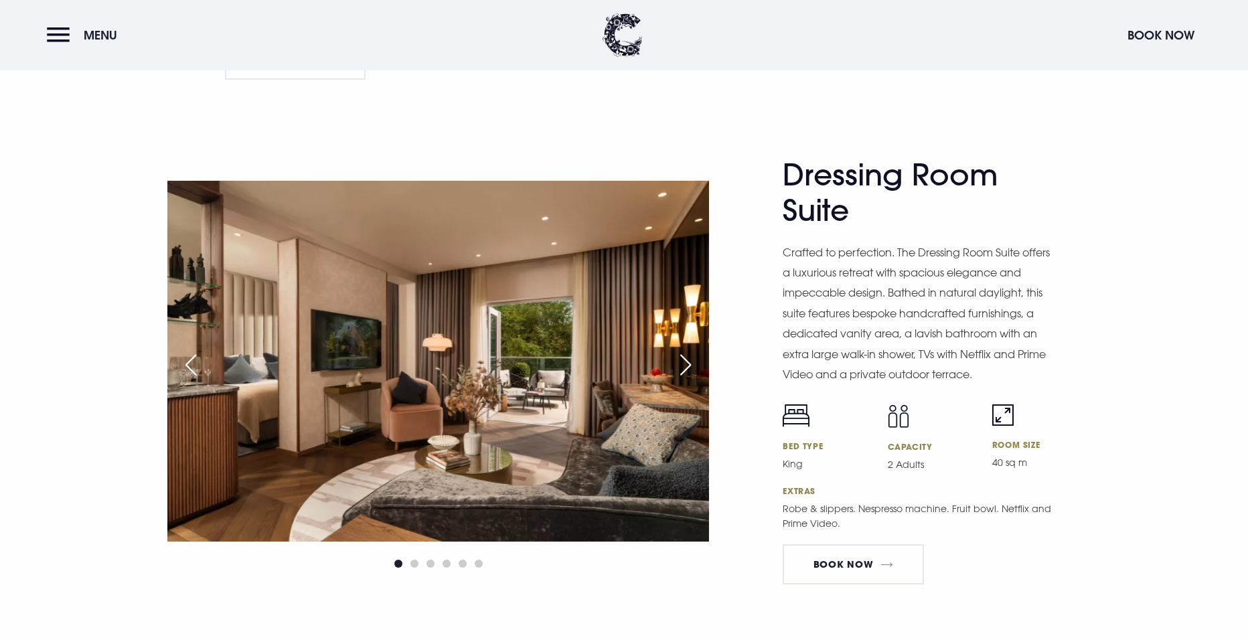
click at [691, 356] on div "Next slide" at bounding box center [685, 364] width 33 height 29
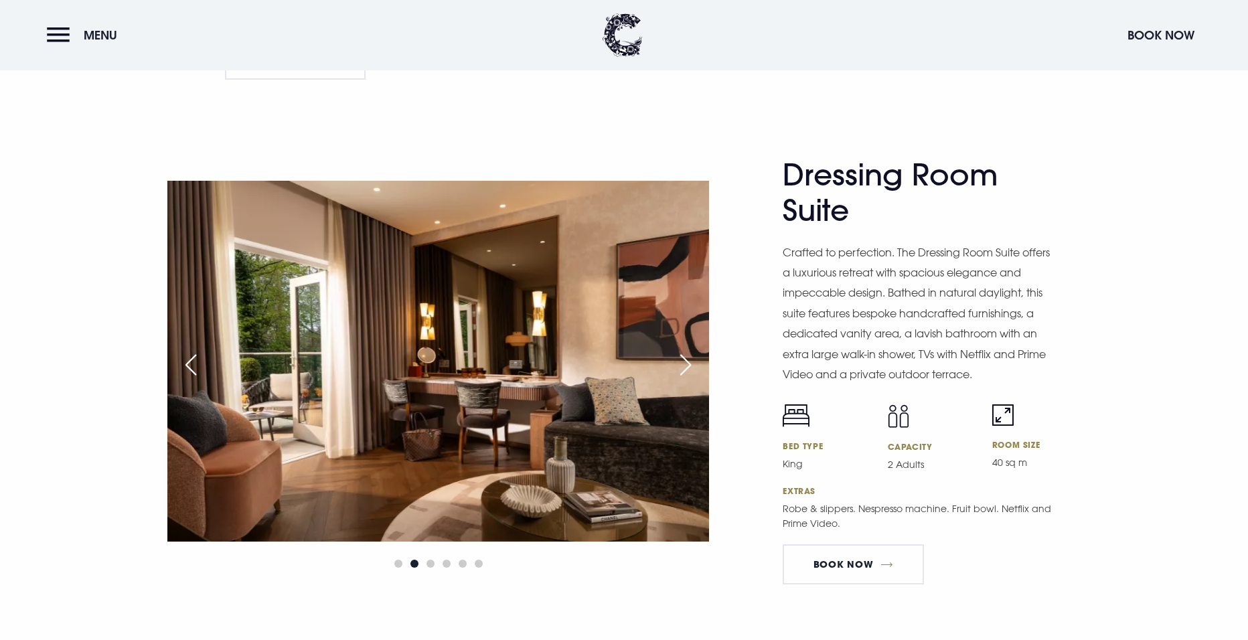
click at [691, 356] on div "Next slide" at bounding box center [685, 364] width 33 height 29
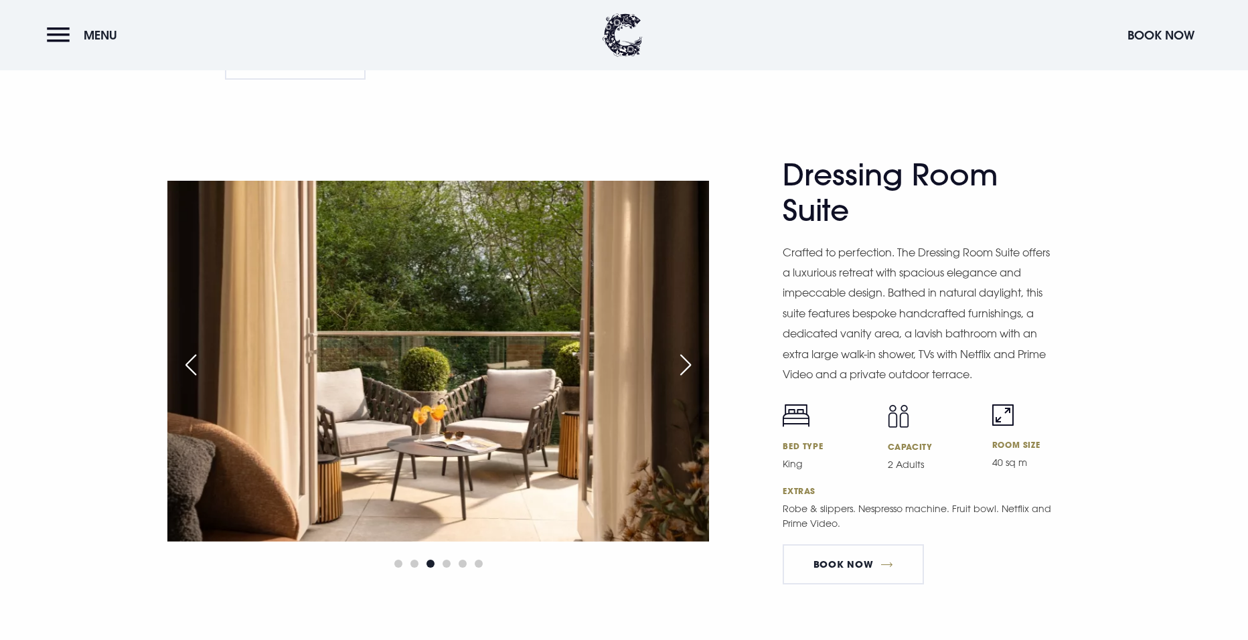
click at [691, 356] on div "Next slide" at bounding box center [685, 364] width 33 height 29
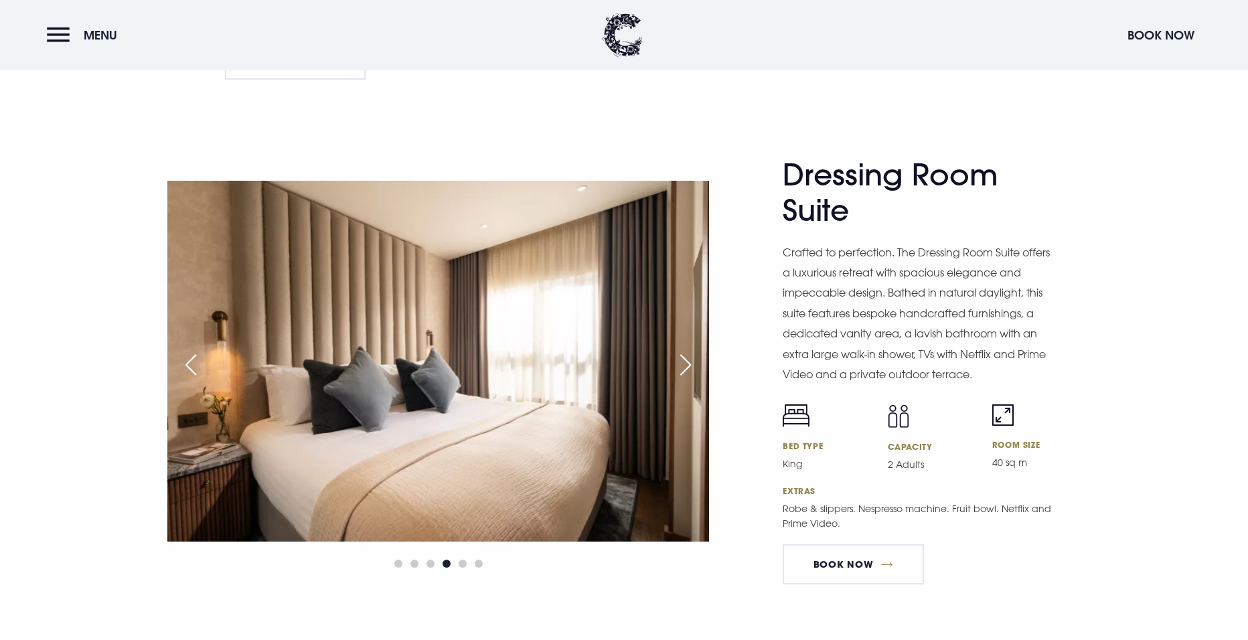
click at [691, 356] on div "Next slide" at bounding box center [685, 364] width 33 height 29
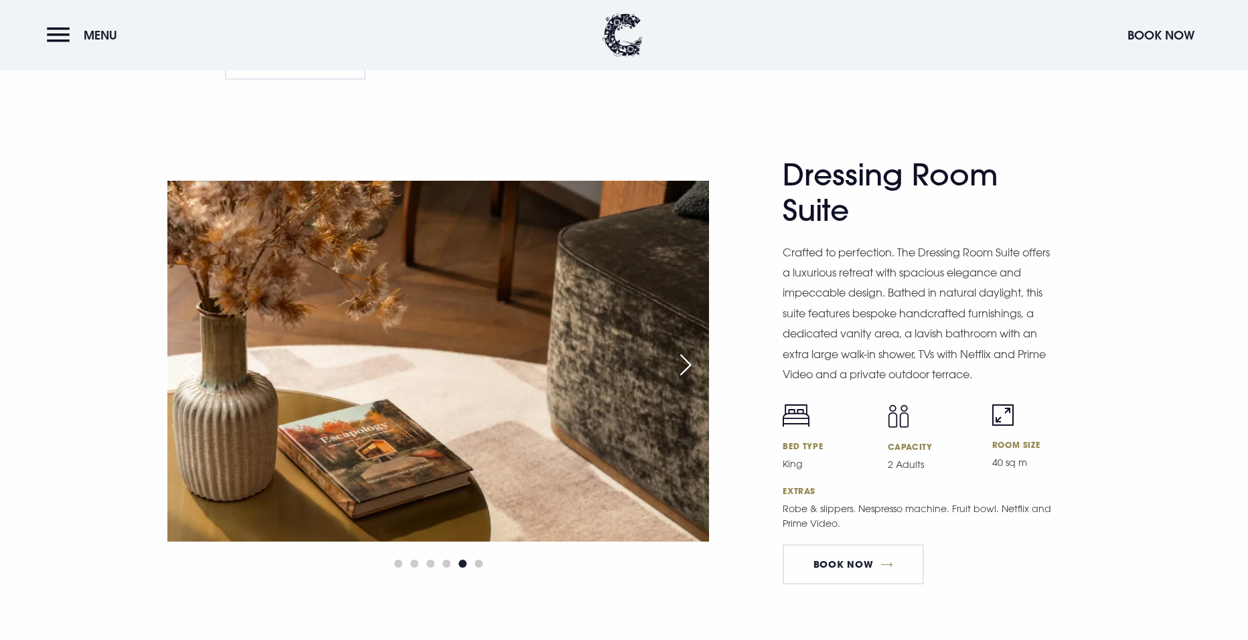
click at [691, 356] on div "Next slide" at bounding box center [685, 364] width 33 height 29
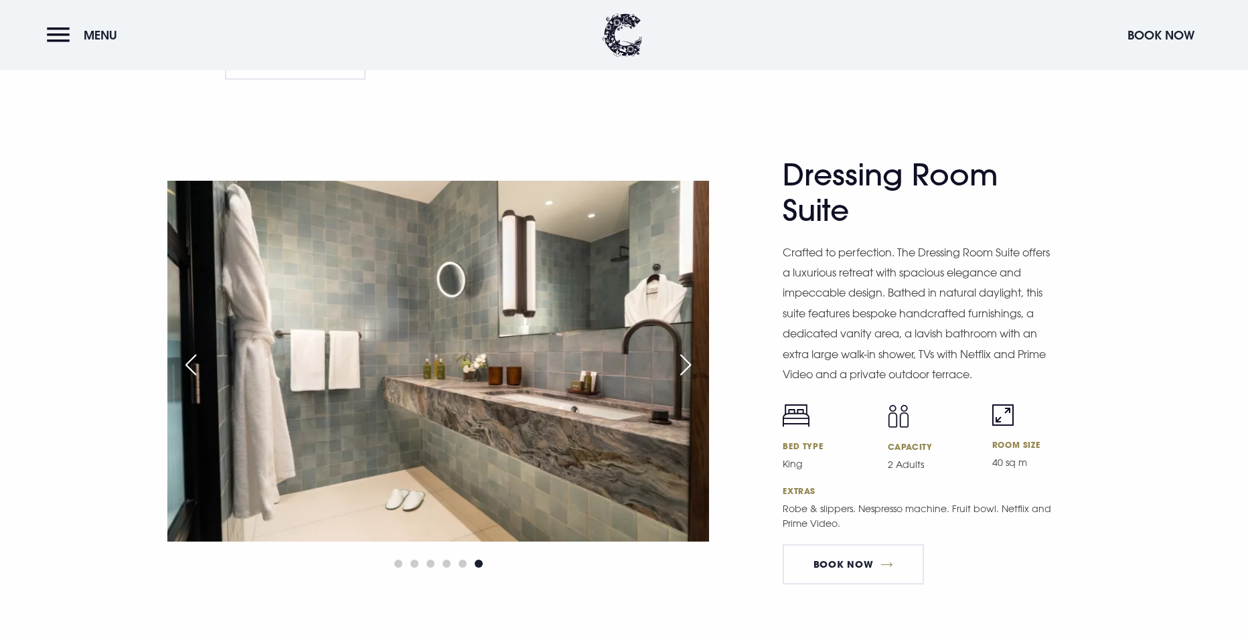
click at [691, 356] on div "Next slide" at bounding box center [685, 364] width 33 height 29
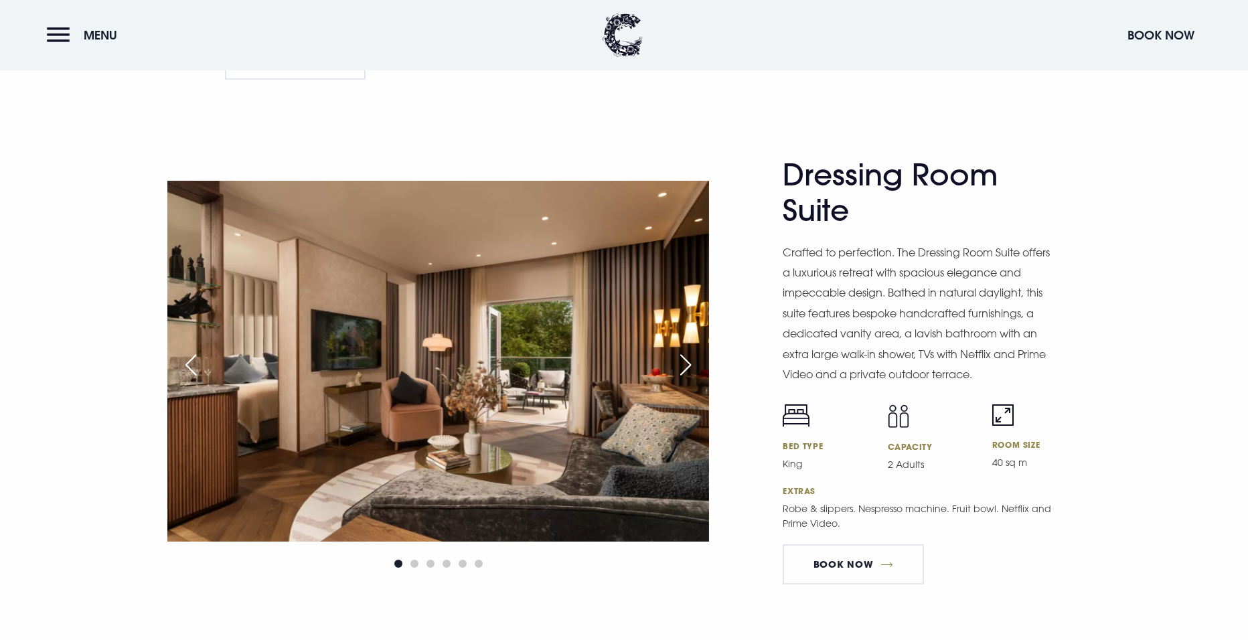
click at [691, 356] on div "Next slide" at bounding box center [685, 364] width 33 height 29
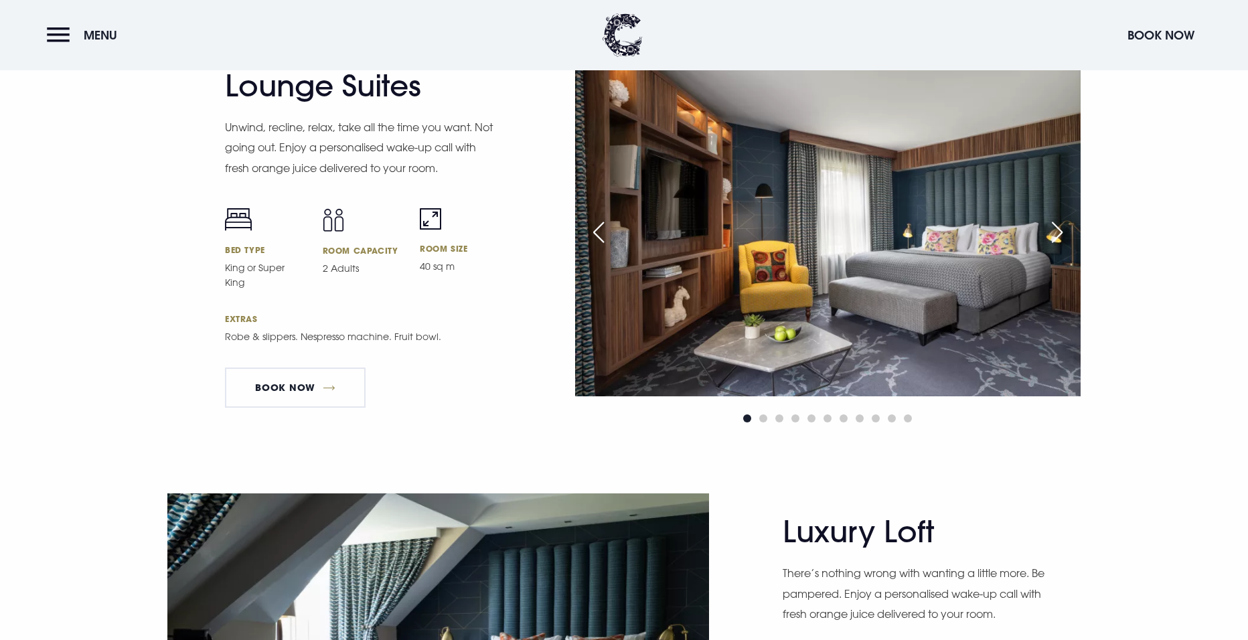
scroll to position [2812, 0]
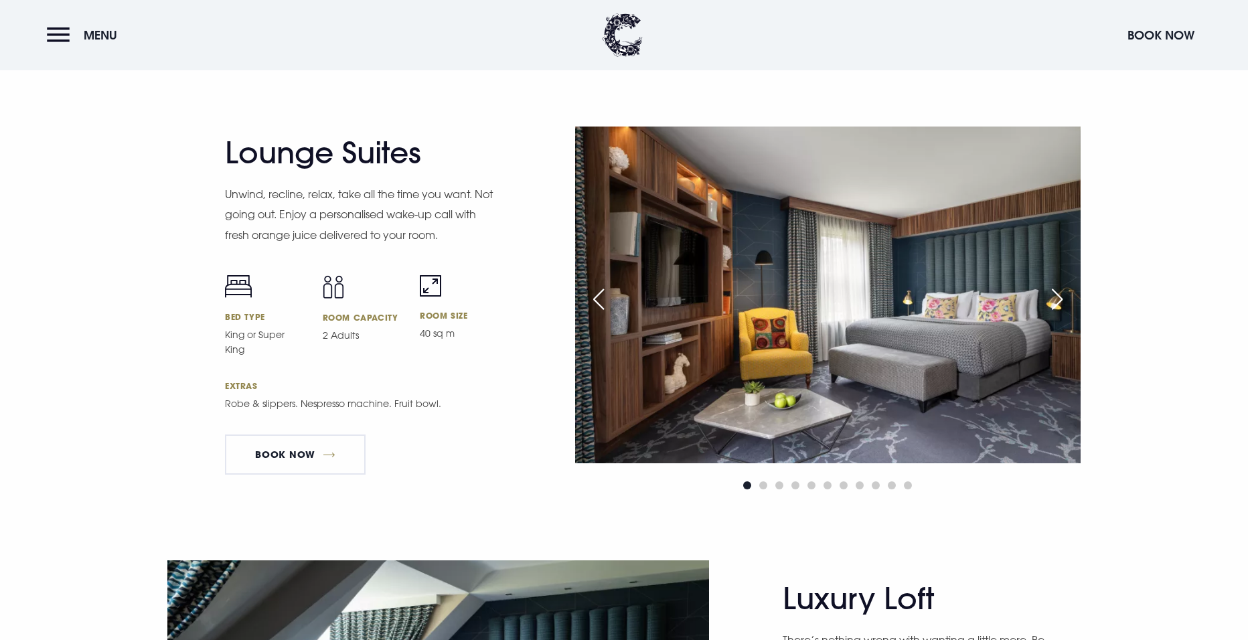
click at [646, 316] on img at bounding box center [828, 295] width 506 height 337
click at [596, 294] on div "Previous slide" at bounding box center [598, 299] width 33 height 29
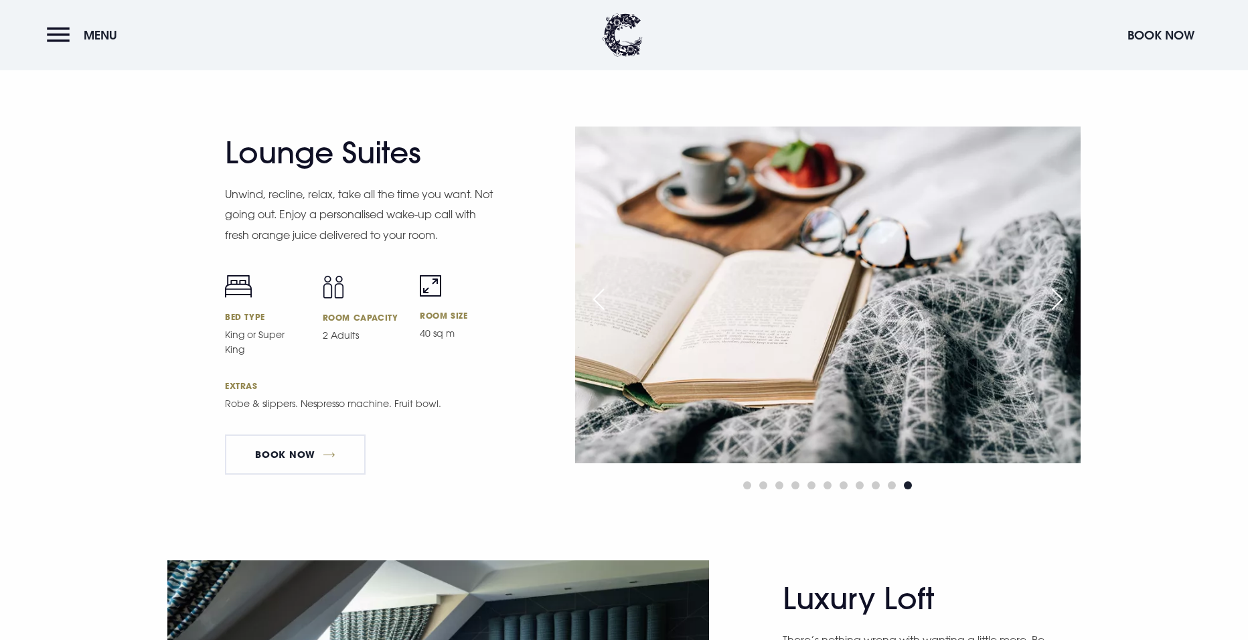
click at [596, 294] on div "Previous slide" at bounding box center [598, 299] width 33 height 29
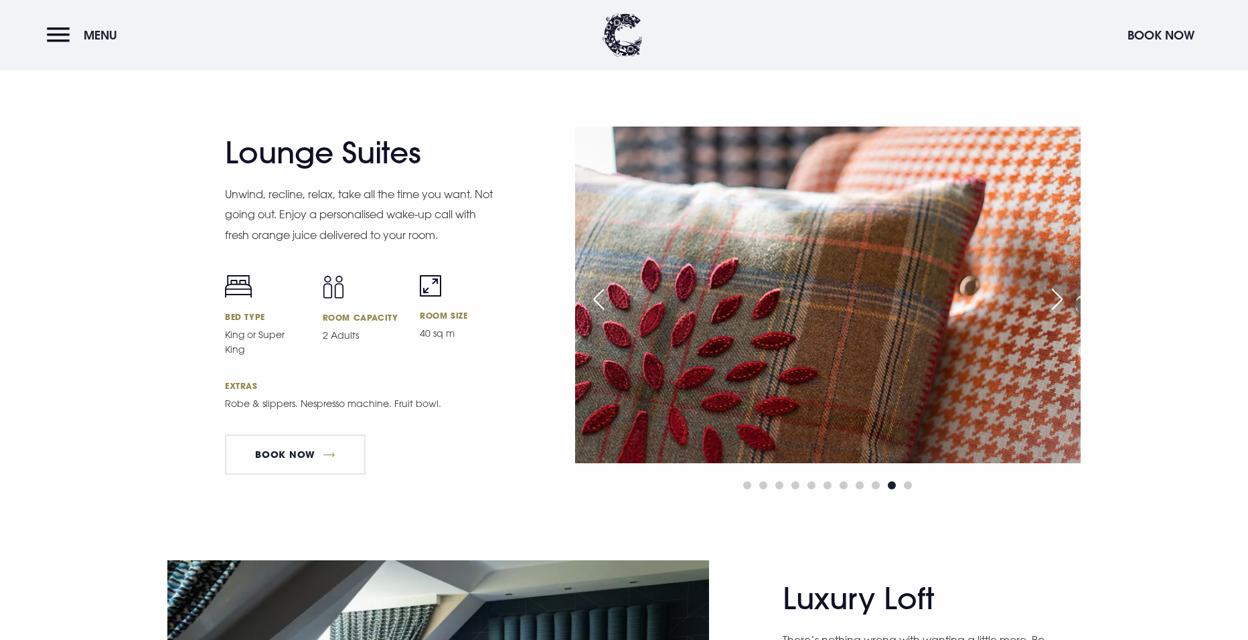
click at [596, 294] on div "Previous slide" at bounding box center [598, 299] width 33 height 29
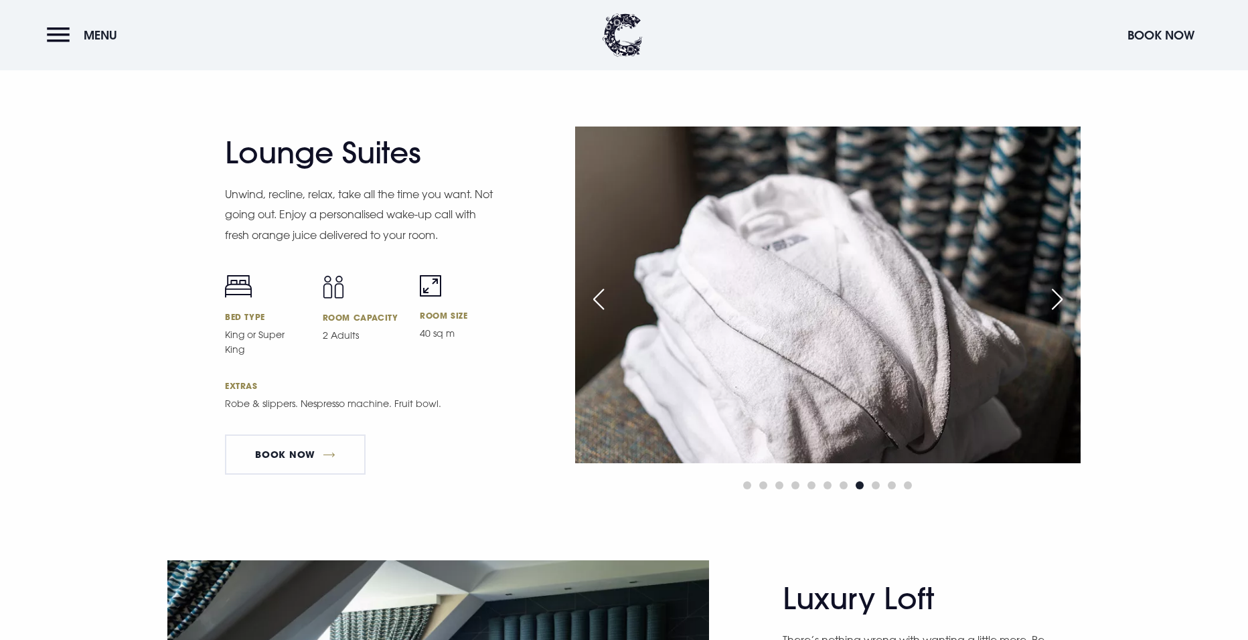
click at [596, 294] on div "Previous slide" at bounding box center [598, 299] width 33 height 29
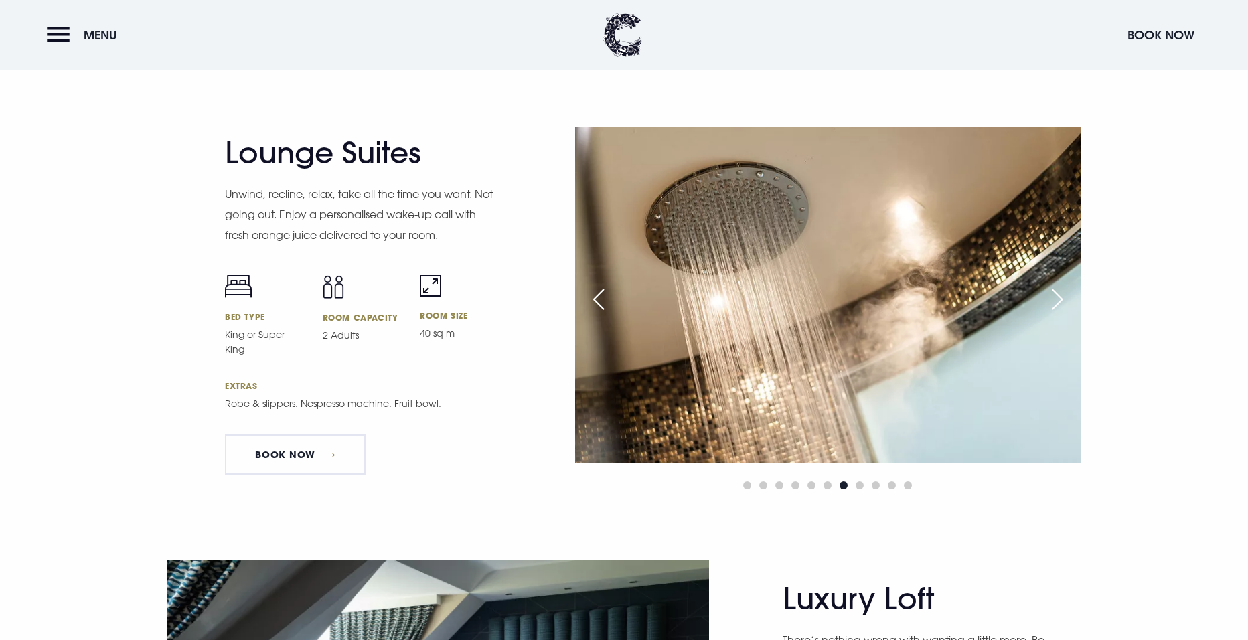
click at [596, 294] on div "Previous slide" at bounding box center [598, 299] width 33 height 29
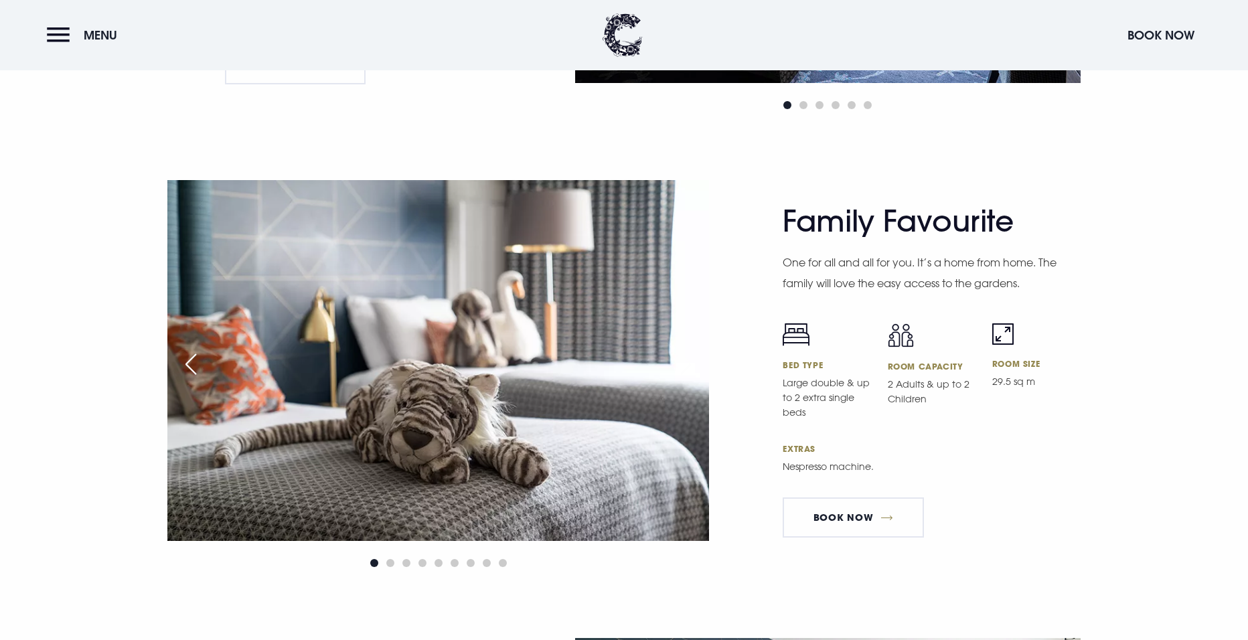
scroll to position [4152, 0]
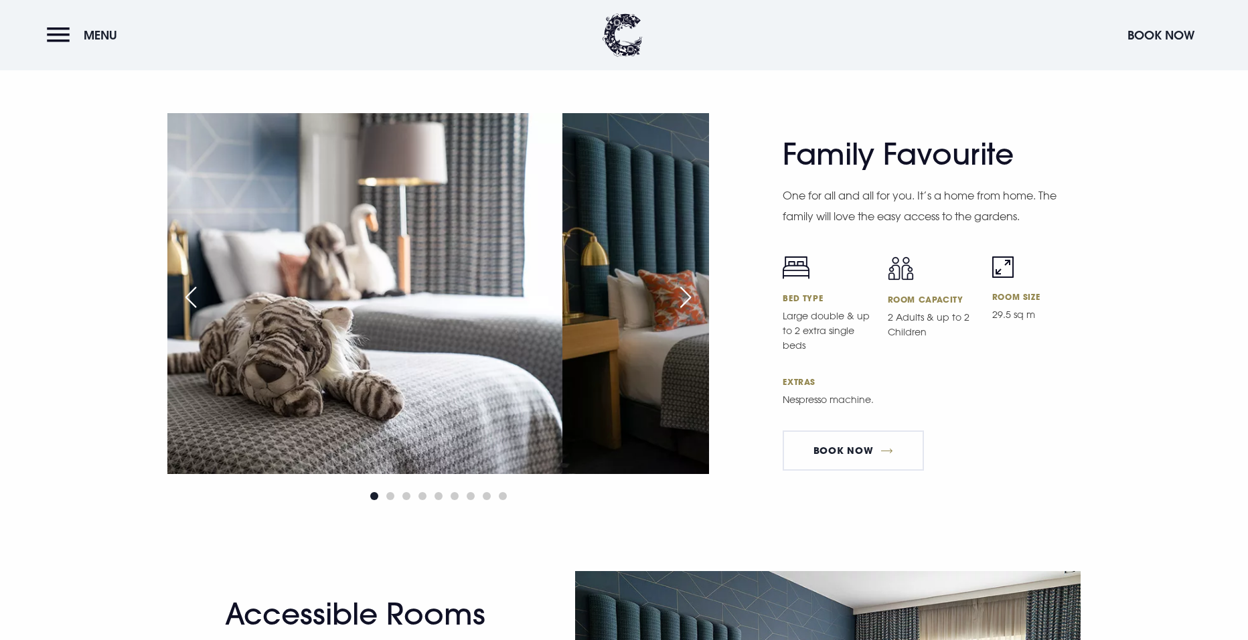
click at [374, 334] on img at bounding box center [292, 293] width 542 height 361
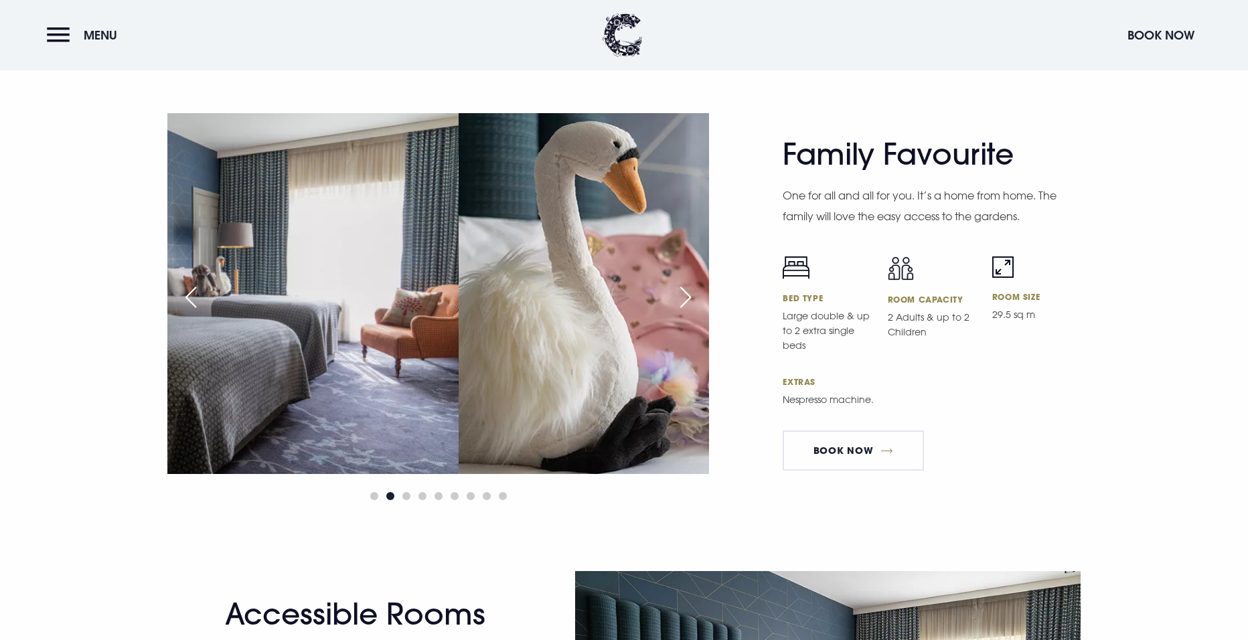
click at [311, 321] on img at bounding box center [188, 293] width 542 height 361
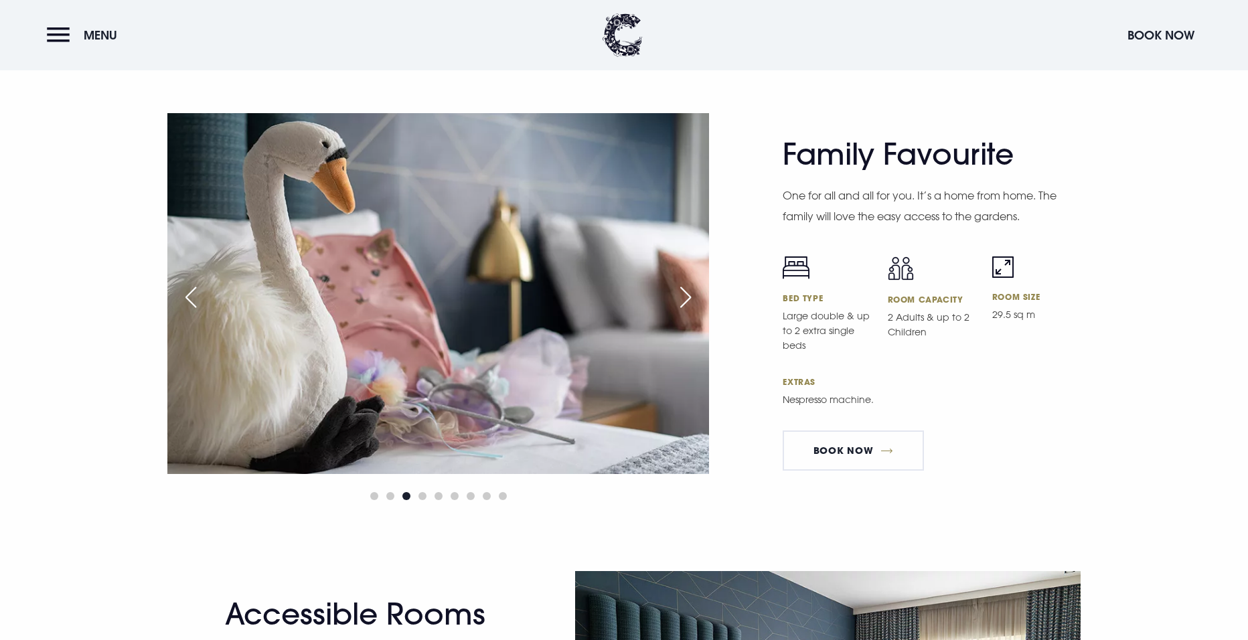
click at [434, 317] on img at bounding box center [438, 293] width 542 height 361
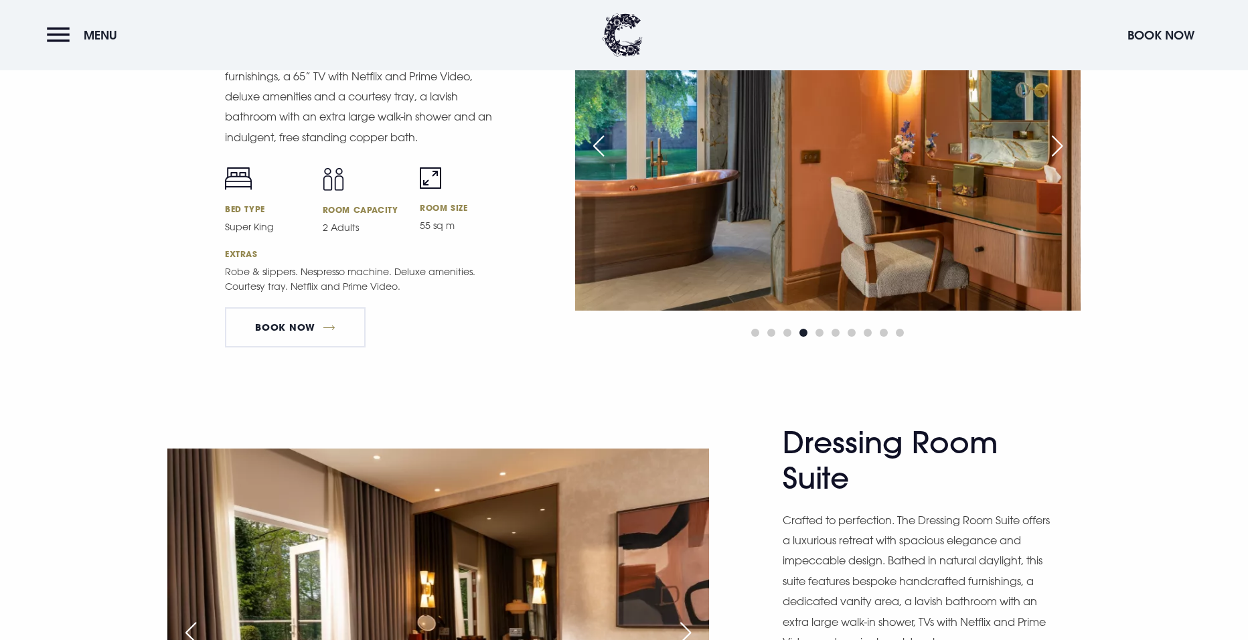
scroll to position [1741, 0]
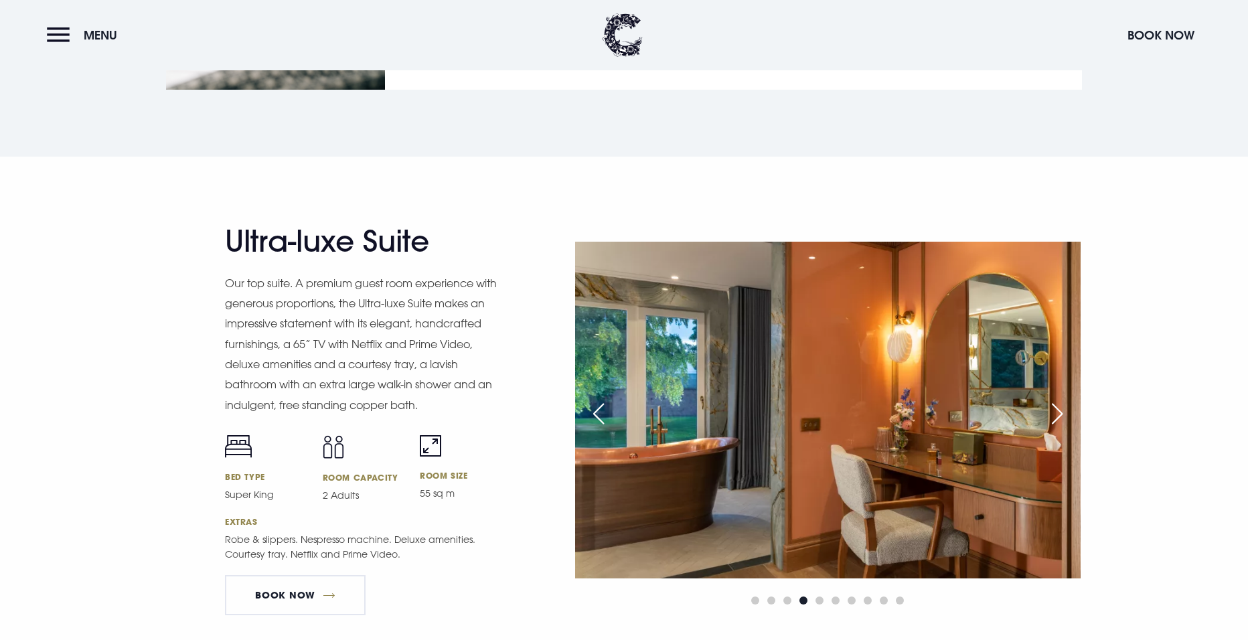
click at [596, 409] on div "Previous slide" at bounding box center [598, 413] width 33 height 29
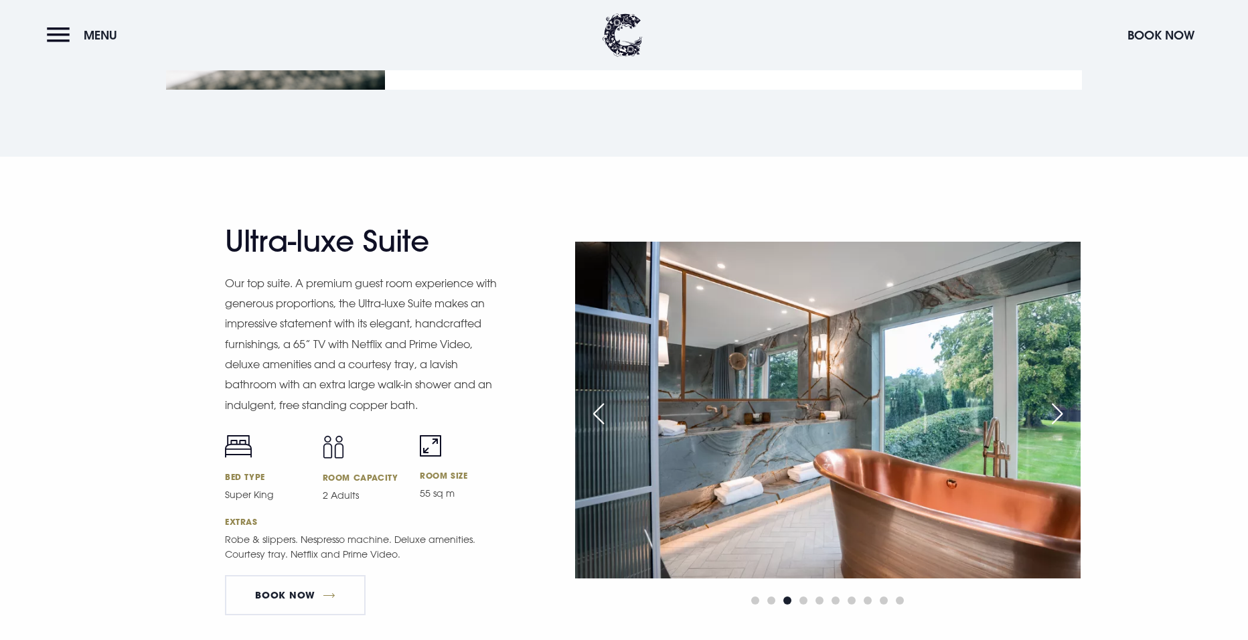
click at [596, 409] on div "Previous slide" at bounding box center [598, 413] width 33 height 29
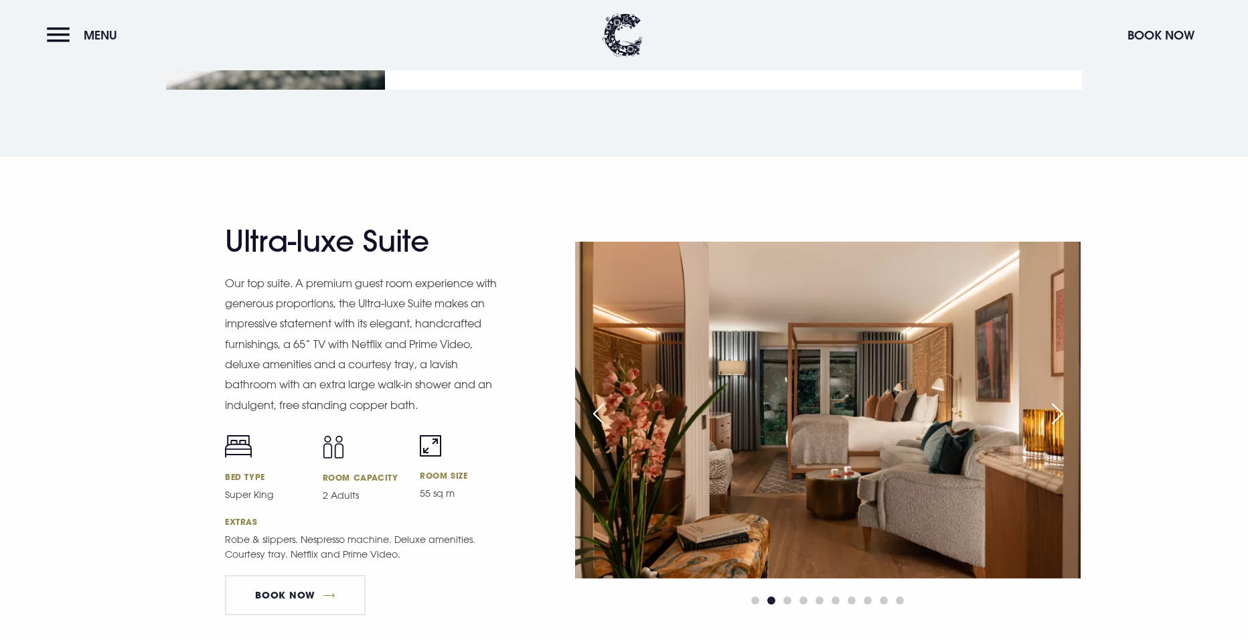
click at [596, 409] on div "Previous slide" at bounding box center [598, 413] width 33 height 29
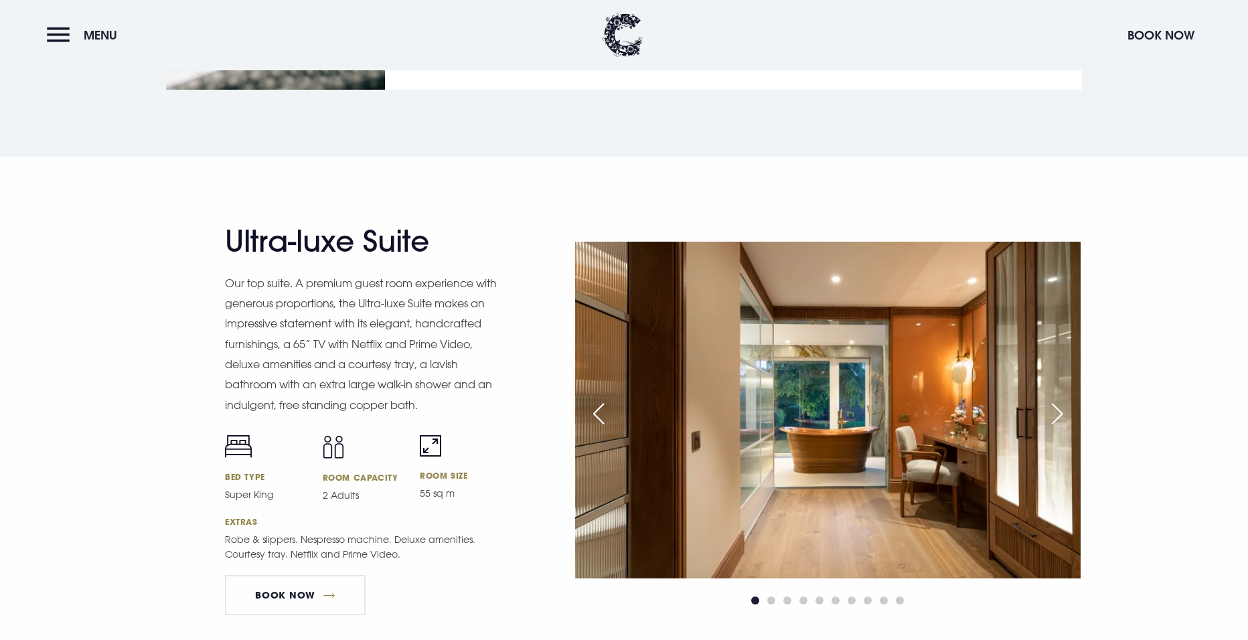
click at [595, 411] on div "Previous slide" at bounding box center [598, 413] width 33 height 29
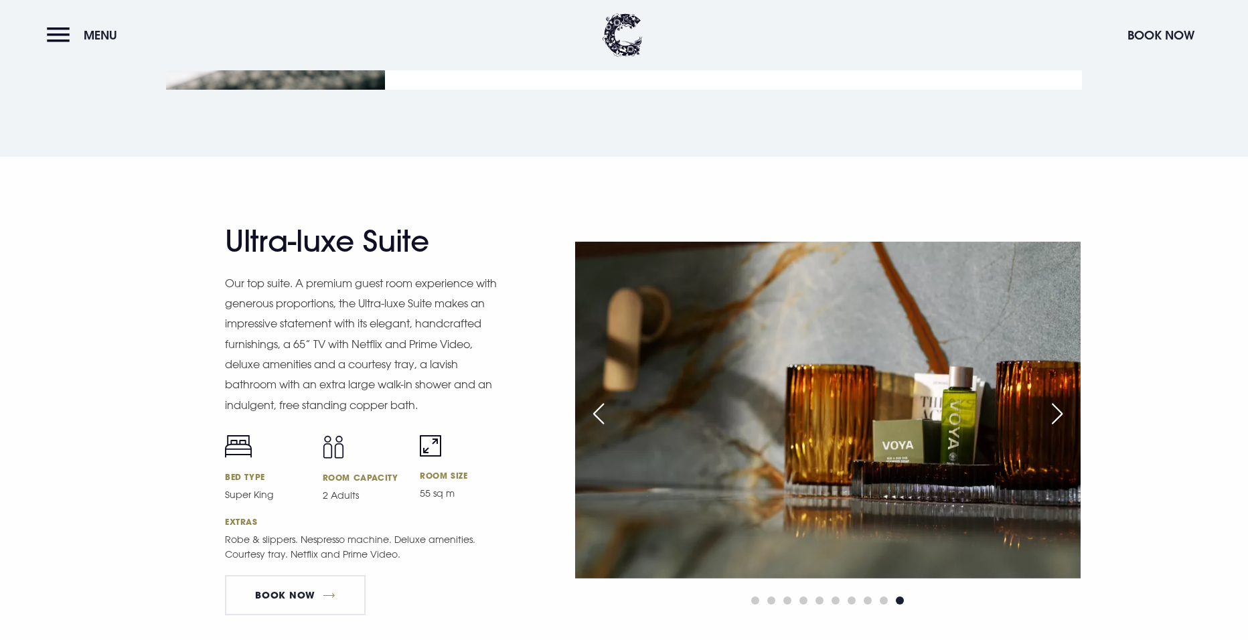
click at [595, 411] on div "Previous slide" at bounding box center [598, 413] width 33 height 29
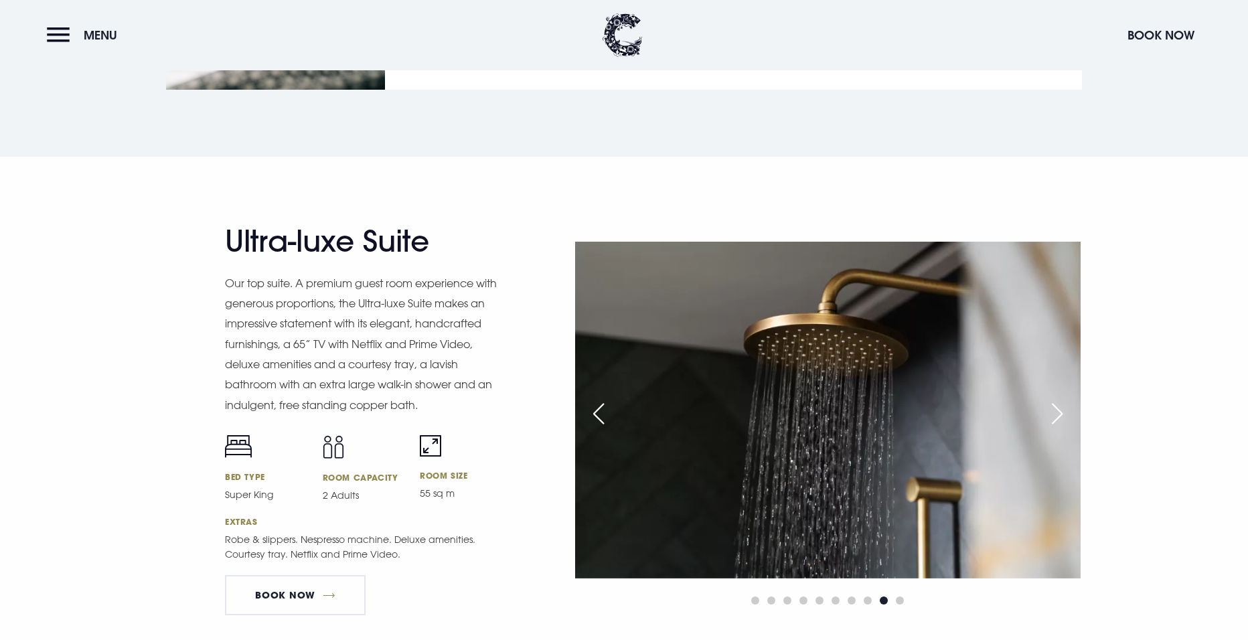
click at [595, 411] on div "Previous slide" at bounding box center [598, 413] width 33 height 29
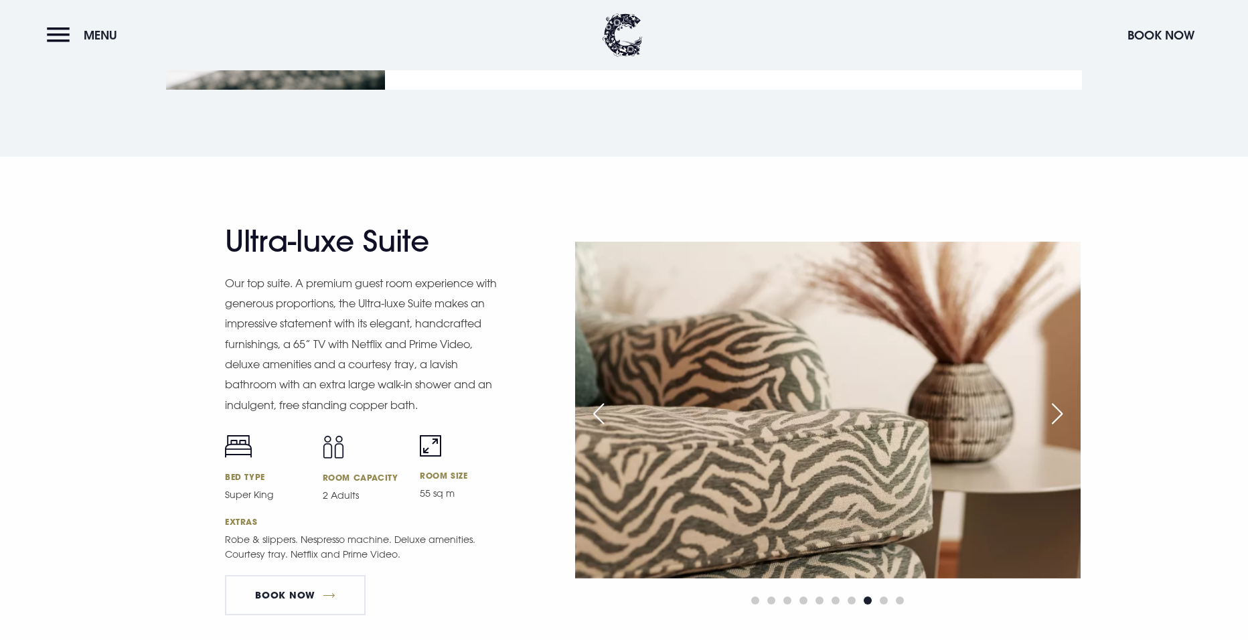
click at [595, 411] on div "Previous slide" at bounding box center [598, 413] width 33 height 29
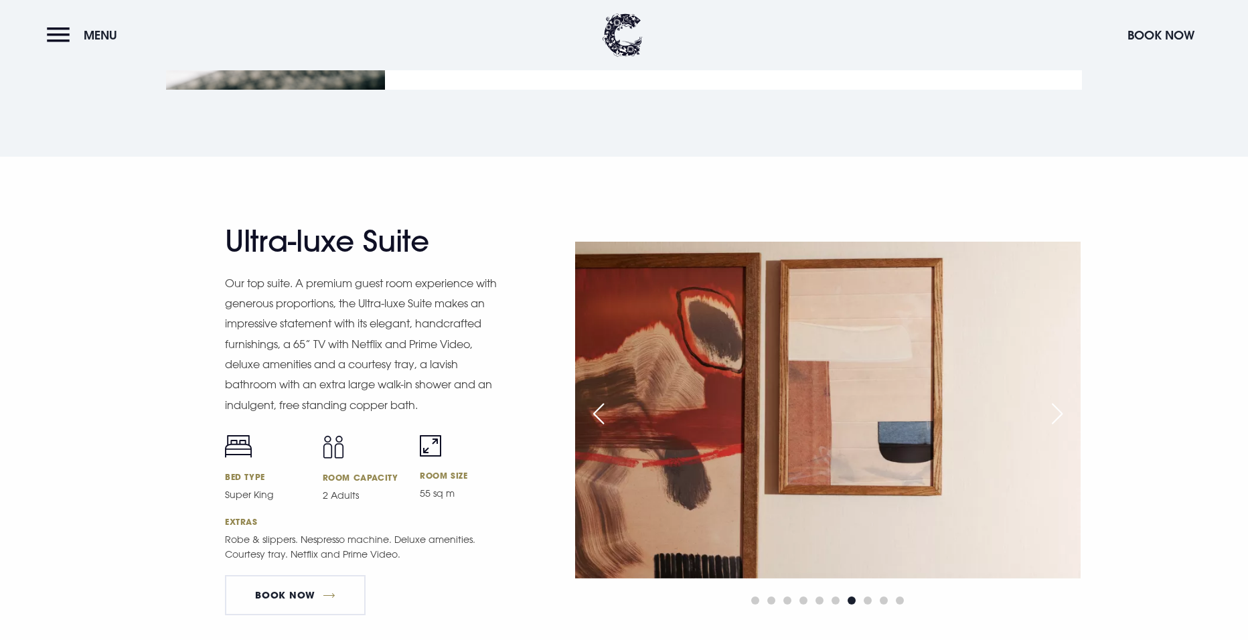
click at [595, 411] on div "Previous slide" at bounding box center [598, 413] width 33 height 29
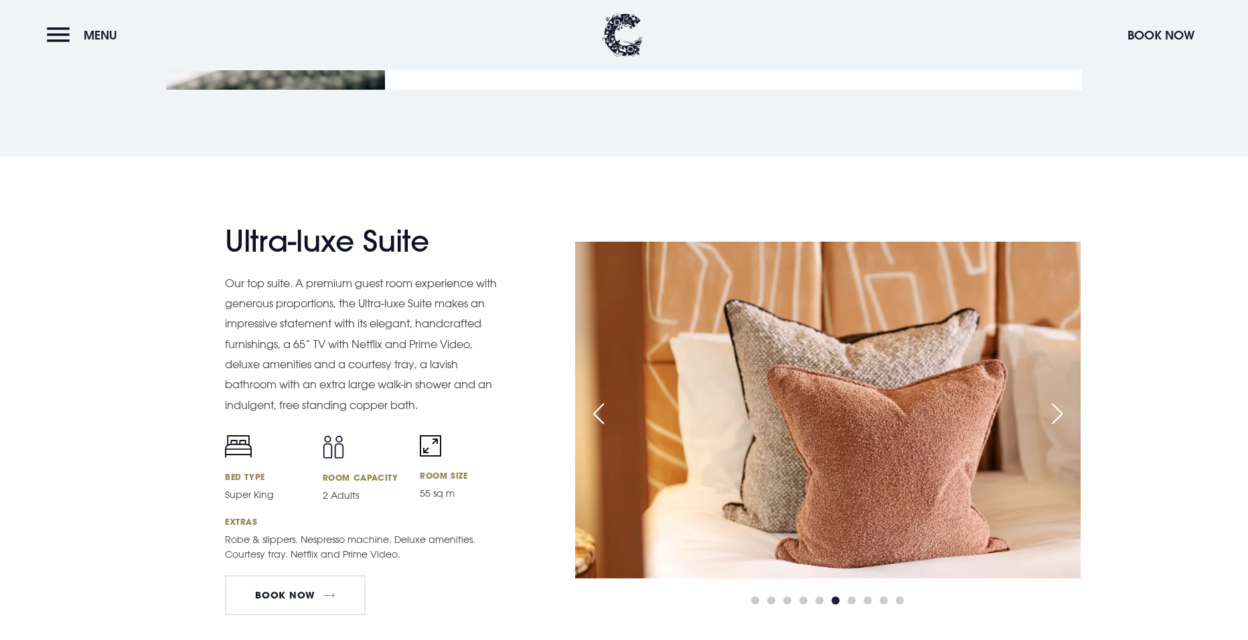
click at [595, 411] on div "Previous slide" at bounding box center [598, 413] width 33 height 29
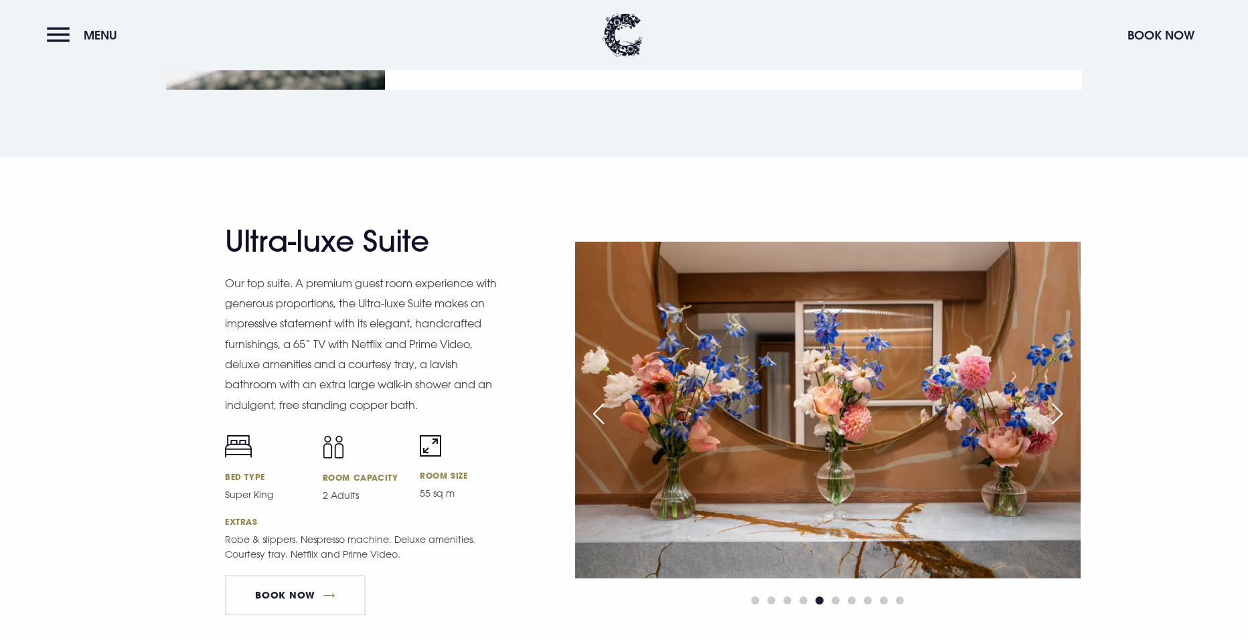
click at [595, 411] on div "Previous slide" at bounding box center [598, 413] width 33 height 29
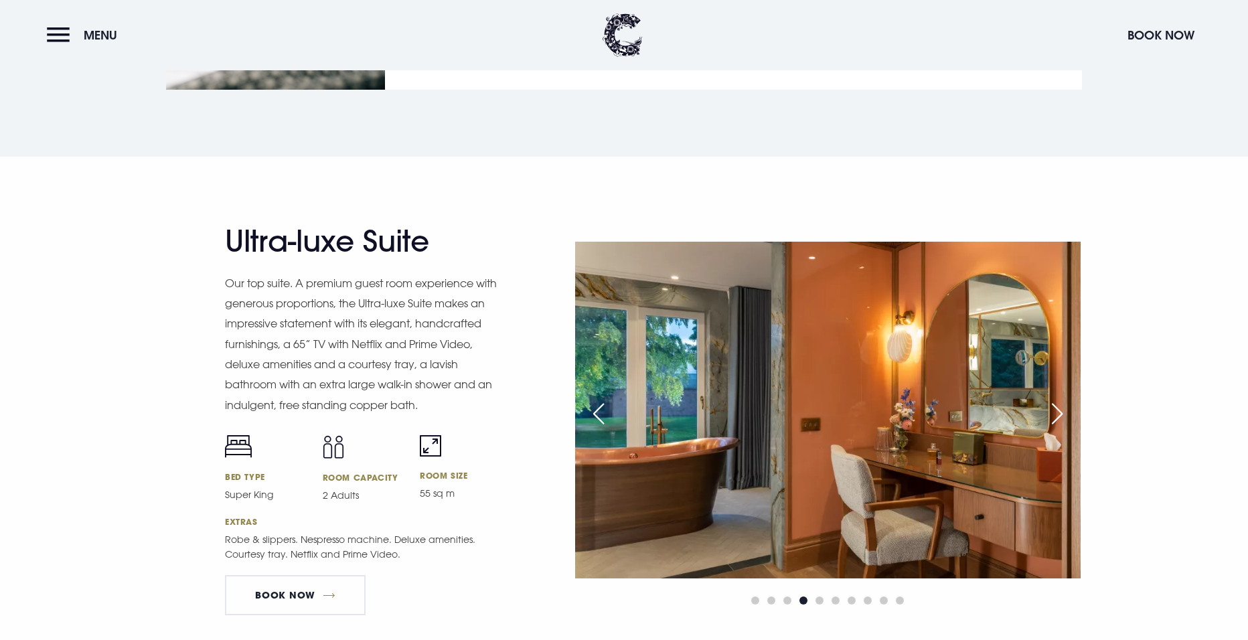
click at [595, 411] on div "Previous slide" at bounding box center [598, 413] width 33 height 29
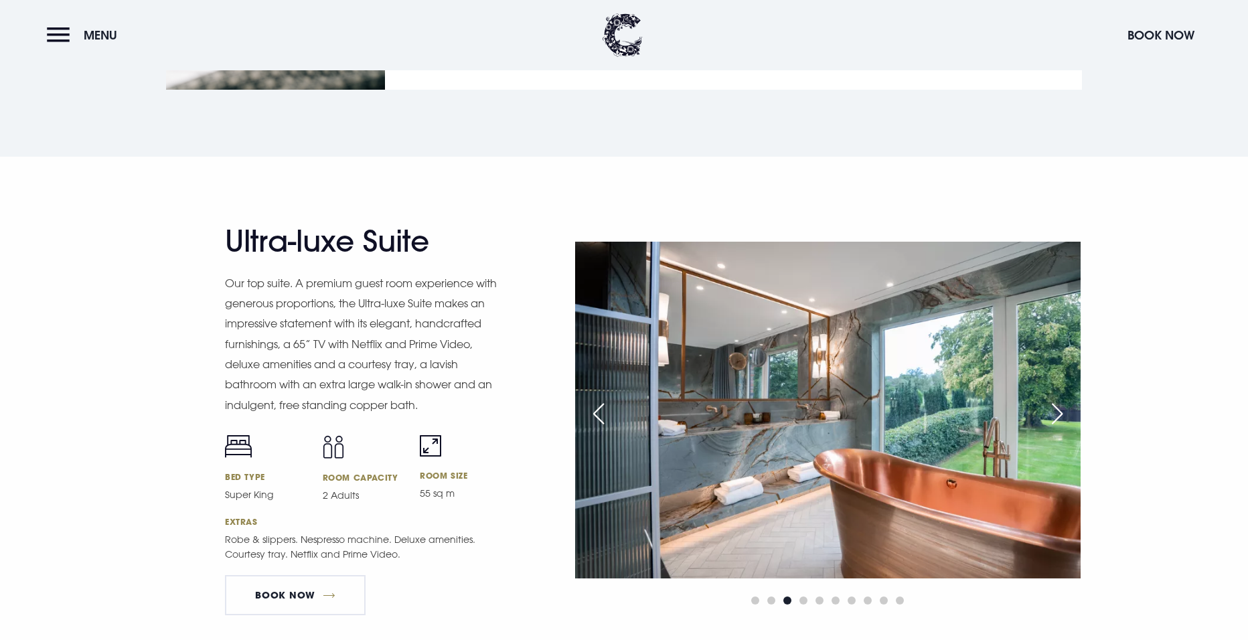
click at [595, 411] on div "Previous slide" at bounding box center [598, 413] width 33 height 29
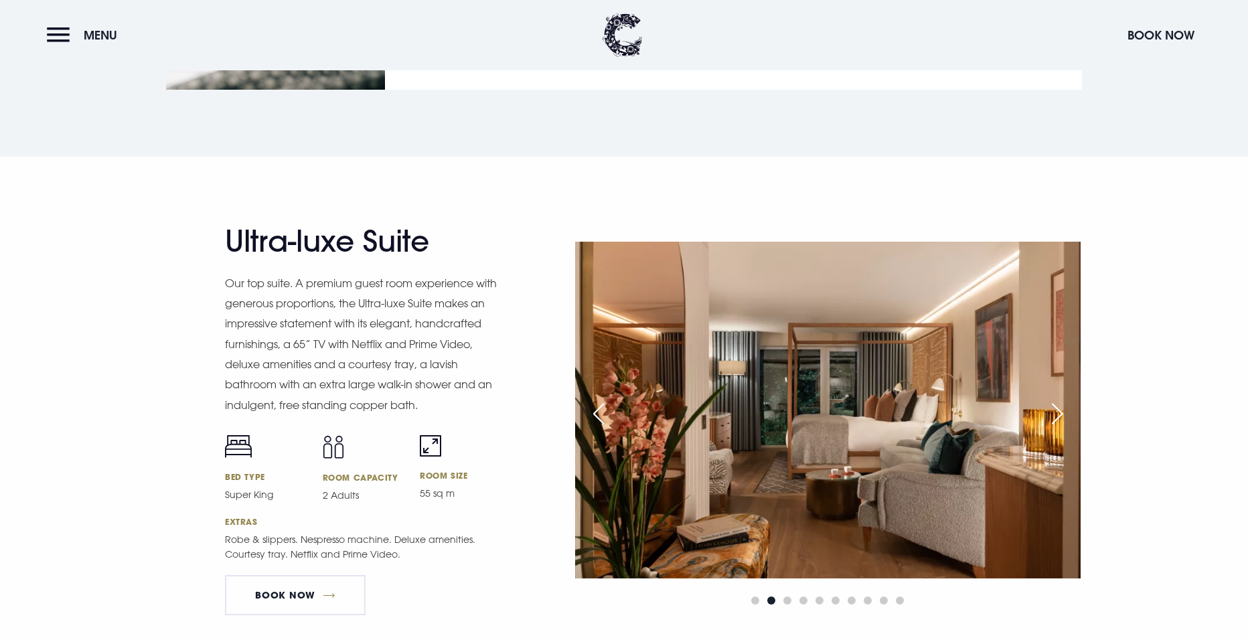
click at [1053, 416] on div "Next slide" at bounding box center [1057, 413] width 33 height 29
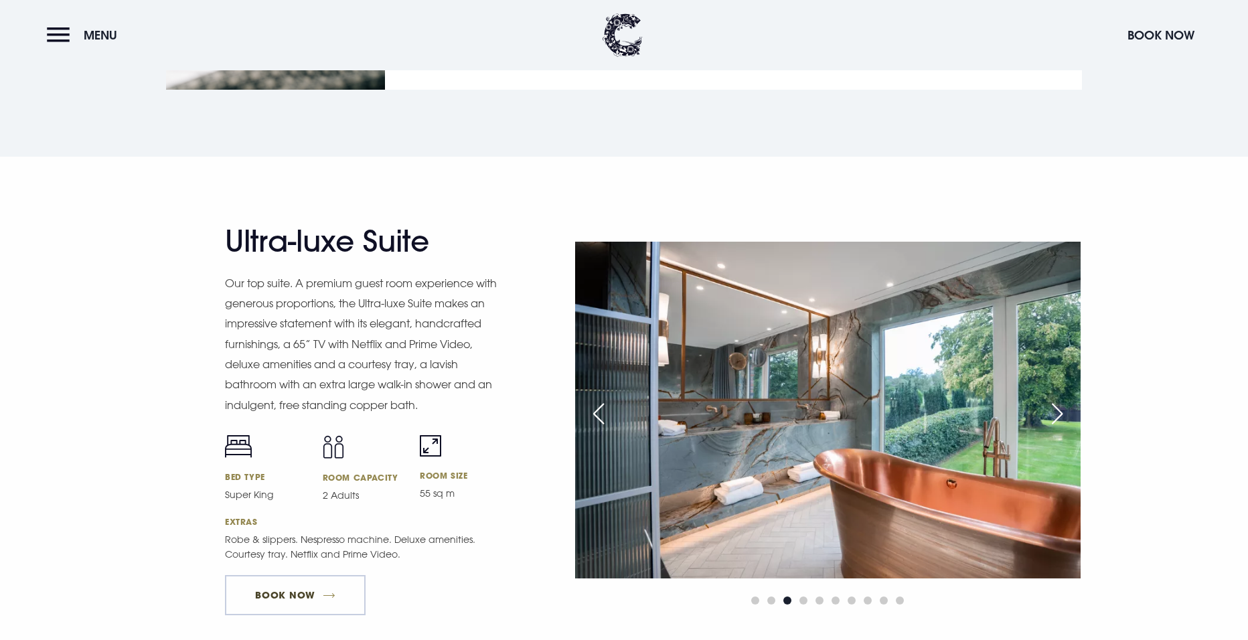
click at [299, 602] on link "Book Now" at bounding box center [295, 595] width 141 height 40
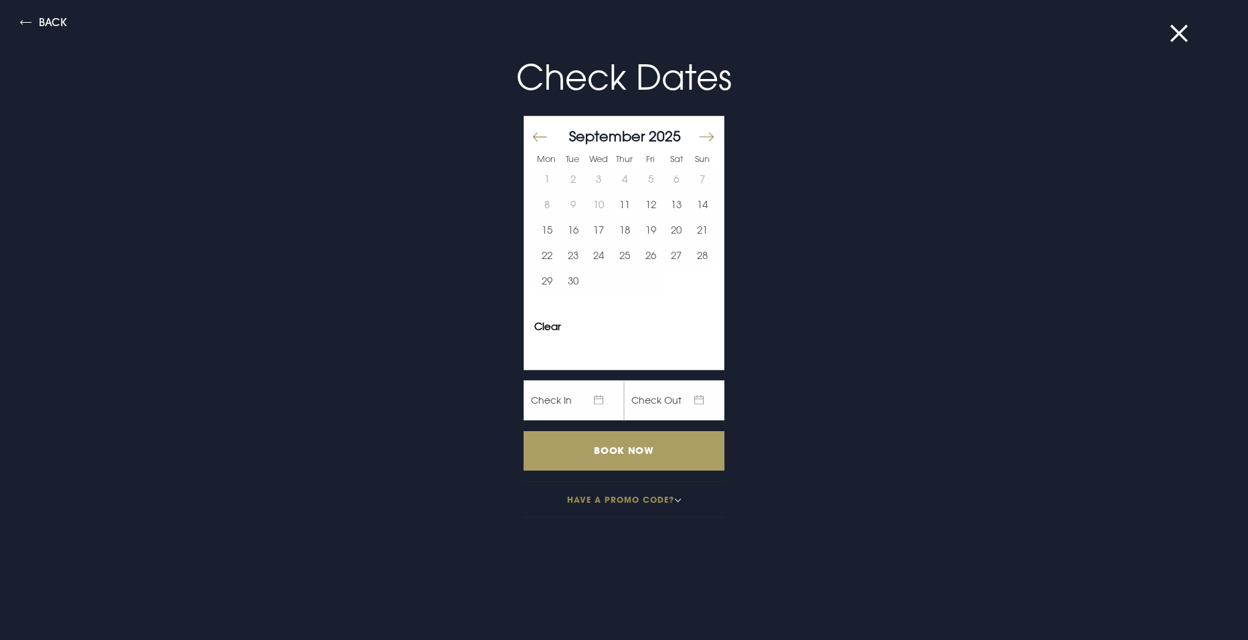
click at [643, 449] on input "Book Now" at bounding box center [624, 451] width 201 height 40
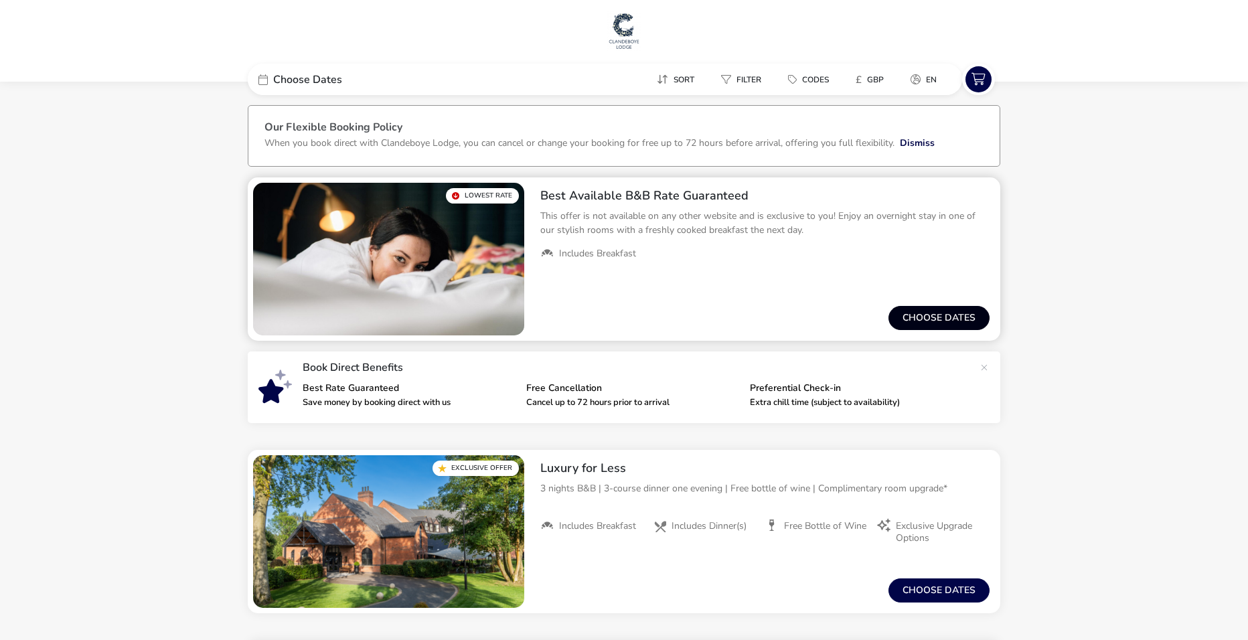
click at [936, 314] on button "Choose dates" at bounding box center [939, 318] width 101 height 24
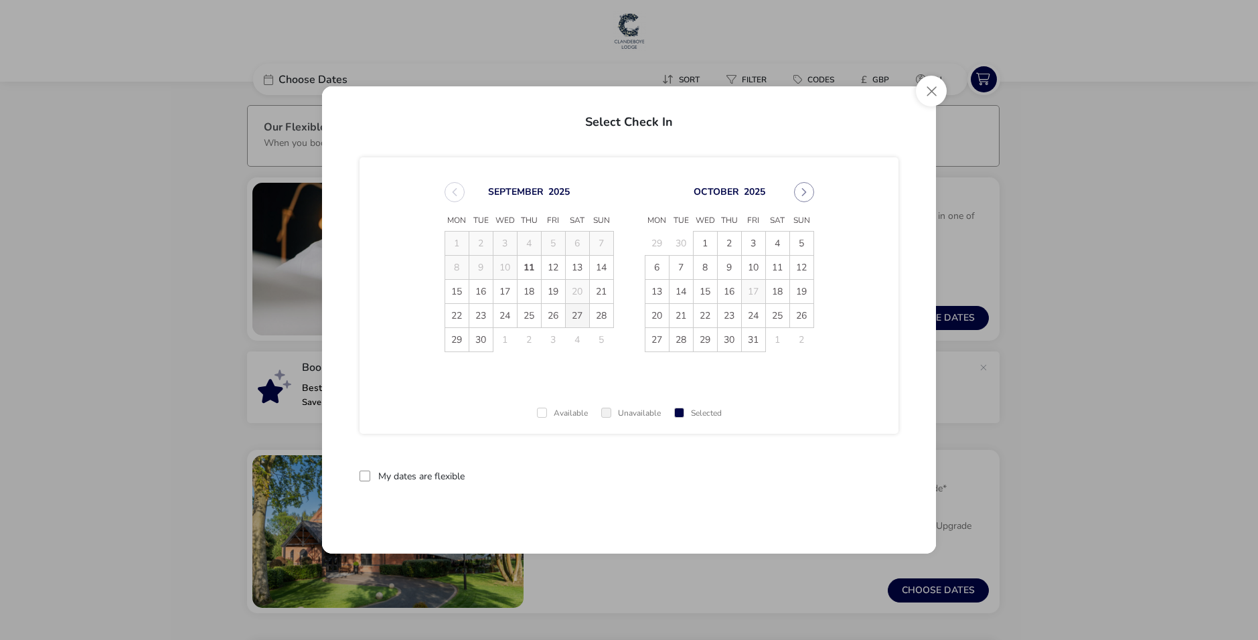
click at [577, 319] on span "27" at bounding box center [577, 315] width 23 height 23
click at [609, 309] on span "28" at bounding box center [601, 315] width 23 height 23
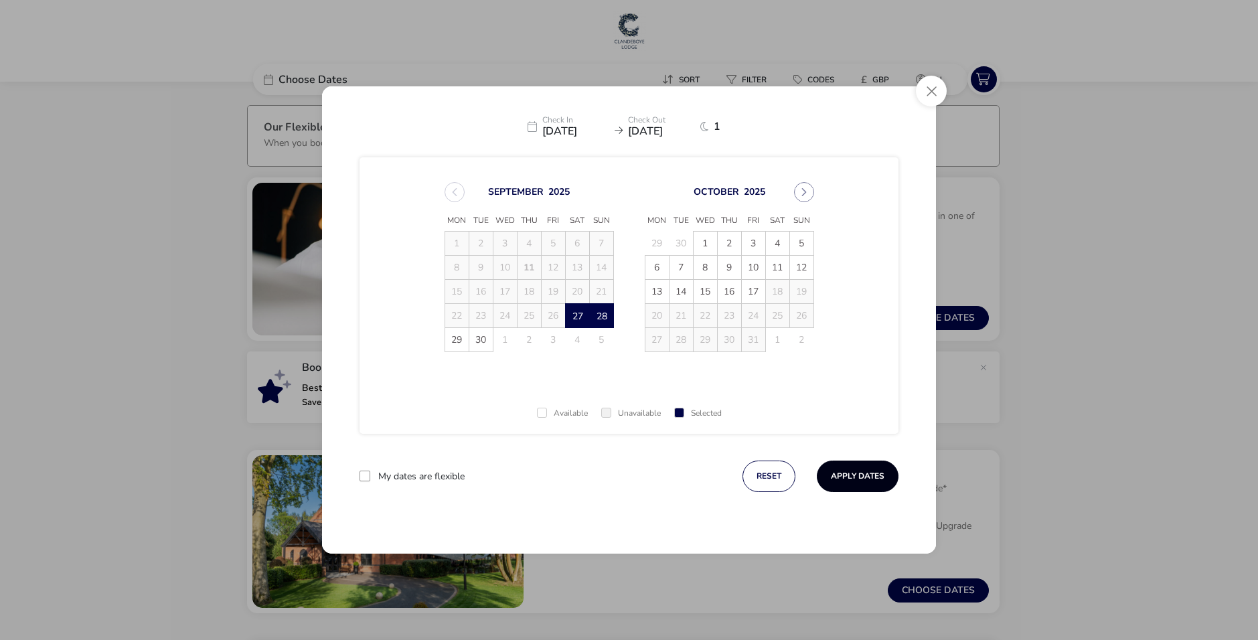
click at [865, 478] on button "Apply Dates" at bounding box center [858, 476] width 82 height 31
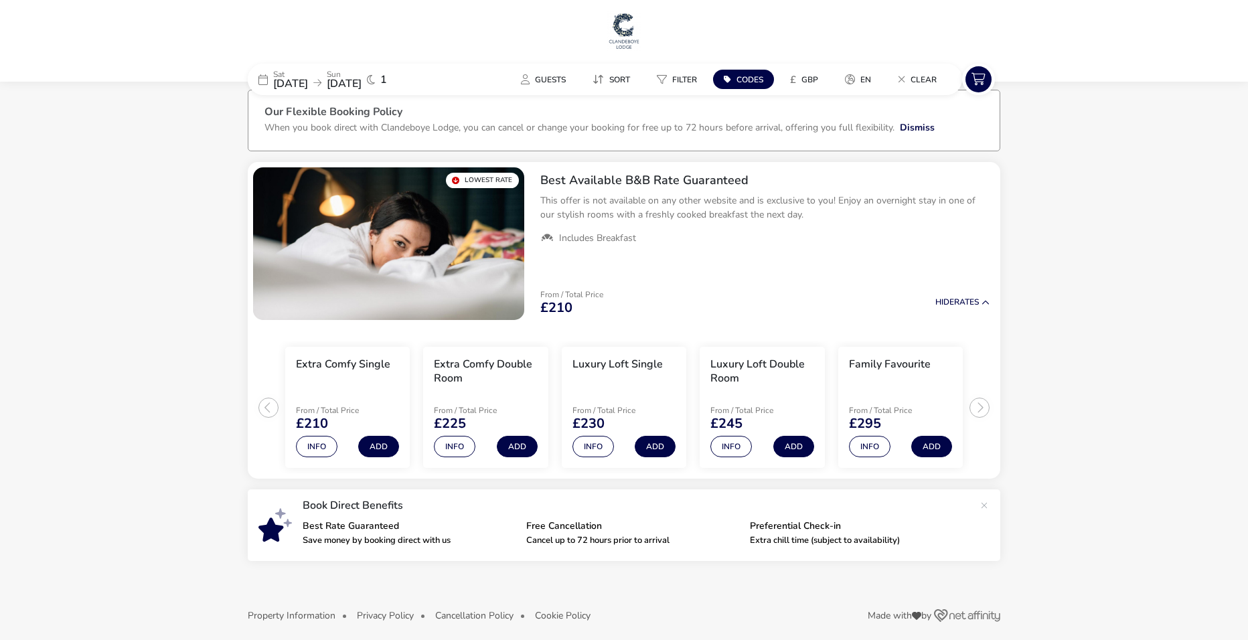
scroll to position [24, 0]
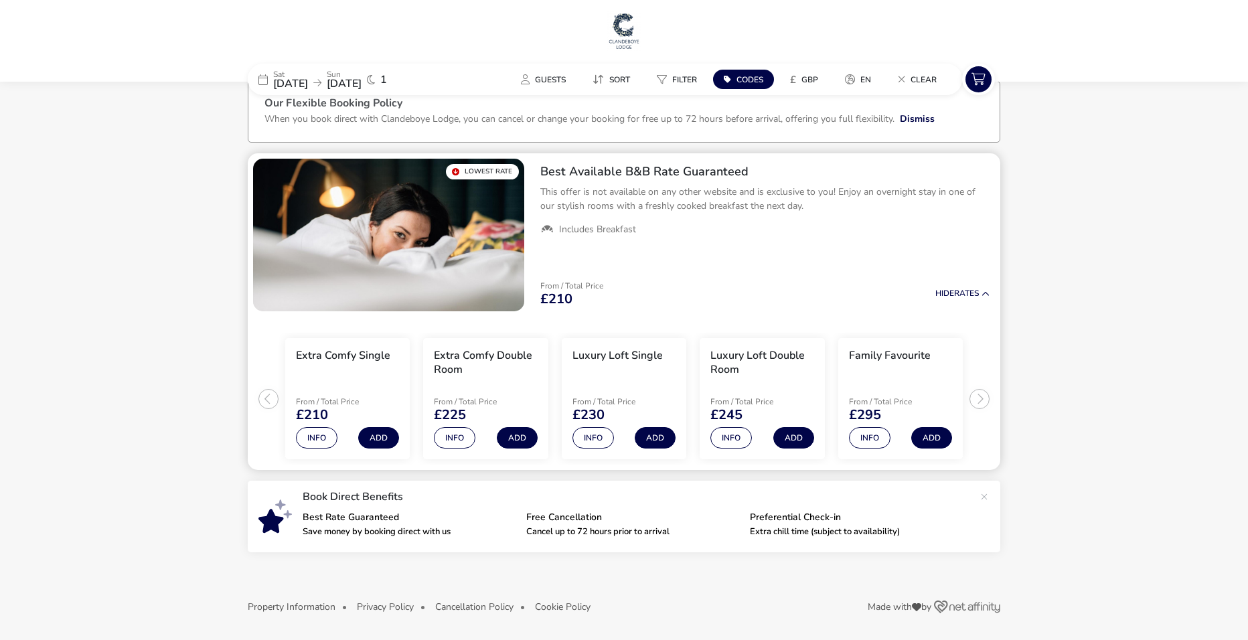
drag, startPoint x: 948, startPoint y: 414, endPoint x: 805, endPoint y: 417, distance: 143.3
click at [0, 0] on slot "Extra Comfy Single From / Total Price £210 Info Add Extra Comfy Double Room Fro…" at bounding box center [0, 0] width 0 height 0
click at [1029, 458] on naf-accommodations-shell "[DATE] [DATE] 1 Guests Sort Filter Codes £ GBP en Clear Our Flexible Booking Po…" at bounding box center [624, 355] width 1248 height 570
click at [989, 398] on ul "Extra Comfy Single From / Total Price £210 Info Add Extra Comfy Double Room Fro…" at bounding box center [624, 394] width 753 height 154
click at [743, 441] on button "Info" at bounding box center [731, 437] width 42 height 21
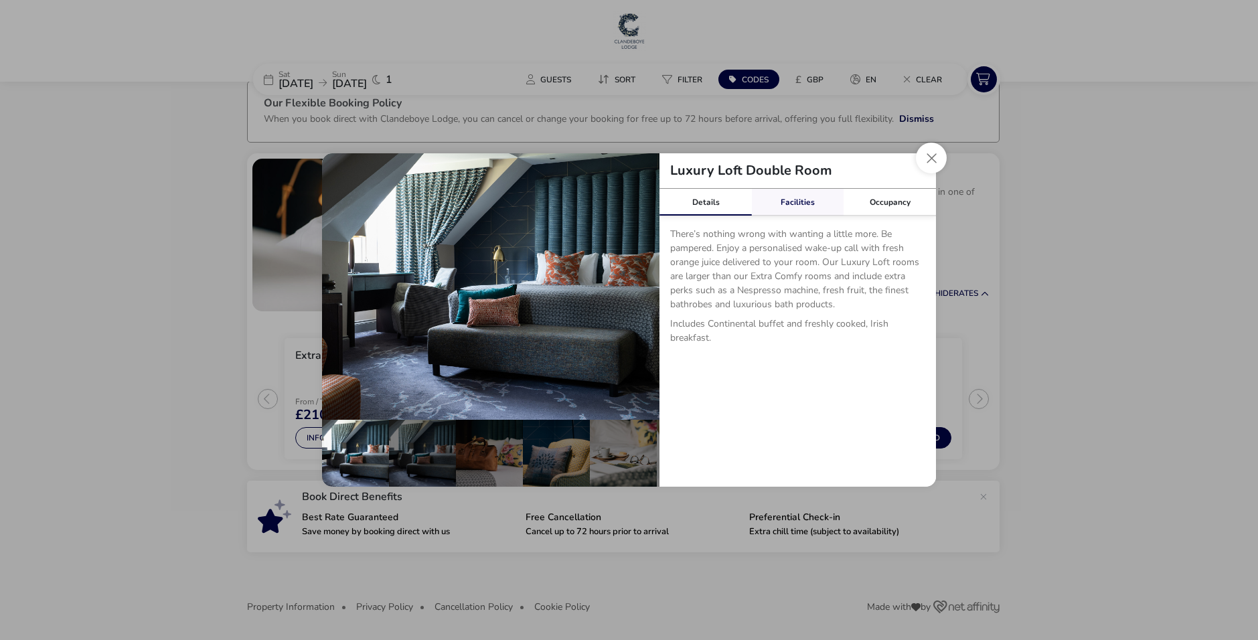
click at [783, 214] on link "Facilities" at bounding box center [798, 202] width 92 height 27
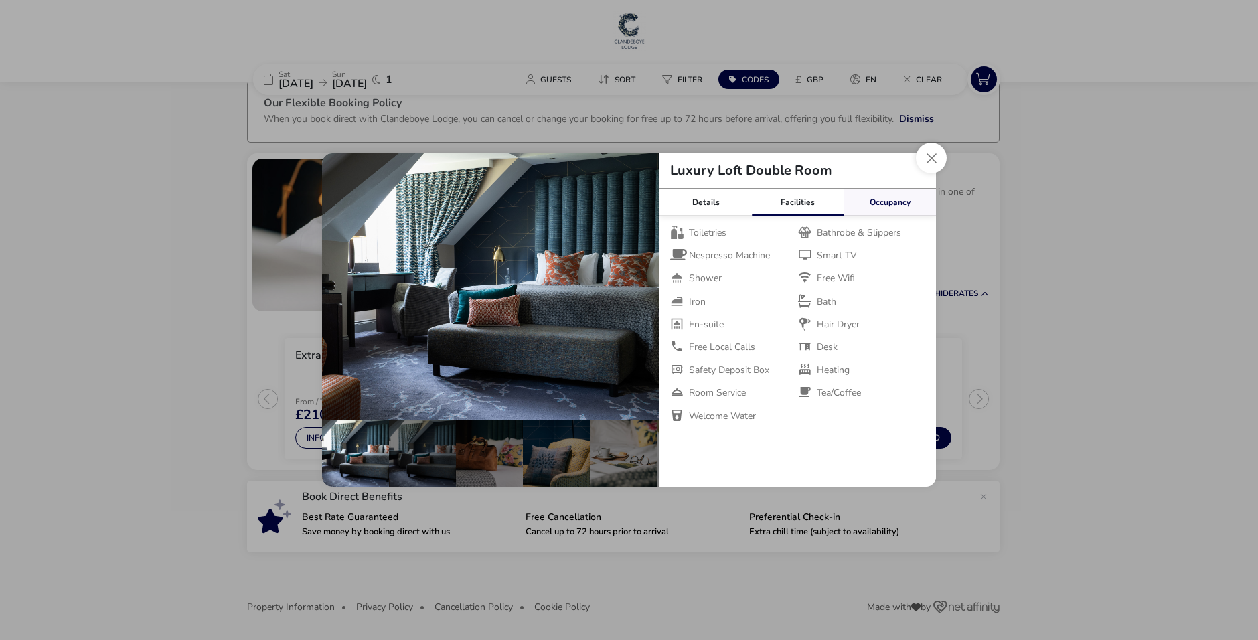
click at [889, 204] on link "Occupancy" at bounding box center [890, 202] width 92 height 27
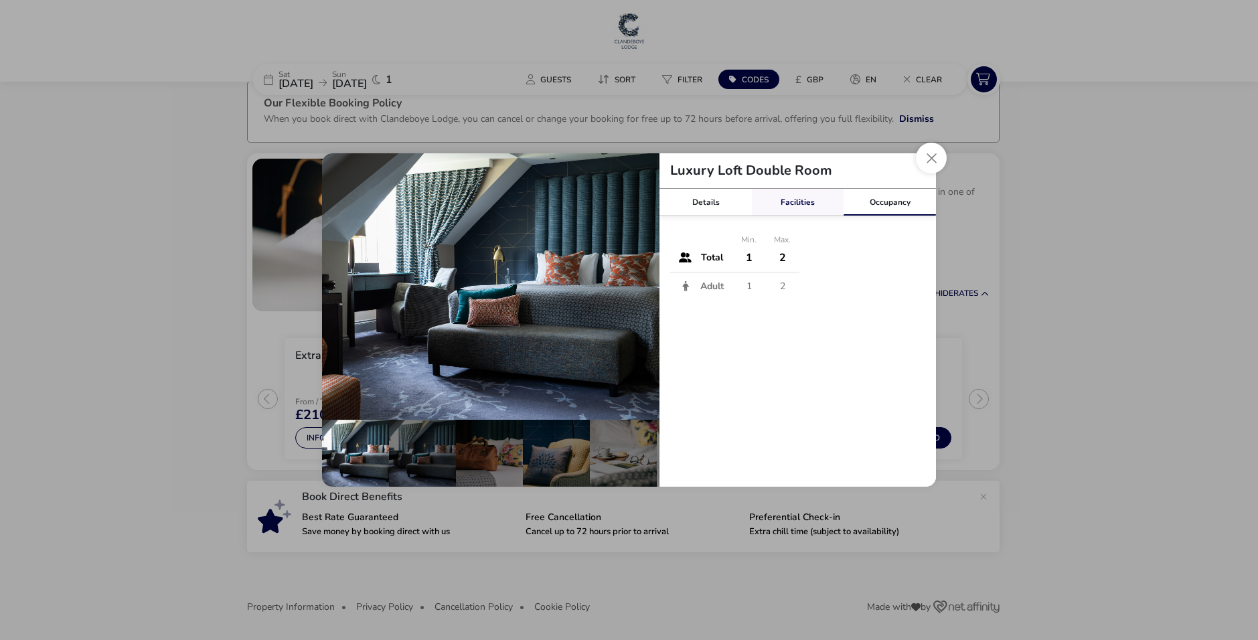
click at [807, 208] on link "Facilities" at bounding box center [798, 202] width 92 height 27
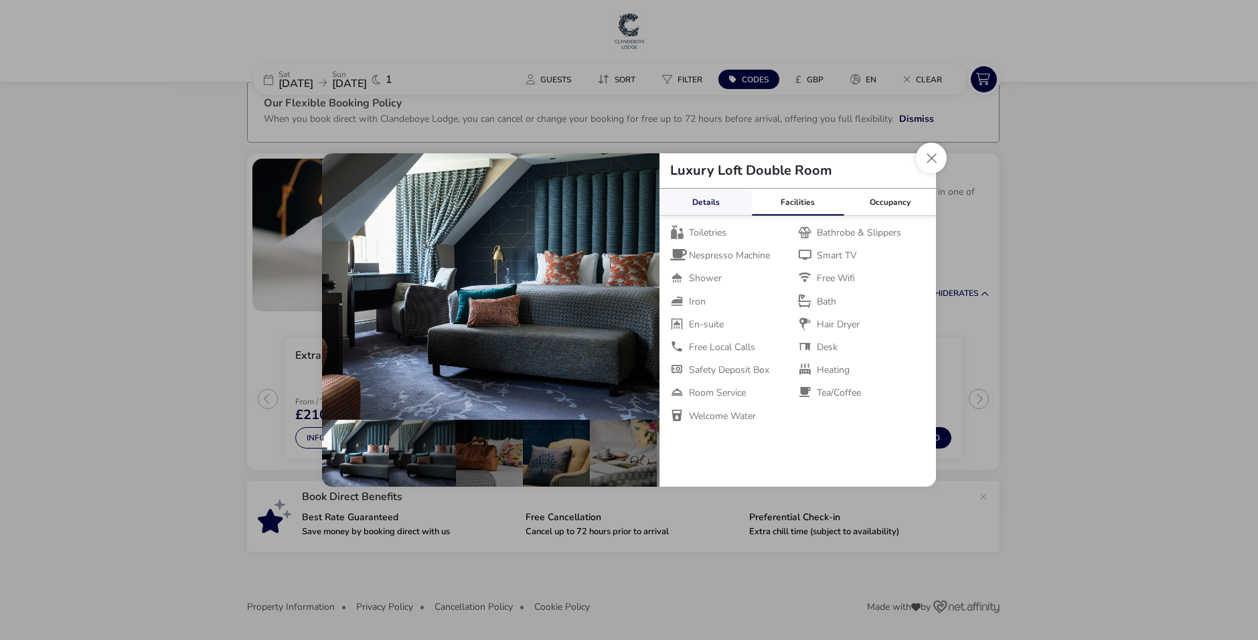
click at [727, 202] on link "Details" at bounding box center [706, 202] width 92 height 27
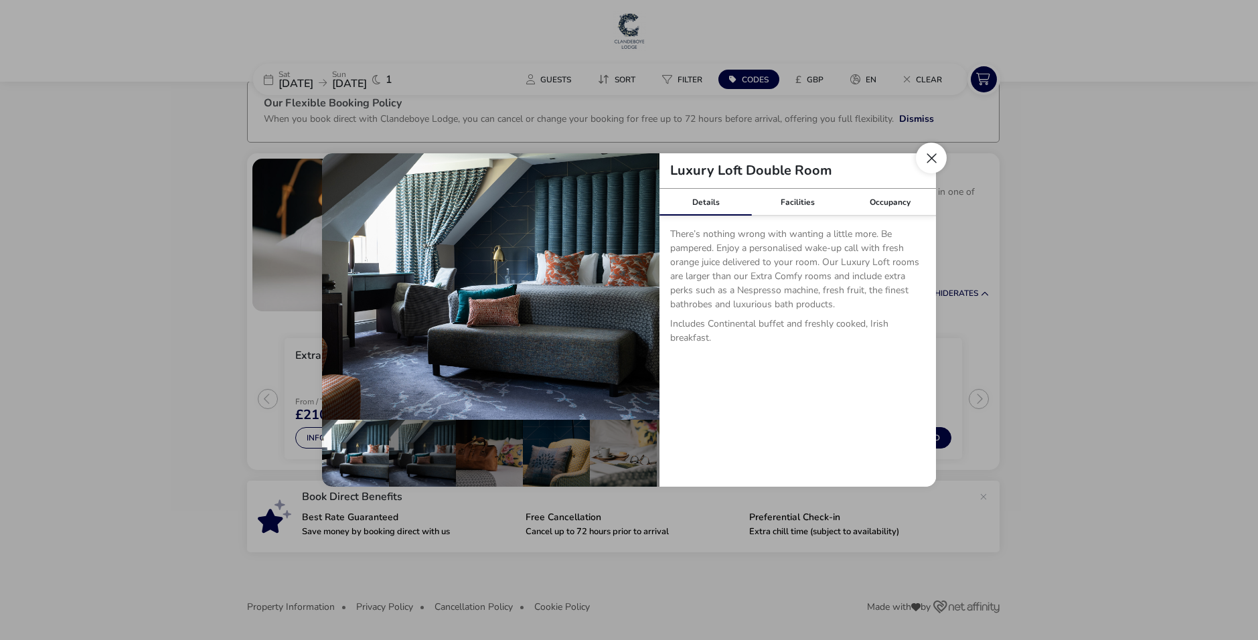
click at [934, 159] on button "Close dialog" at bounding box center [931, 158] width 31 height 31
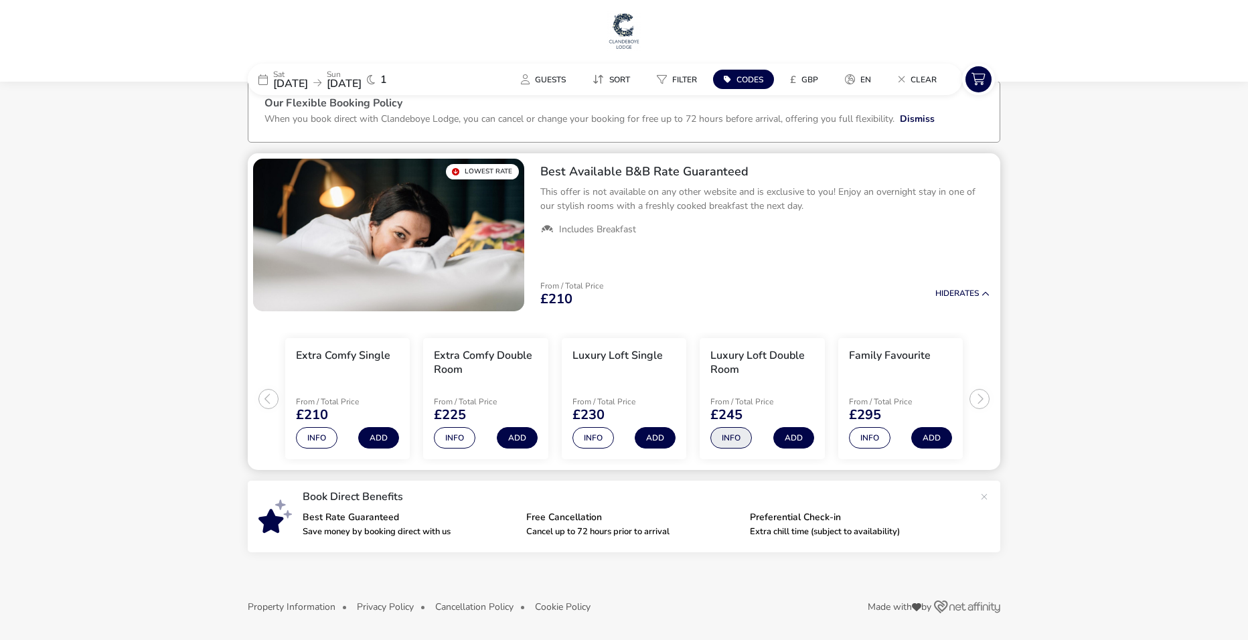
click at [734, 443] on button "Info" at bounding box center [731, 437] width 42 height 21
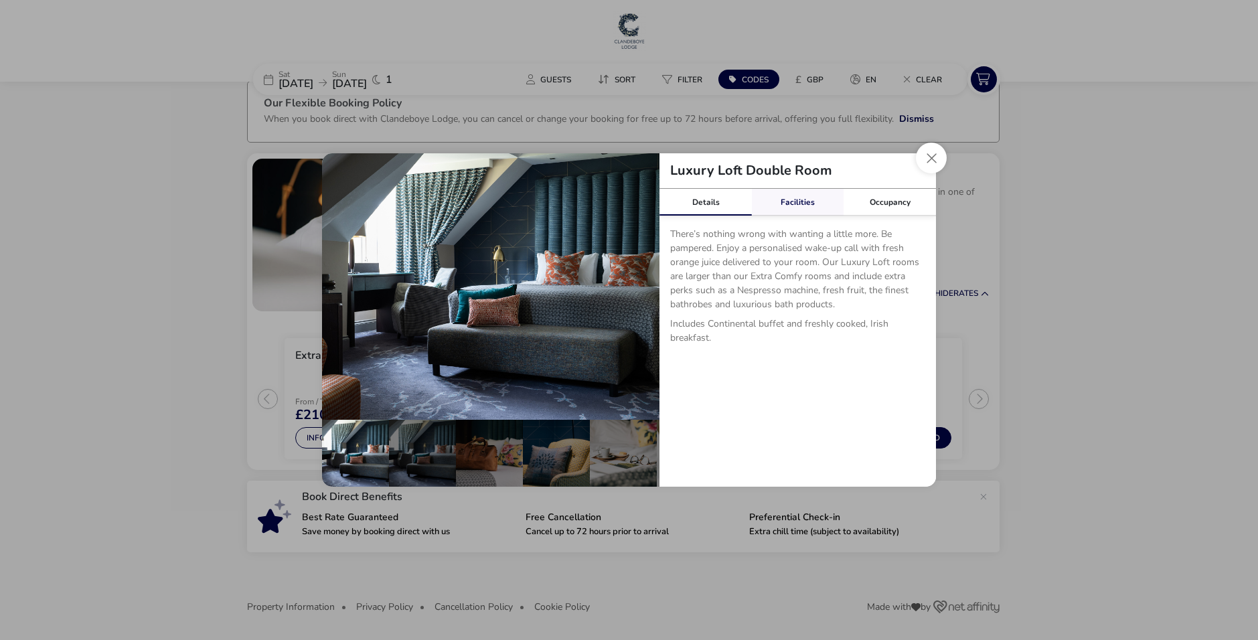
click at [785, 209] on link "Facilities" at bounding box center [798, 202] width 92 height 27
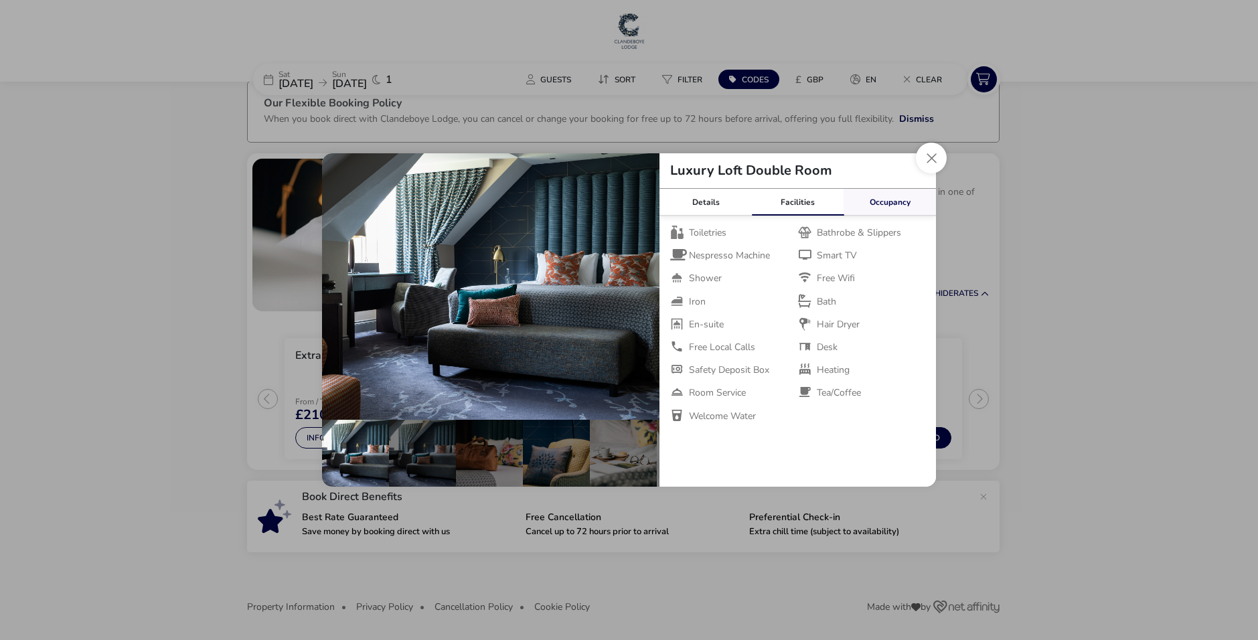
click at [853, 204] on link "Occupancy" at bounding box center [890, 202] width 92 height 27
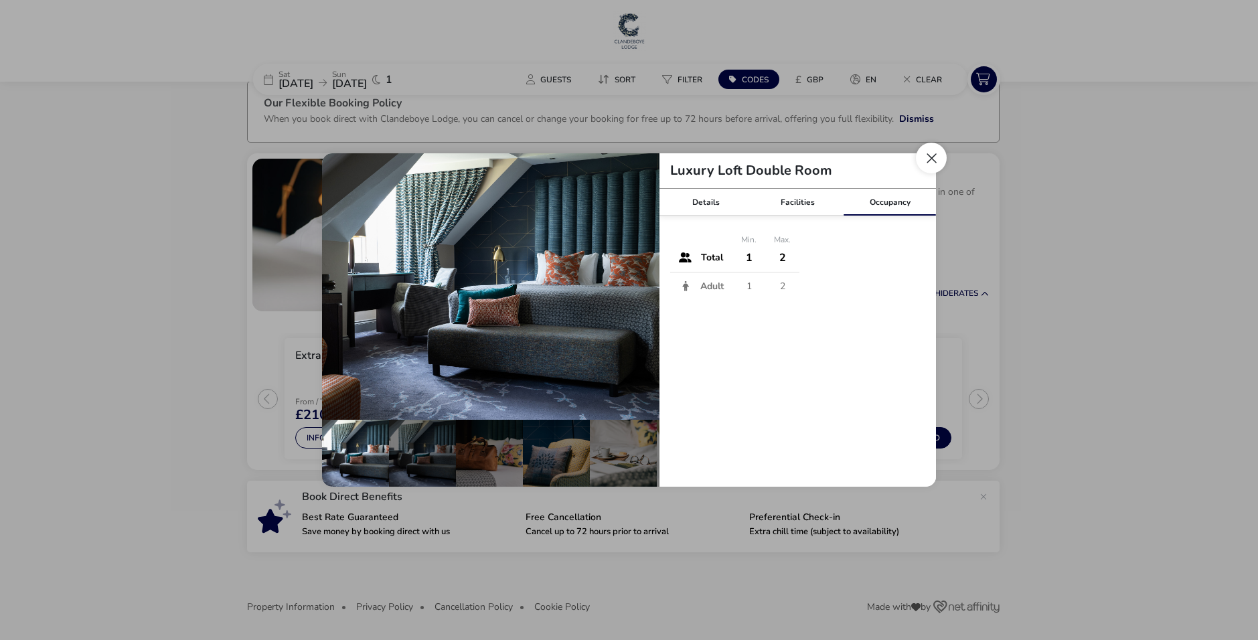
click at [937, 155] on button "Close dialog" at bounding box center [931, 158] width 31 height 31
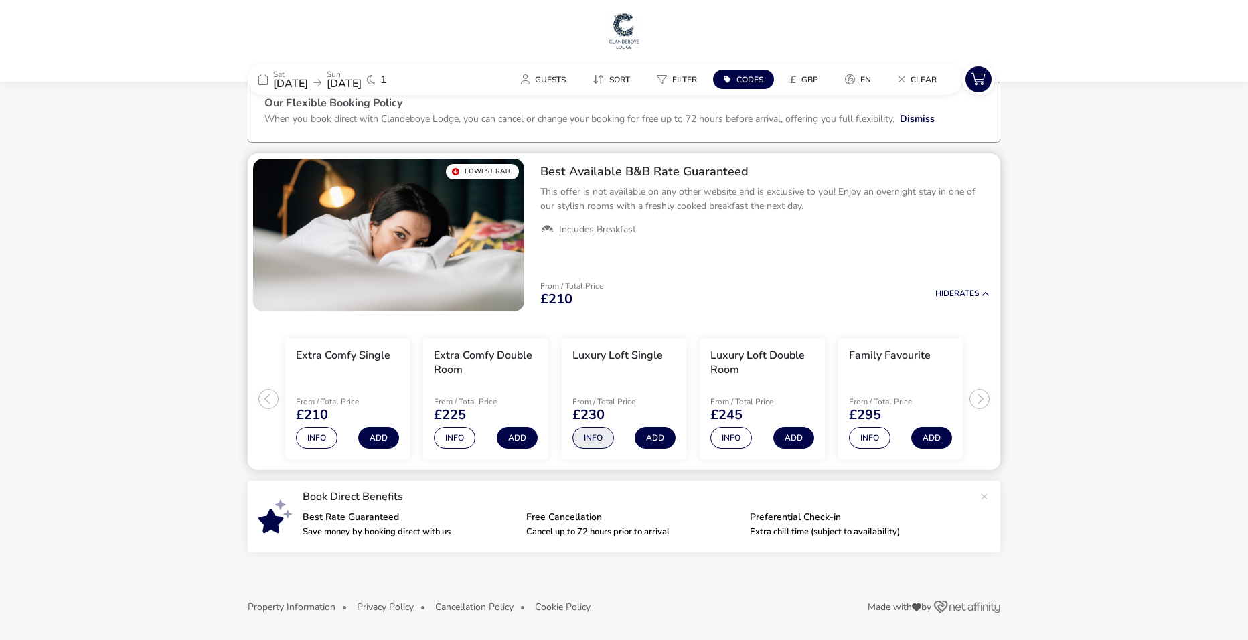
click at [587, 441] on button "Info" at bounding box center [594, 437] width 42 height 21
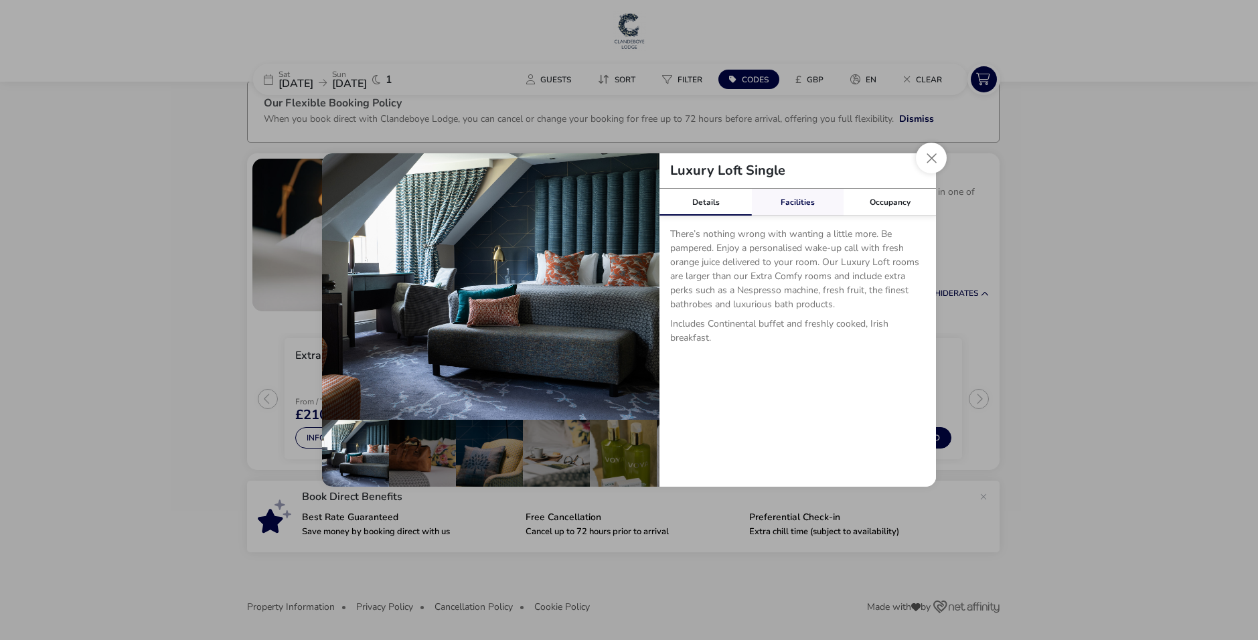
click at [802, 208] on link "Facilities" at bounding box center [798, 202] width 92 height 27
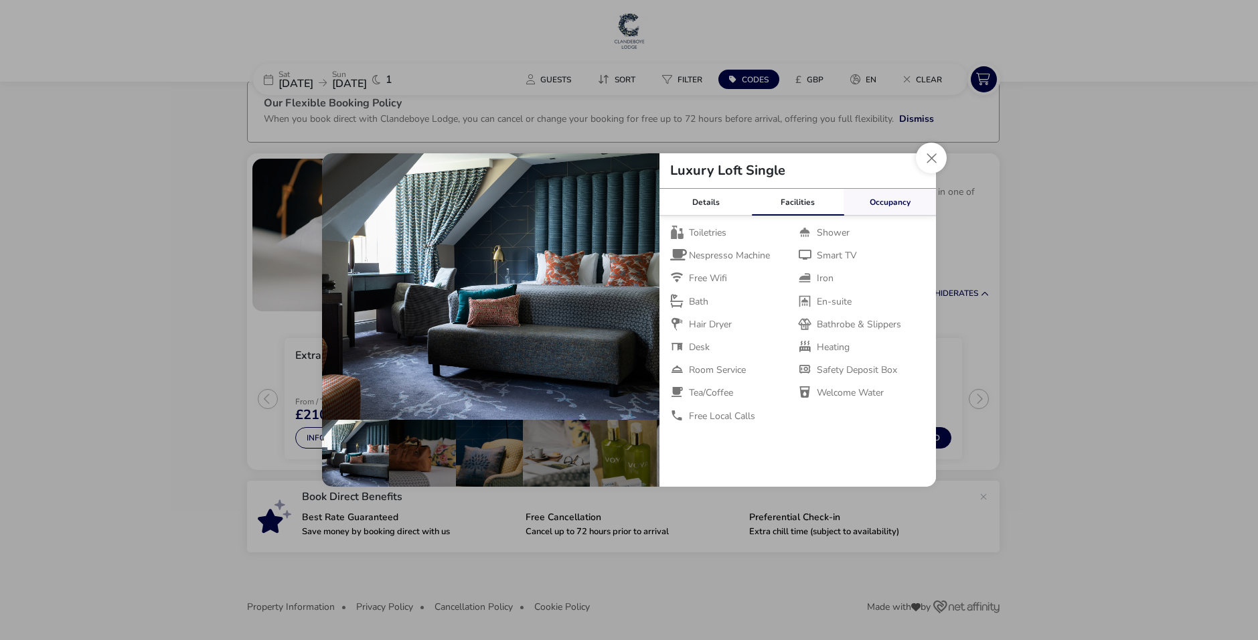
click at [879, 196] on link "Occupancy" at bounding box center [890, 202] width 92 height 27
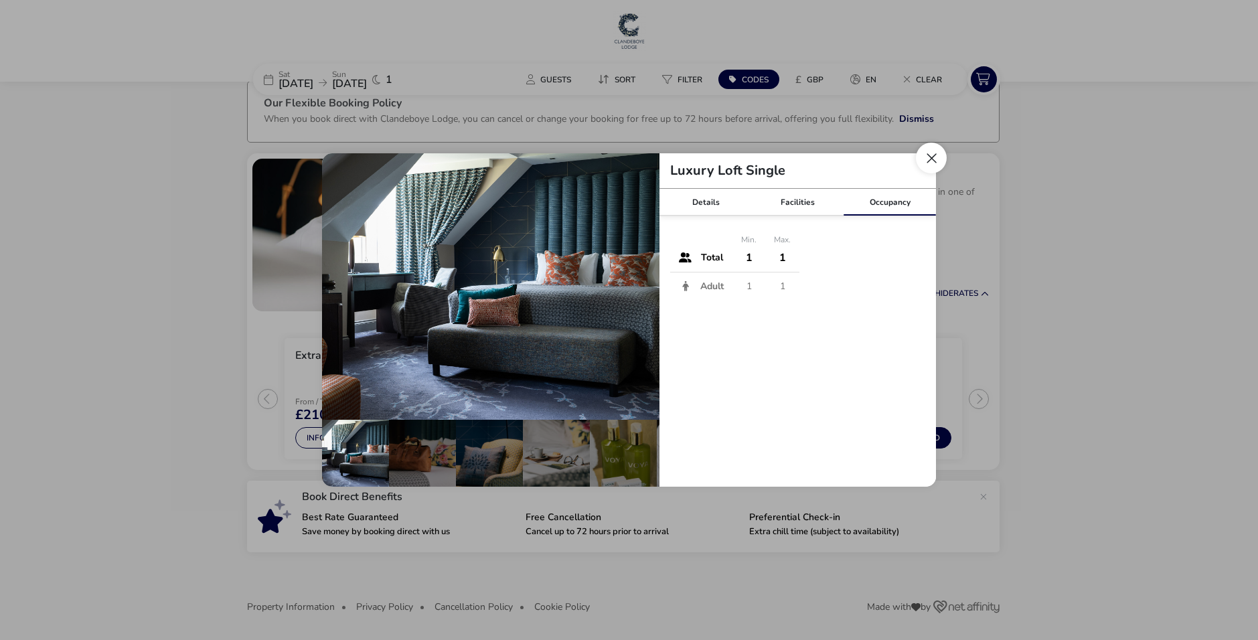
click at [940, 151] on button "Close dialog" at bounding box center [931, 158] width 31 height 31
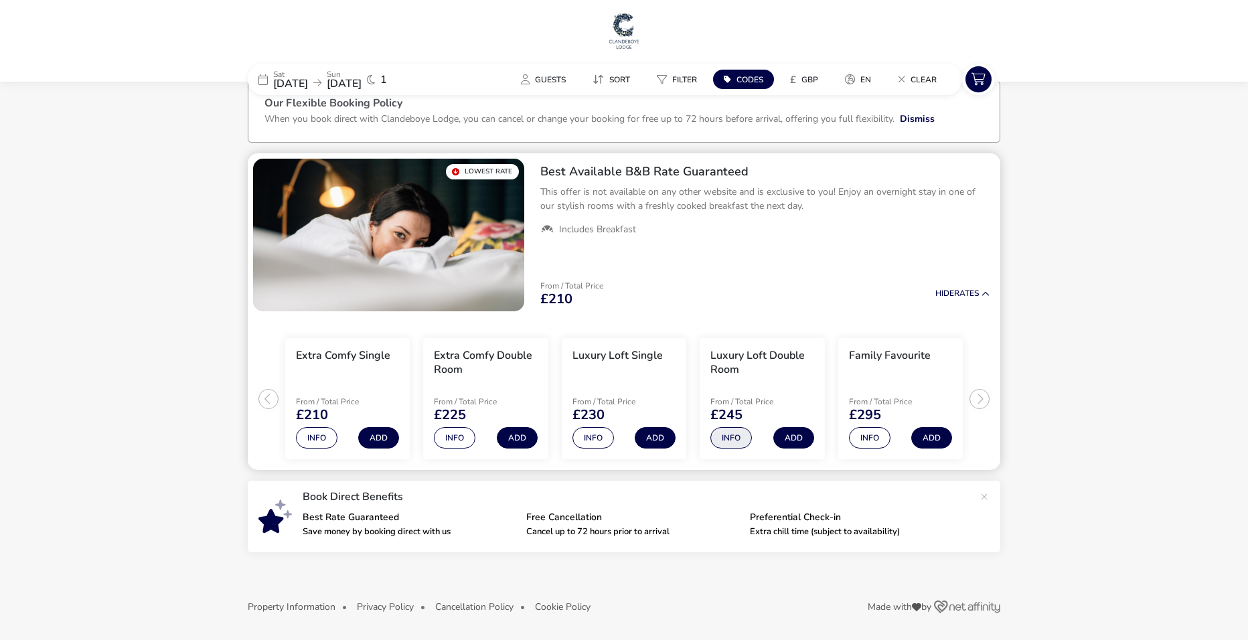
click at [747, 442] on button "Info" at bounding box center [731, 437] width 42 height 21
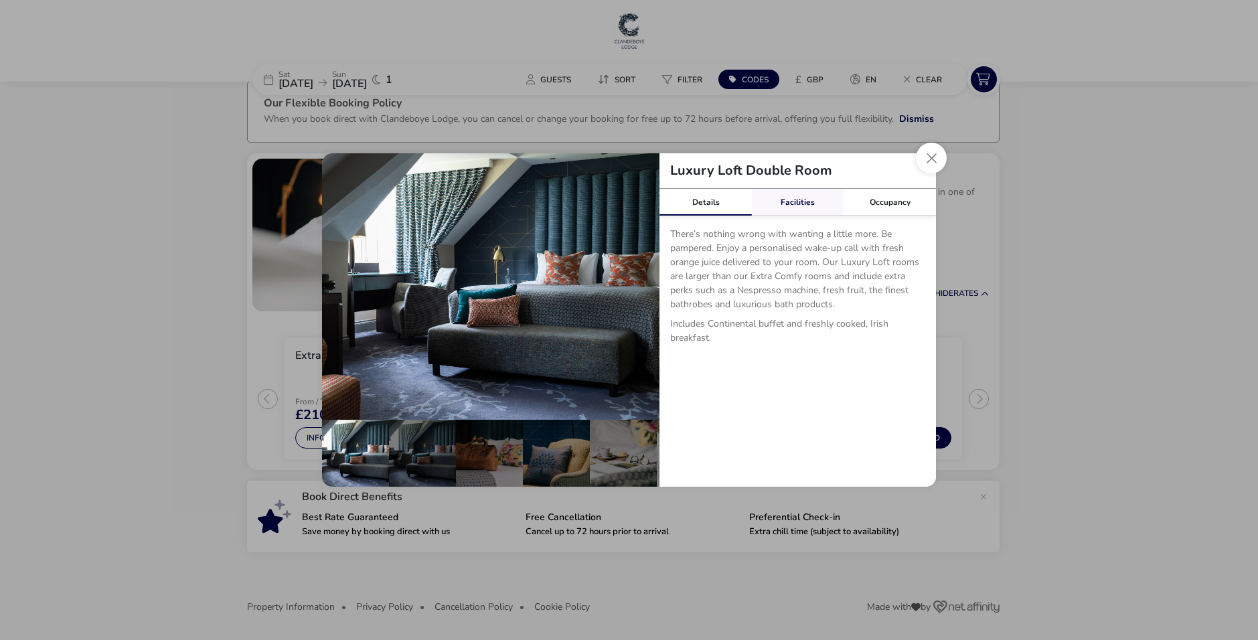
click at [812, 211] on link "Facilities" at bounding box center [798, 202] width 92 height 27
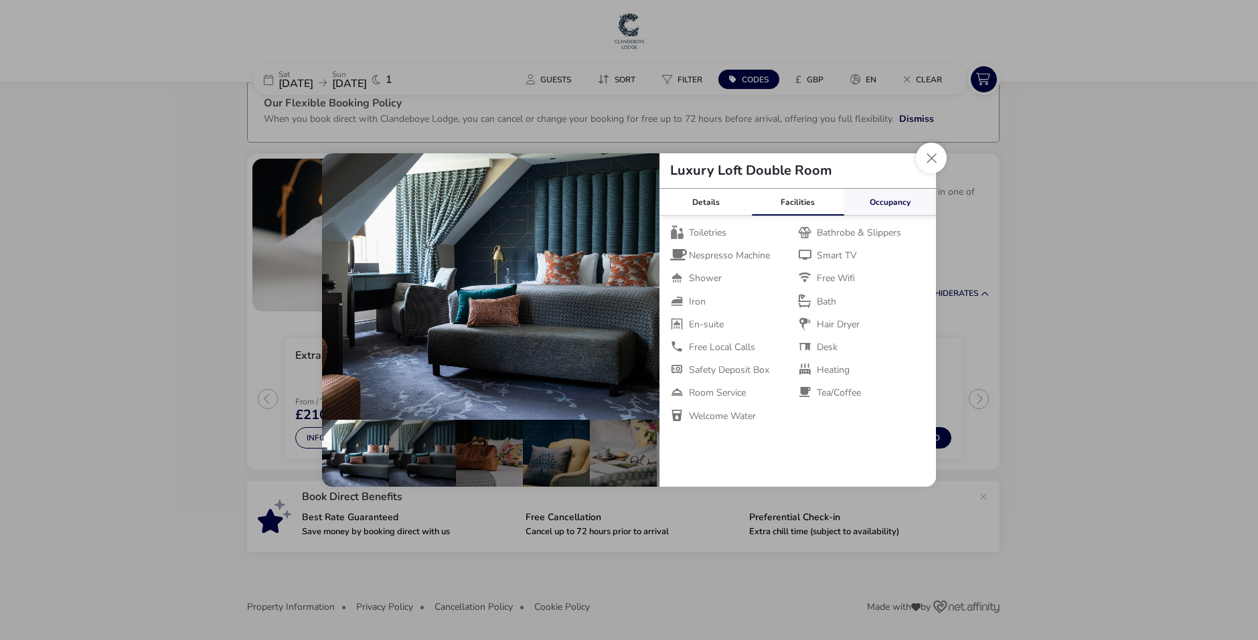
click at [850, 198] on link "Occupancy" at bounding box center [890, 202] width 92 height 27
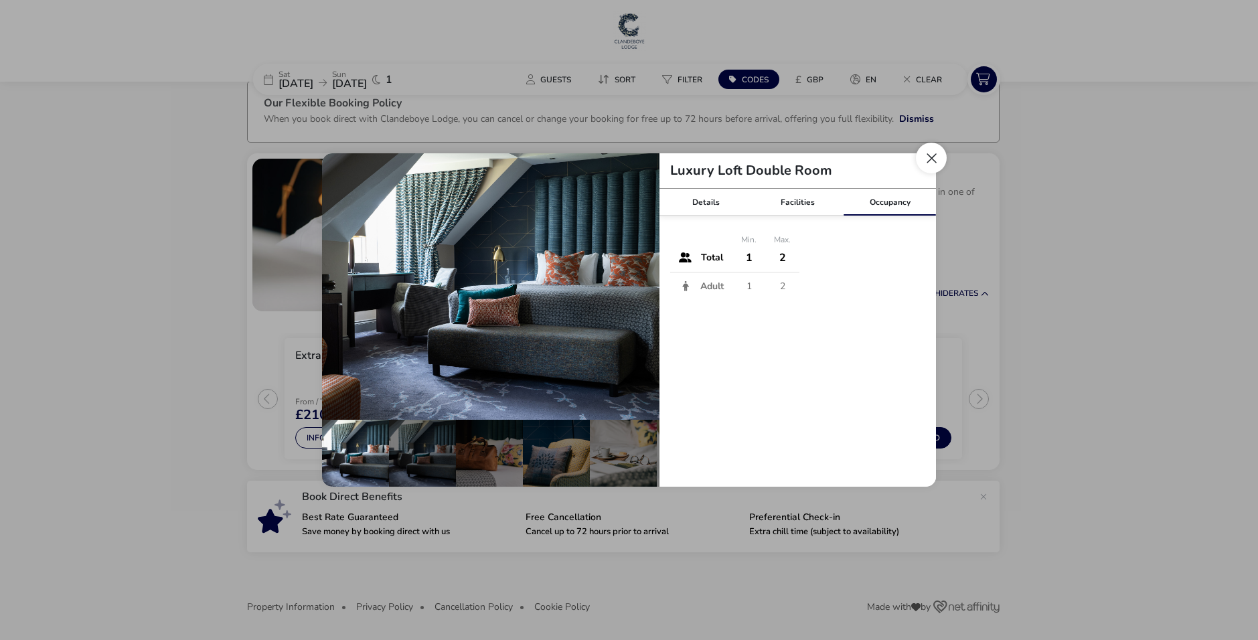
click at [931, 163] on button "Close dialog" at bounding box center [931, 158] width 31 height 31
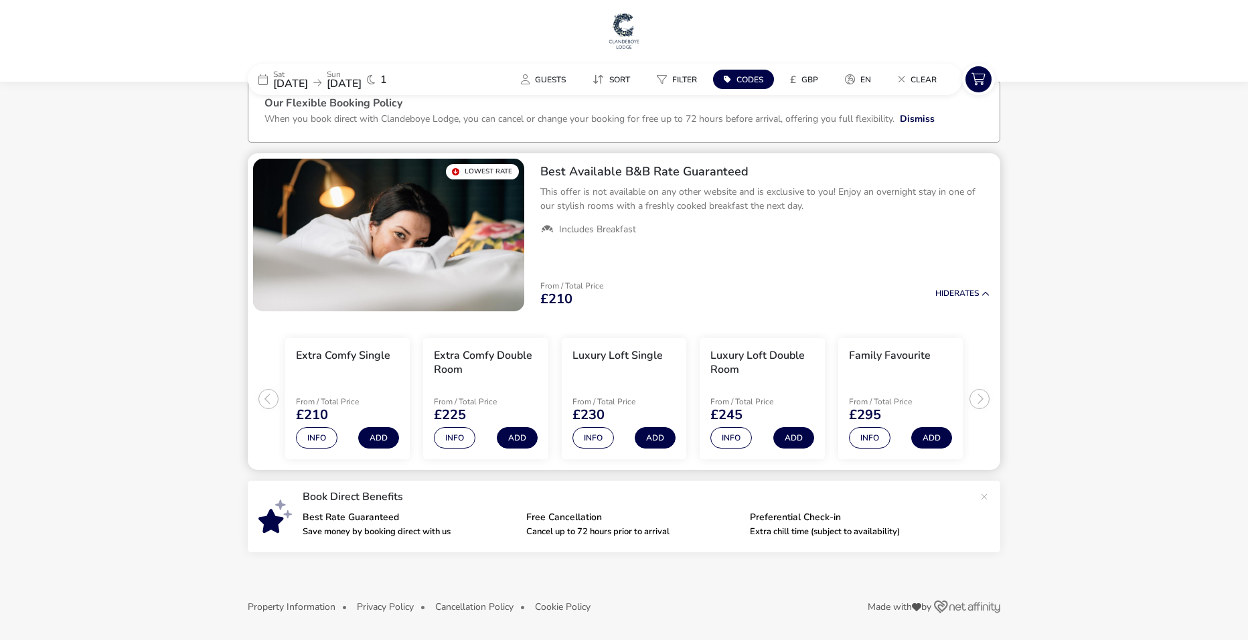
click at [982, 399] on ul "Extra Comfy Single From / Total Price £210 Info Add Extra Comfy Double Room Fro…" at bounding box center [624, 394] width 753 height 154
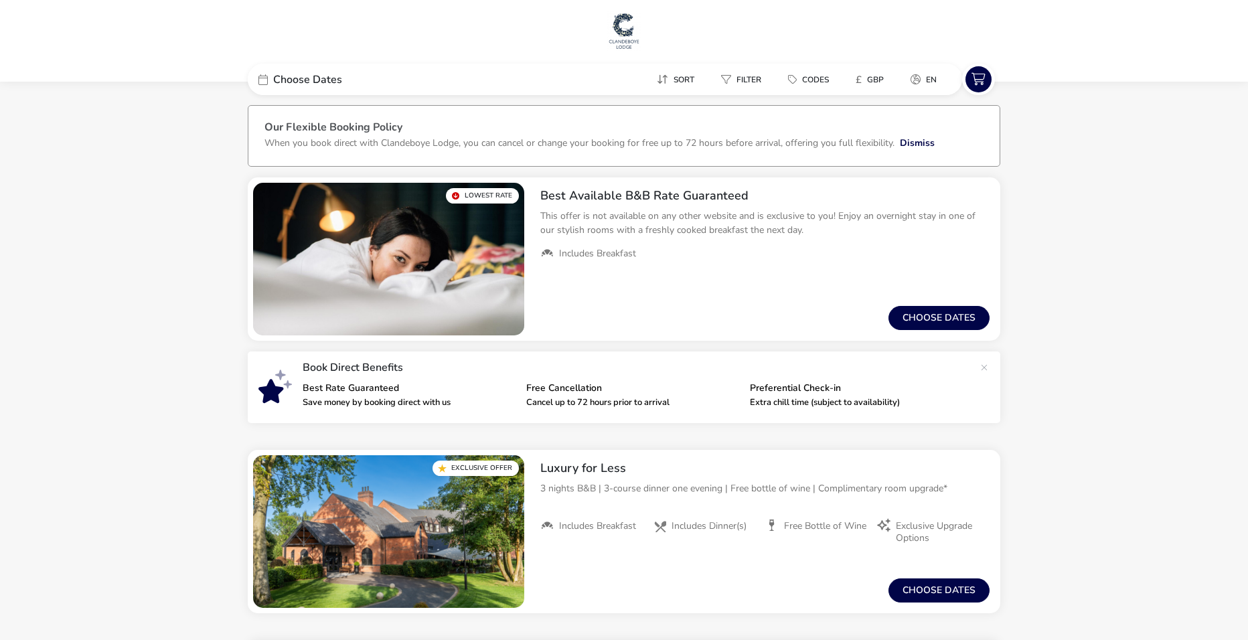
drag, startPoint x: 960, startPoint y: 244, endPoint x: 1053, endPoint y: 258, distance: 94.2
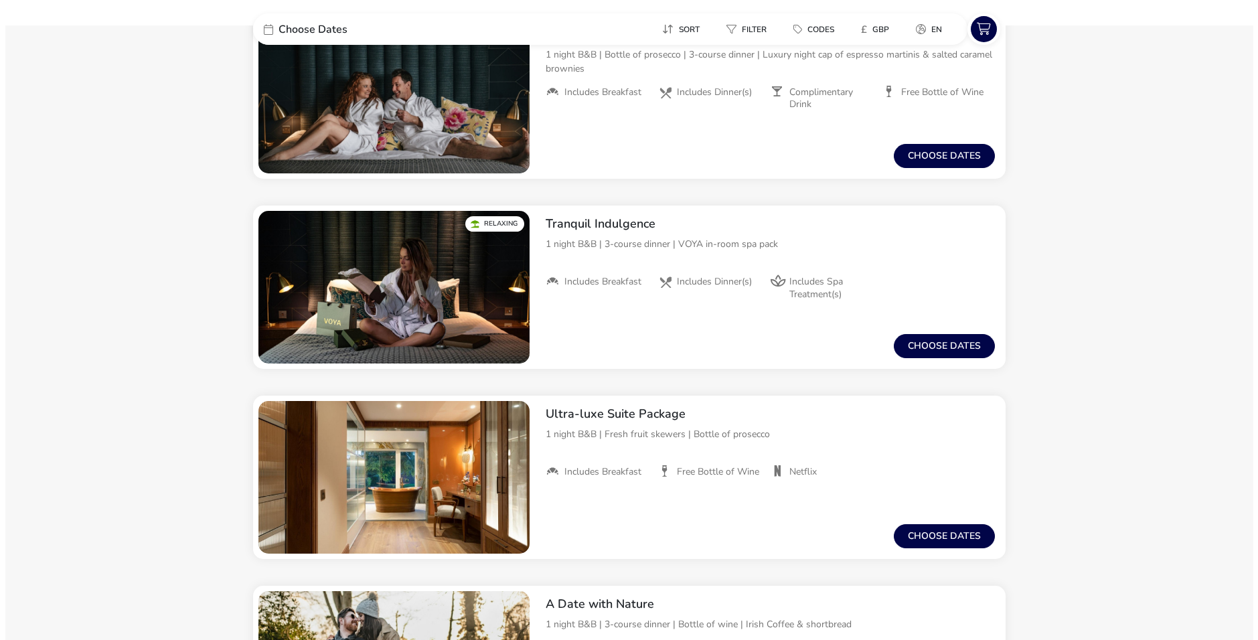
scroll to position [1272, 0]
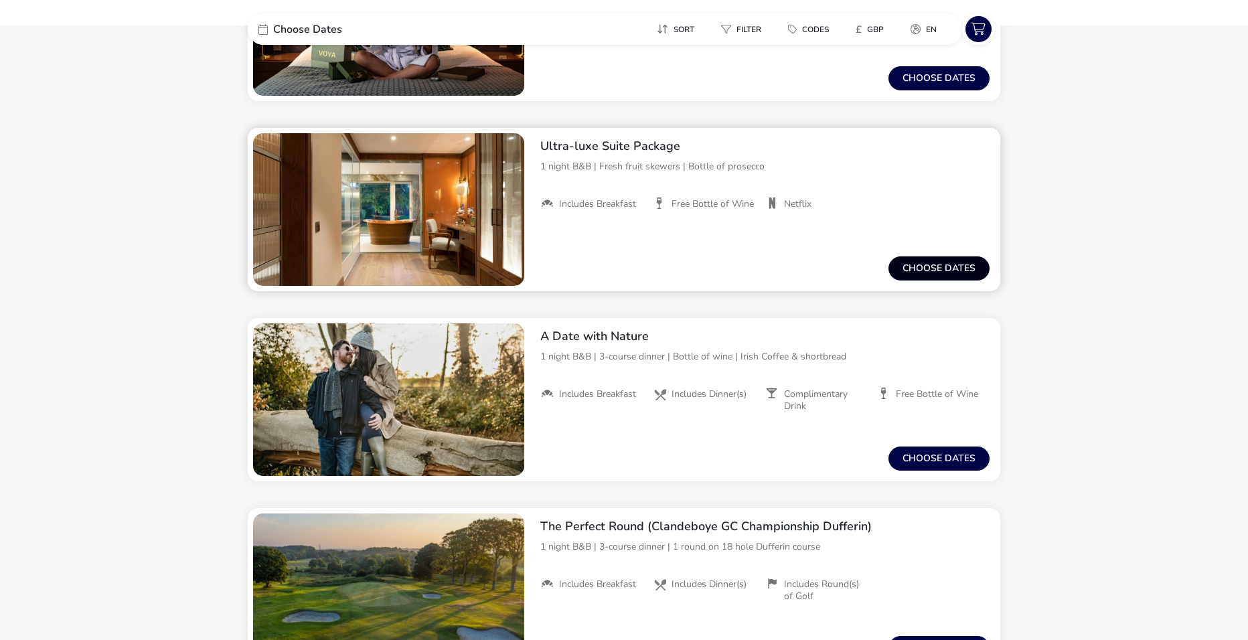
click at [926, 268] on button "Choose dates" at bounding box center [939, 268] width 101 height 24
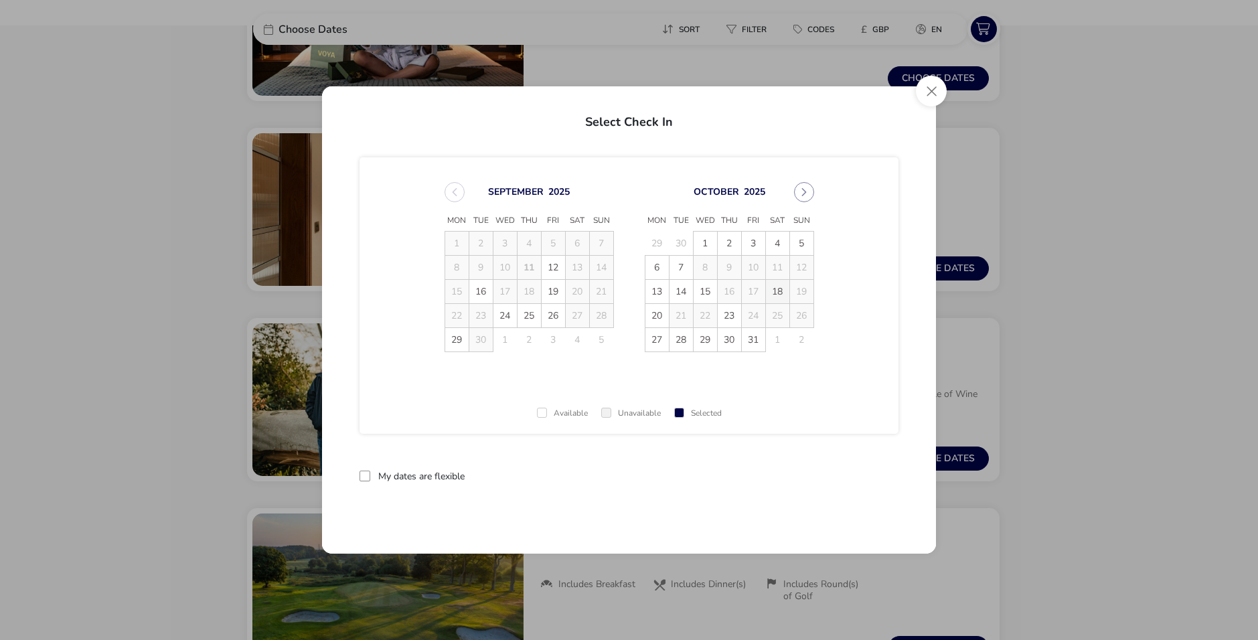
click at [777, 293] on span "18" at bounding box center [777, 291] width 23 height 23
click at [451, 198] on div "[DATE]" at bounding box center [529, 192] width 169 height 20
click at [451, 196] on div "[DATE]" at bounding box center [529, 192] width 169 height 20
click at [457, 195] on div "[DATE]" at bounding box center [529, 192] width 169 height 20
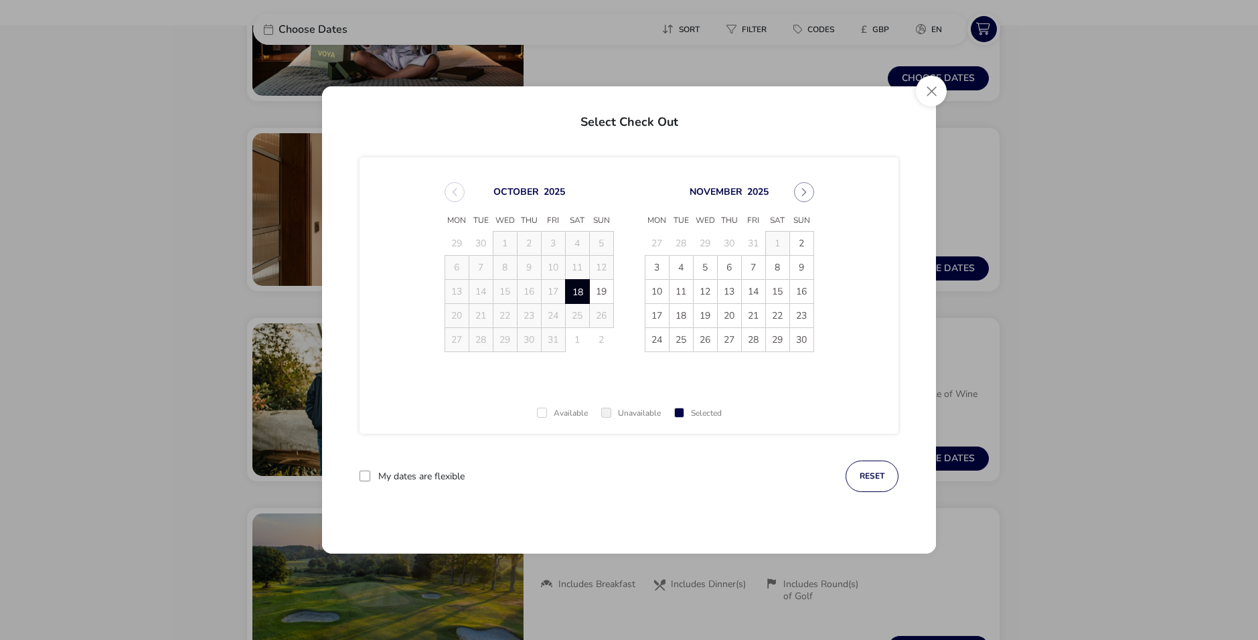
click at [689, 415] on div "Selected" at bounding box center [698, 413] width 48 height 9
click at [601, 416] on span at bounding box center [606, 413] width 10 height 10
click at [531, 413] on div "Available Unavailable Selected" at bounding box center [629, 409] width 539 height 50
click at [544, 410] on div "Available" at bounding box center [562, 413] width 51 height 9
click at [581, 293] on span "18" at bounding box center [577, 291] width 23 height 23
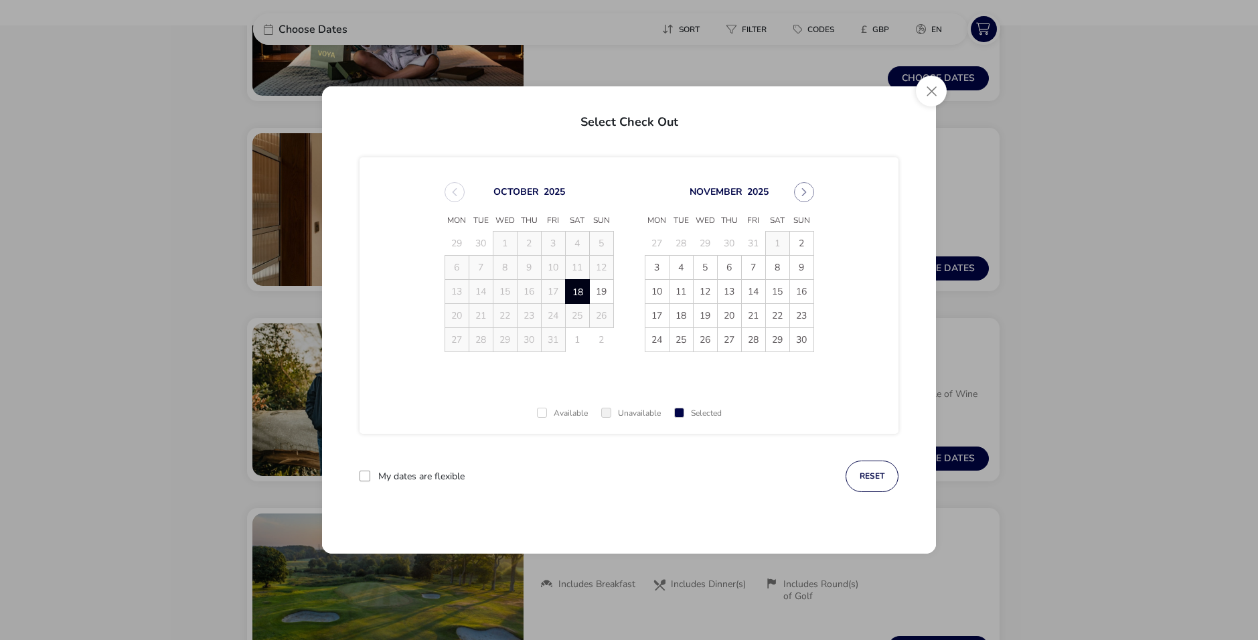
click at [367, 474] on div at bounding box center [365, 476] width 11 height 11
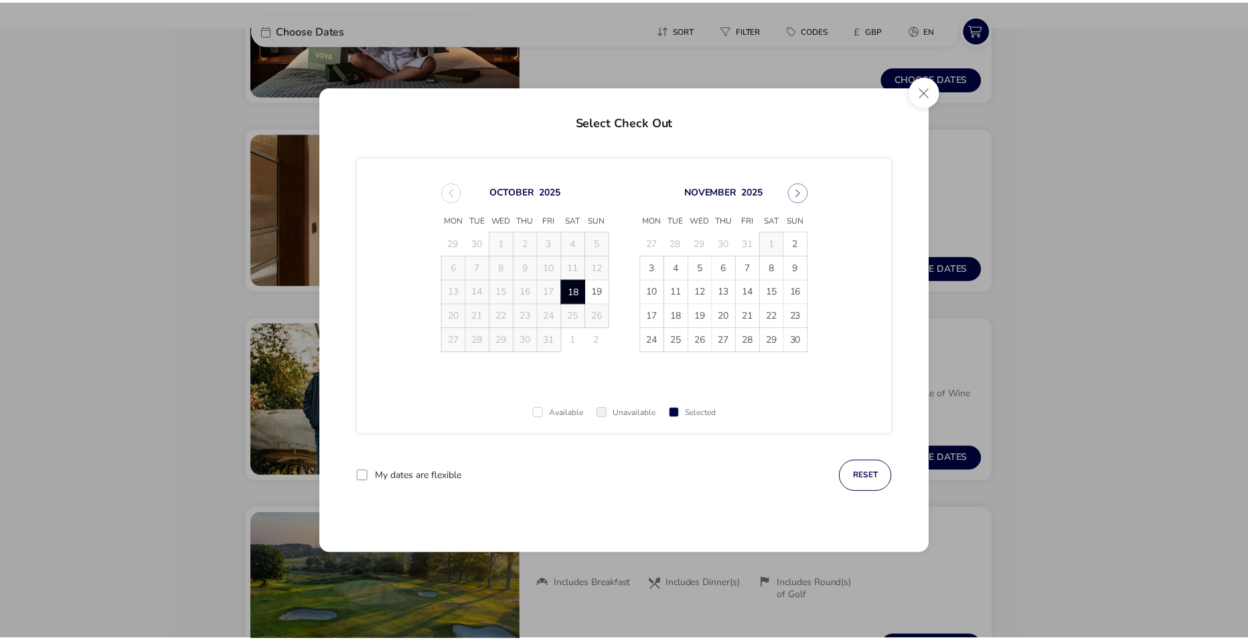
scroll to position [7, 7]
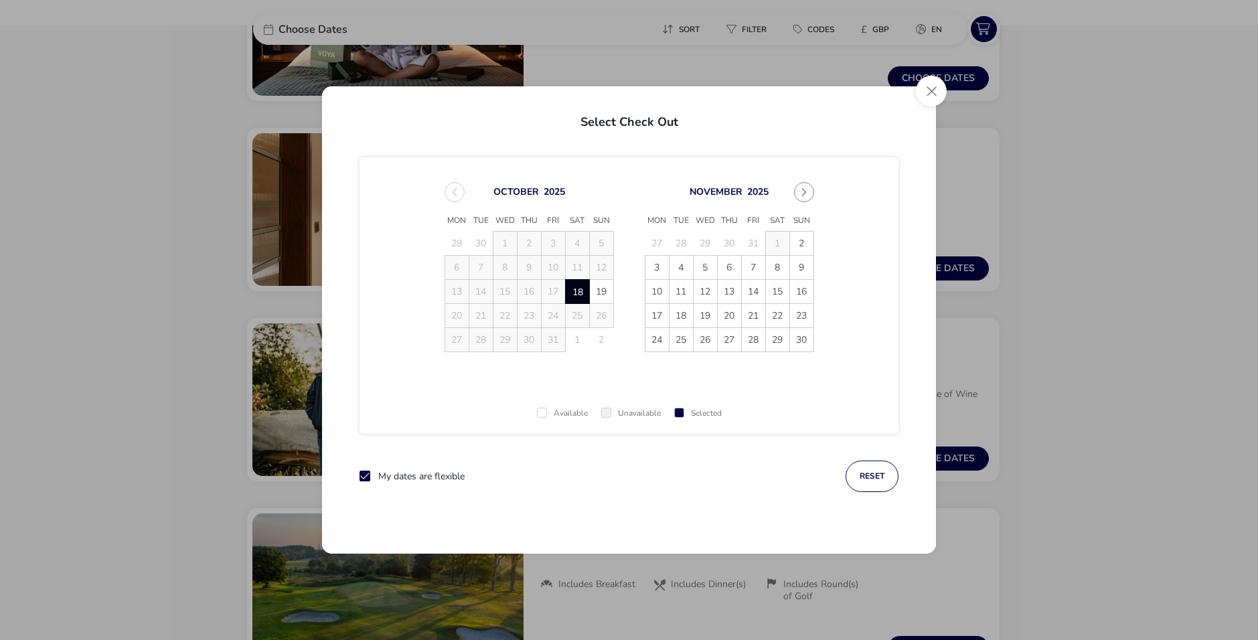
click at [367, 483] on div "My dates are flexible reset" at bounding box center [629, 490] width 539 height 58
click at [374, 479] on p-checkbox "My dates are flexible" at bounding box center [412, 477] width 105 height 12
click at [370, 473] on div at bounding box center [365, 476] width 11 height 11
click at [596, 291] on span "19" at bounding box center [601, 291] width 23 height 23
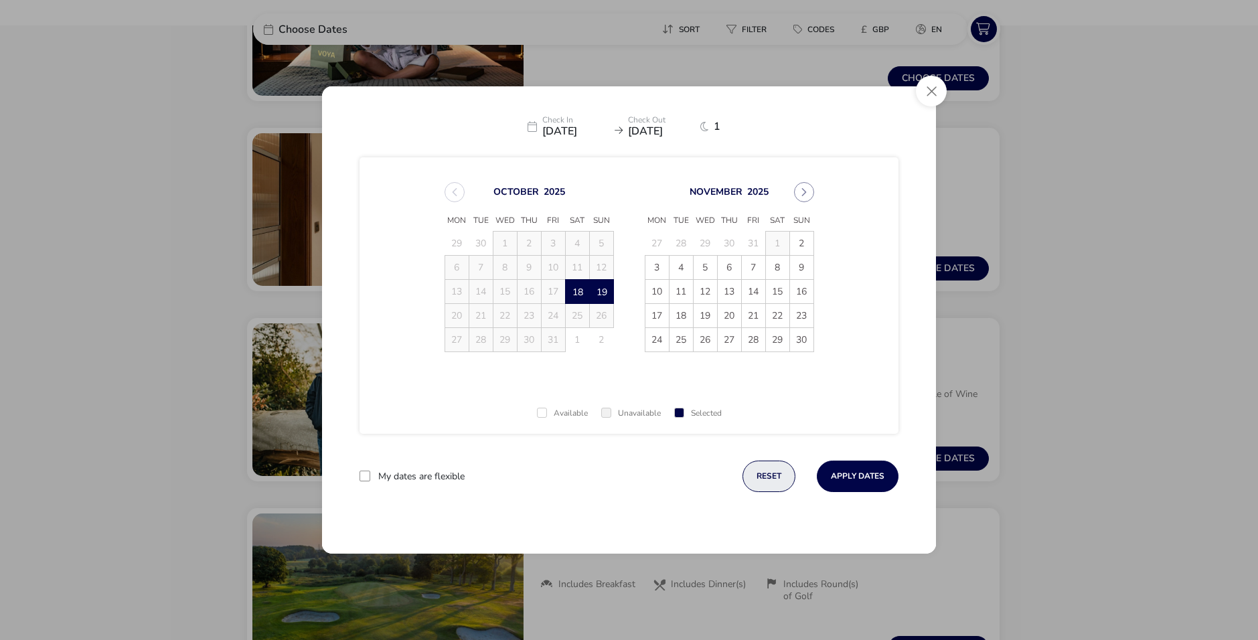
click at [770, 475] on button "reset" at bounding box center [769, 476] width 53 height 31
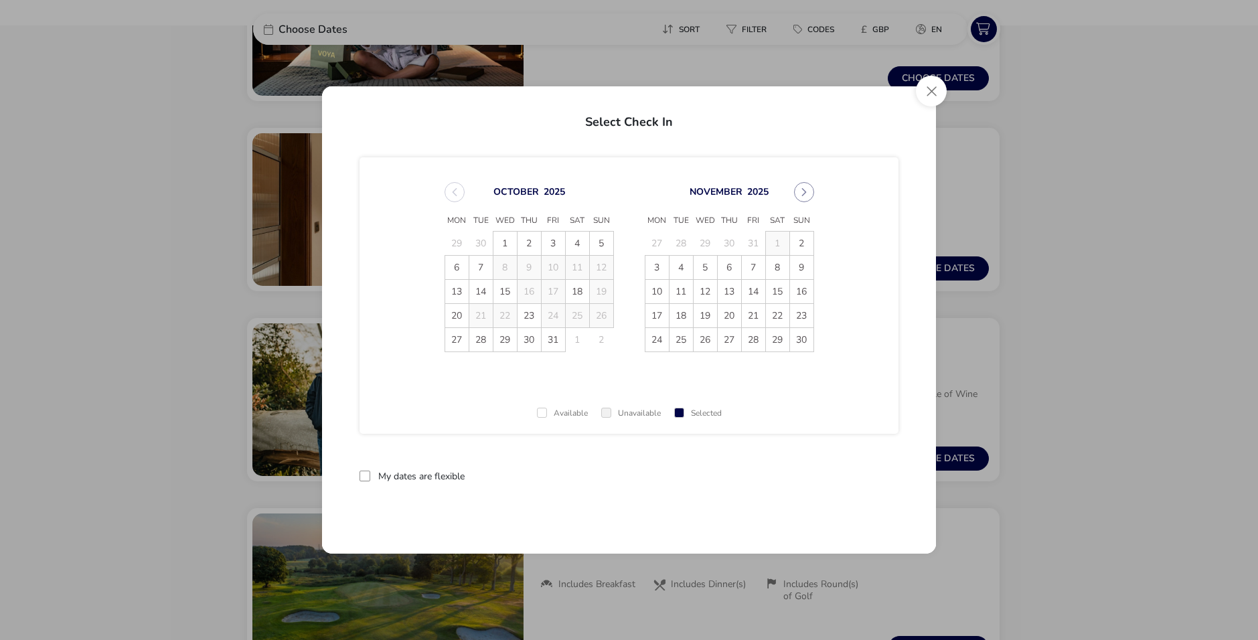
click at [460, 193] on div "[DATE]" at bounding box center [529, 192] width 169 height 20
click at [457, 190] on div "[DATE]" at bounding box center [529, 192] width 169 height 20
click at [448, 189] on div "[DATE]" at bounding box center [529, 192] width 169 height 20
copy thead "Mon"
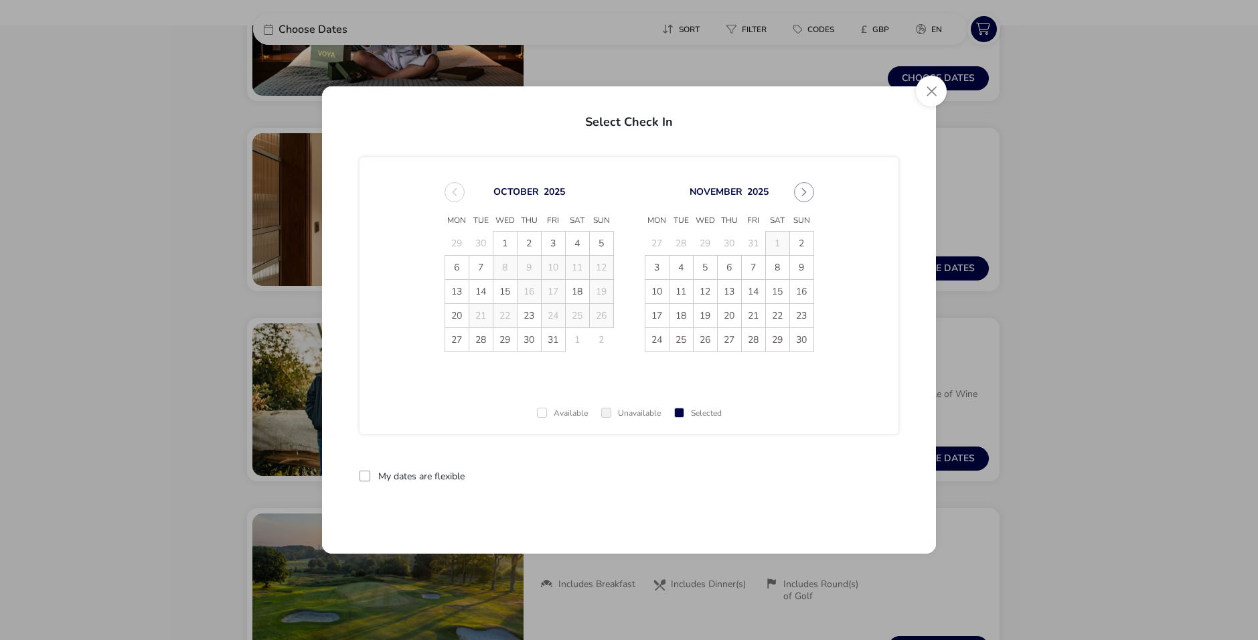
click at [652, 431] on div "Available Unavailable Selected" at bounding box center [629, 409] width 539 height 50
drag, startPoint x: 607, startPoint y: 410, endPoint x: 593, endPoint y: 418, distance: 15.9
click at [606, 410] on span at bounding box center [606, 413] width 10 height 10
click at [540, 412] on span at bounding box center [542, 413] width 10 height 10
click at [452, 196] on div "[DATE]" at bounding box center [529, 192] width 169 height 20
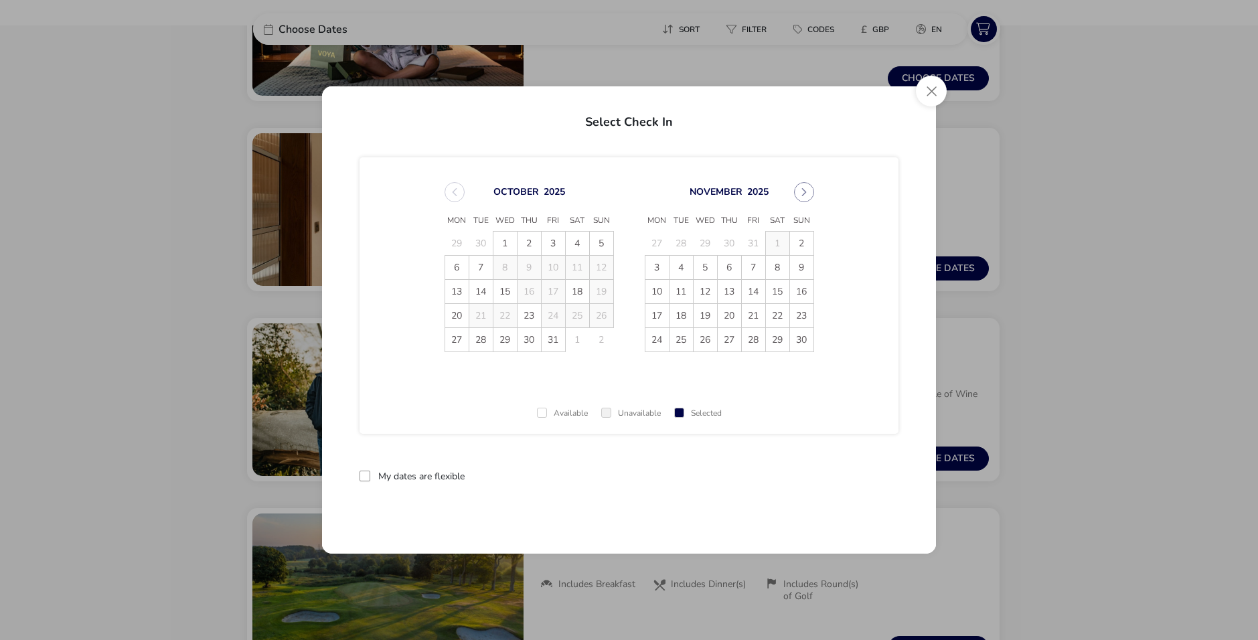
click at [453, 196] on div "[DATE]" at bounding box center [529, 192] width 169 height 20
click at [633, 226] on div "[DATE] Mon Tue Wed Thu Fri Sat Sun 27 28 29 30 31 1 2 3 4 5 6 7 8 9 10 11 12 13…" at bounding box center [730, 267] width 194 height 202
click at [583, 246] on span "4" at bounding box center [577, 243] width 23 height 23
click at [605, 243] on span "5" at bounding box center [601, 243] width 23 height 23
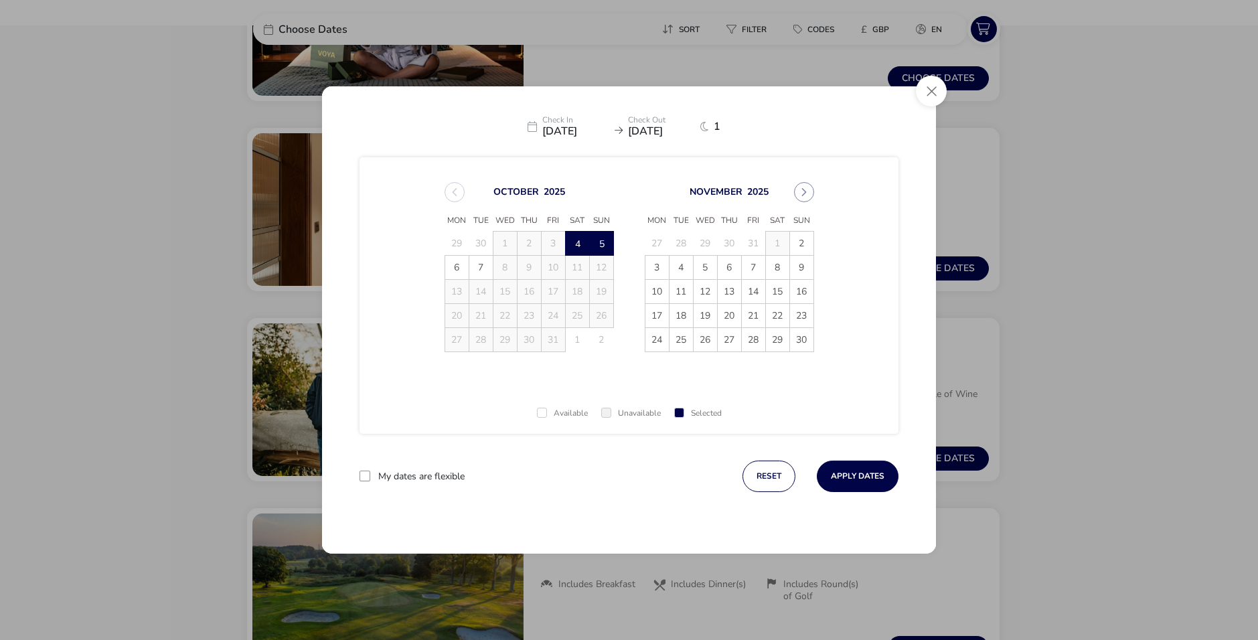
click at [457, 193] on div "[DATE]" at bounding box center [529, 192] width 169 height 20
click at [454, 190] on div "[DATE]" at bounding box center [529, 192] width 169 height 20
click at [929, 89] on button "Close" at bounding box center [931, 91] width 31 height 31
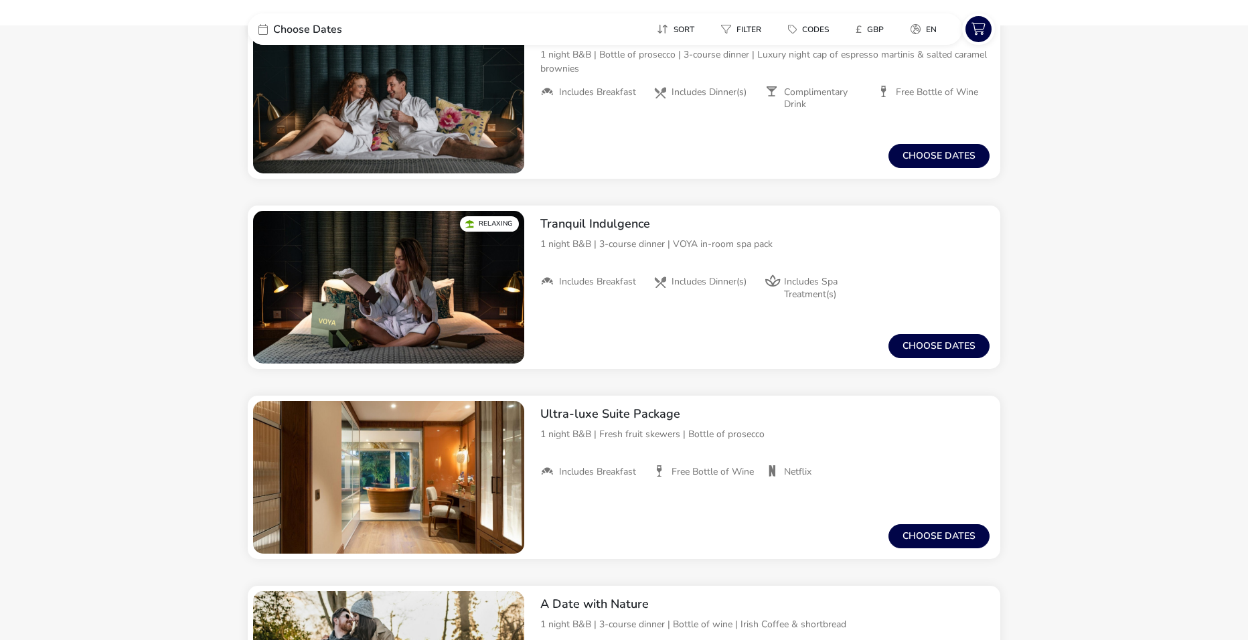
scroll to position [1071, 0]
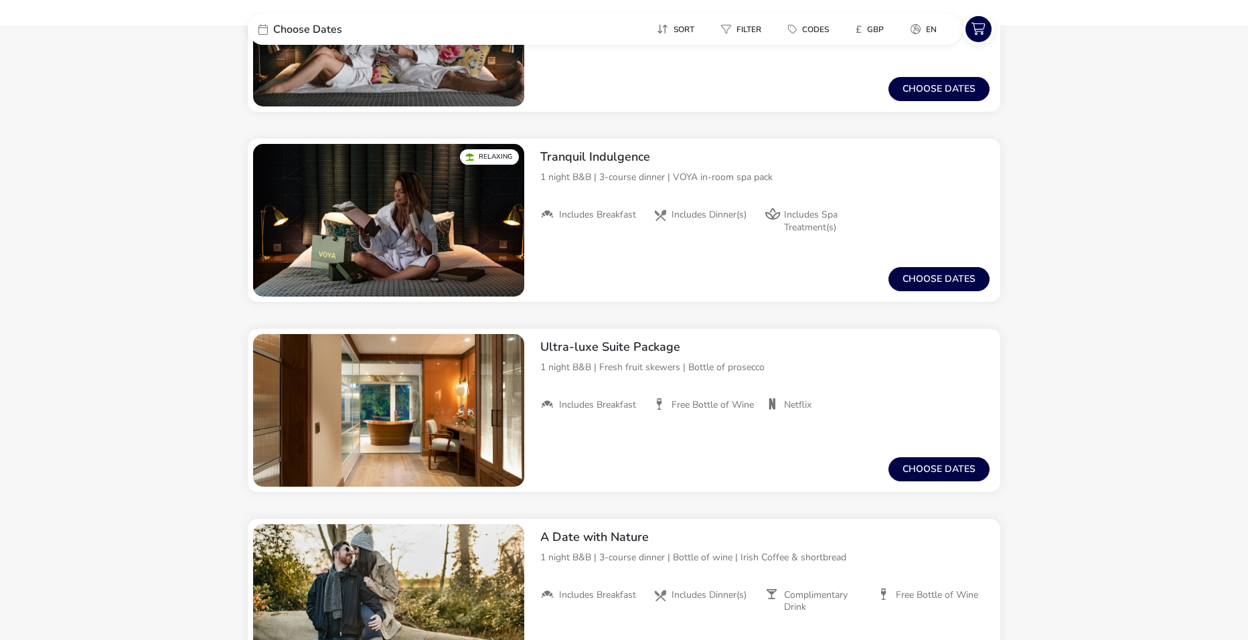
click at [455, 394] on img "1 / 1" at bounding box center [388, 410] width 271 height 153
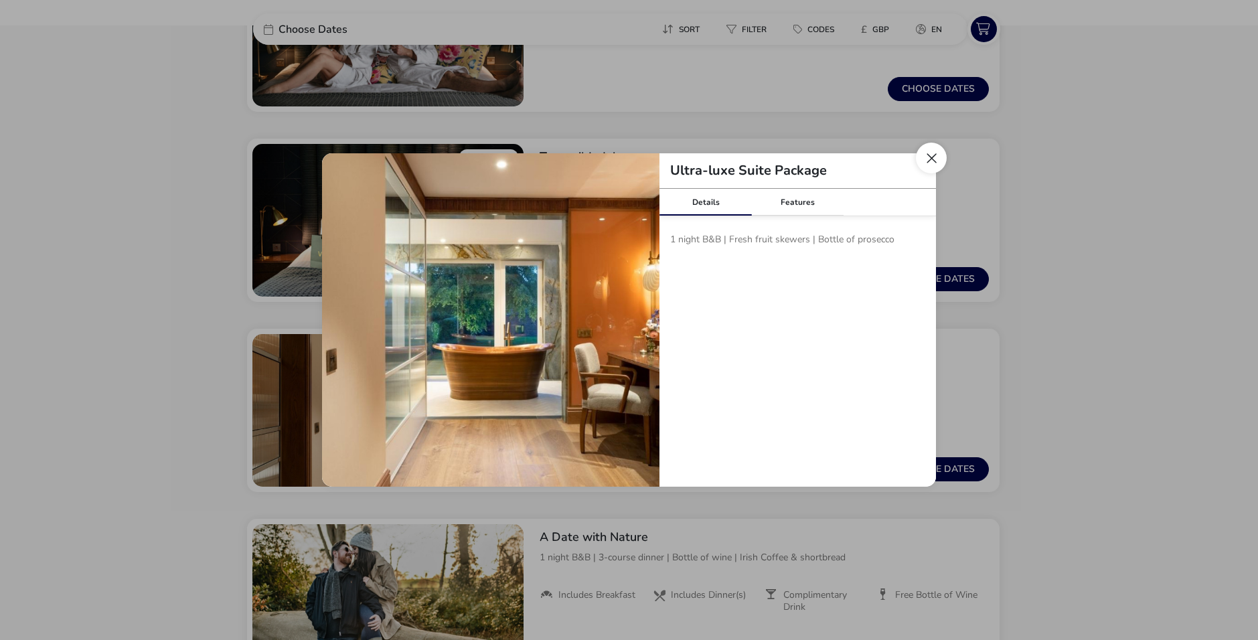
click at [929, 151] on button "Close modal" at bounding box center [931, 158] width 31 height 31
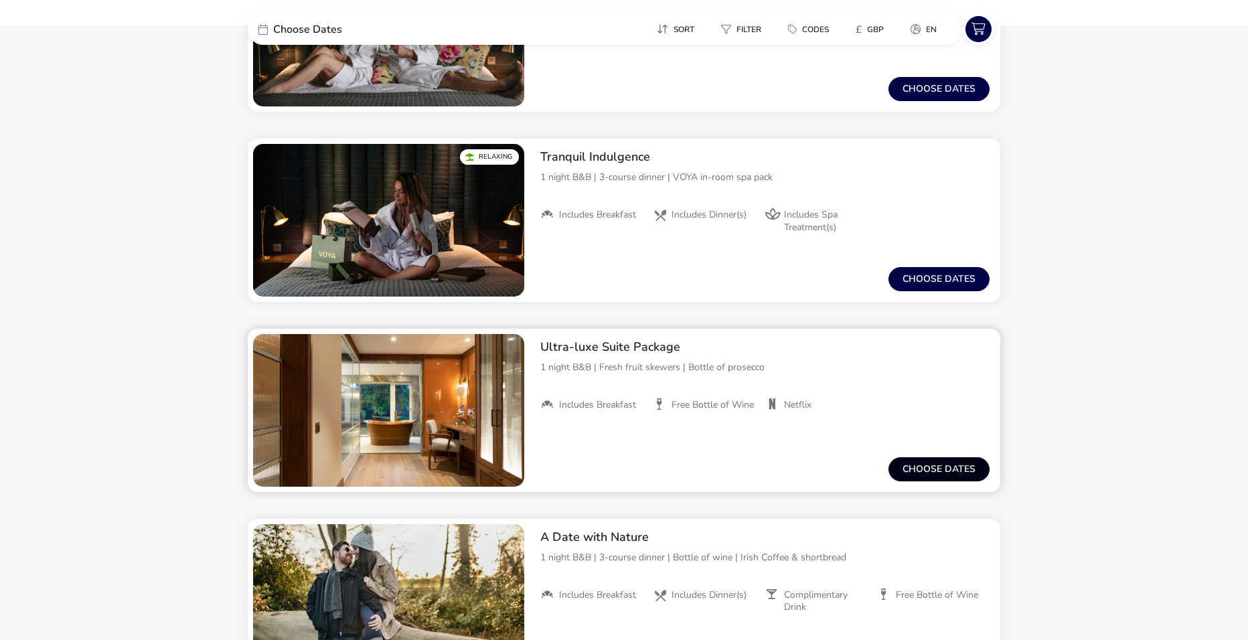
click at [925, 467] on button "Choose dates" at bounding box center [939, 469] width 101 height 24
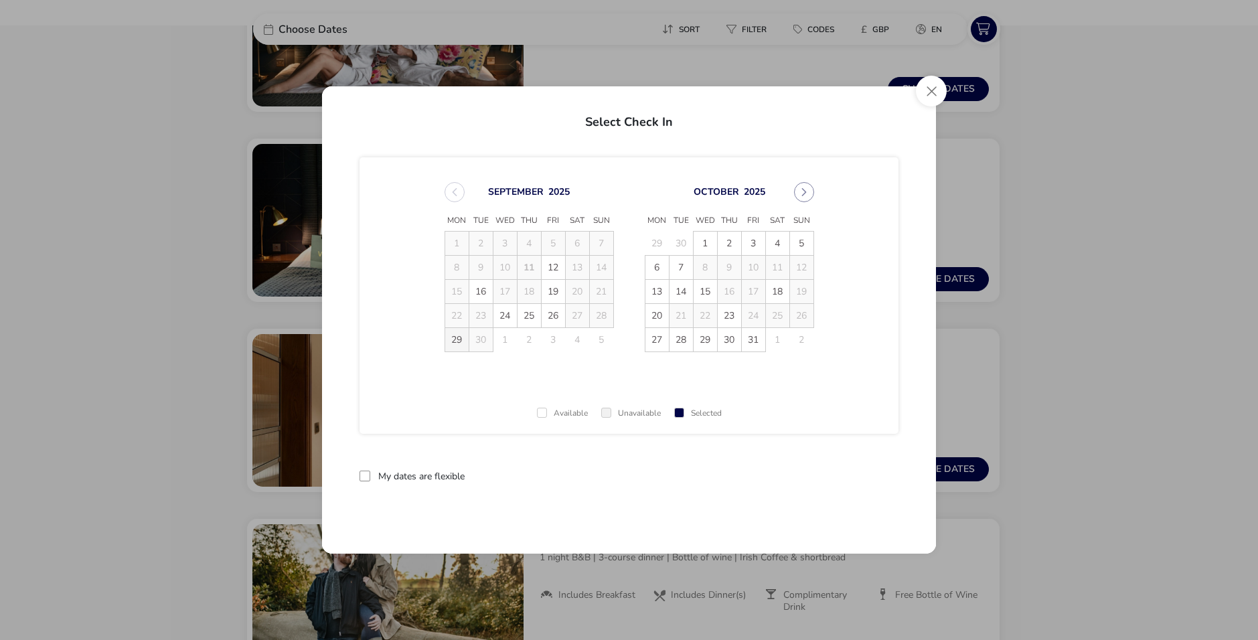
click at [449, 347] on span "29" at bounding box center [456, 339] width 23 height 23
click at [457, 344] on span "29" at bounding box center [456, 339] width 23 height 23
click at [874, 474] on button "reset" at bounding box center [872, 476] width 53 height 31
click at [562, 289] on span "19" at bounding box center [553, 291] width 23 height 23
click at [564, 293] on span "19" at bounding box center [553, 292] width 23 height 23
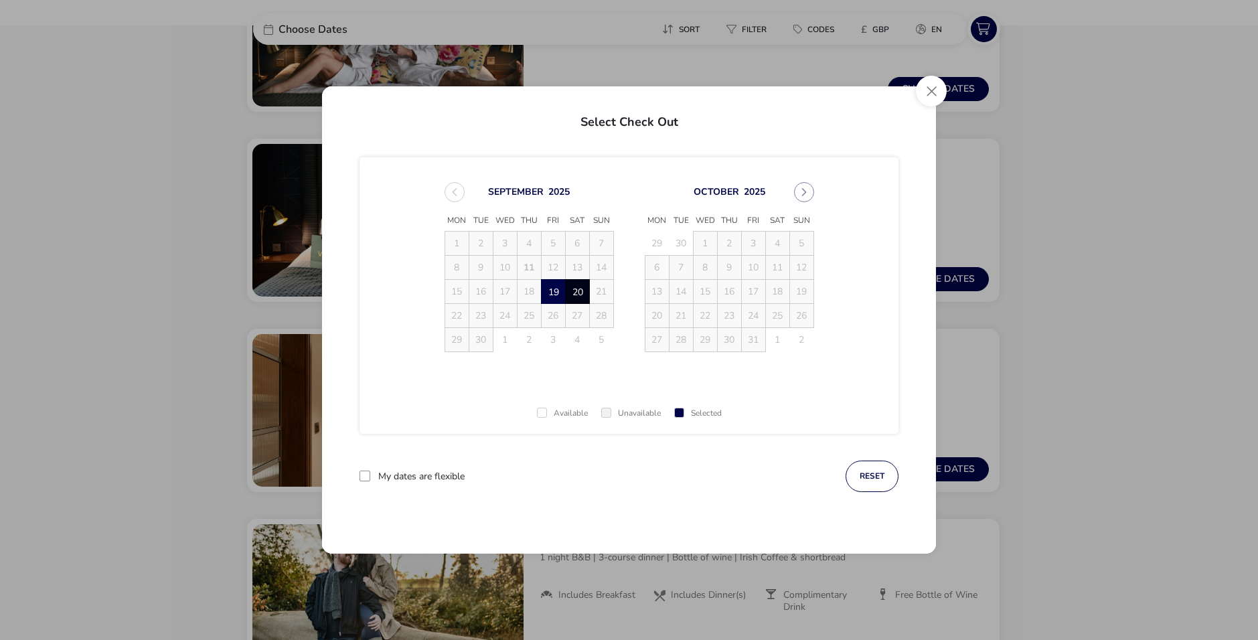
click at [573, 293] on span "20" at bounding box center [577, 291] width 23 height 23
click at [577, 289] on span "20" at bounding box center [577, 291] width 23 height 23
click at [772, 463] on button "reset" at bounding box center [769, 476] width 53 height 31
click at [922, 84] on button "Close" at bounding box center [931, 91] width 31 height 31
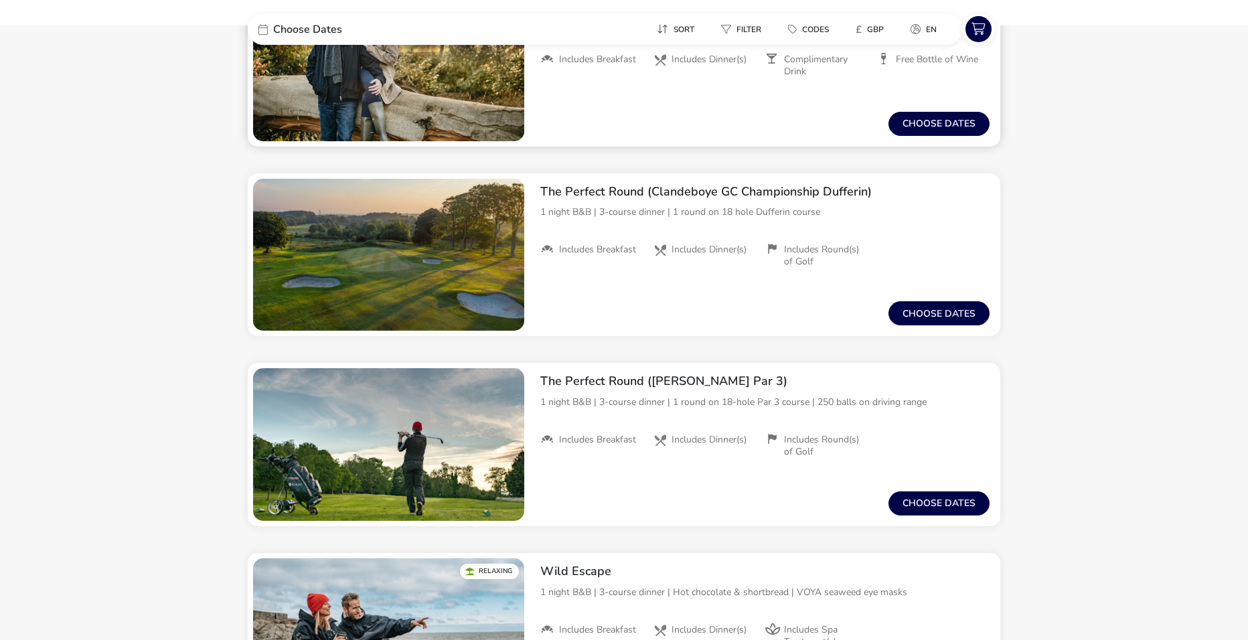
scroll to position [1741, 0]
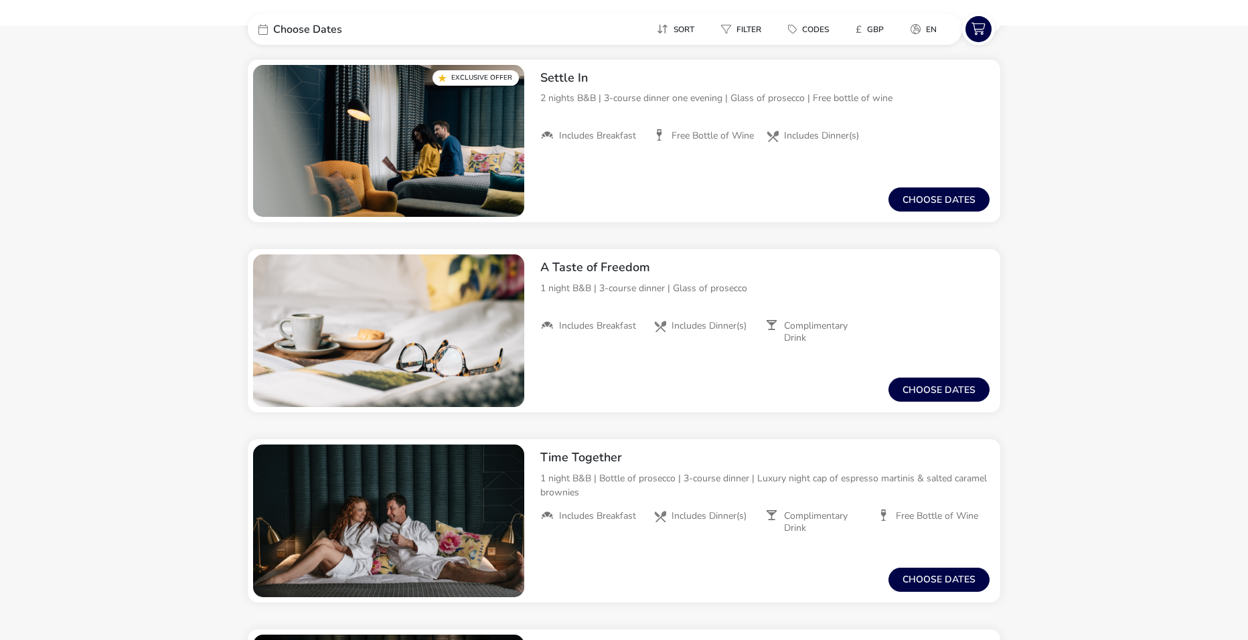
scroll to position [583, 0]
